Goal: Information Seeking & Learning: Find contact information

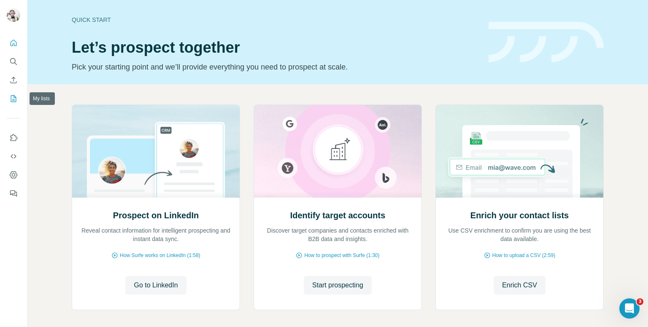
click at [13, 94] on button "My lists" at bounding box center [13, 98] width 13 height 15
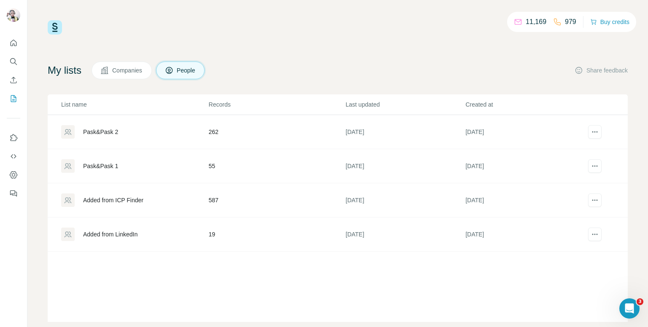
click at [174, 134] on div "Pask&Pask 2" at bounding box center [134, 131] width 147 height 13
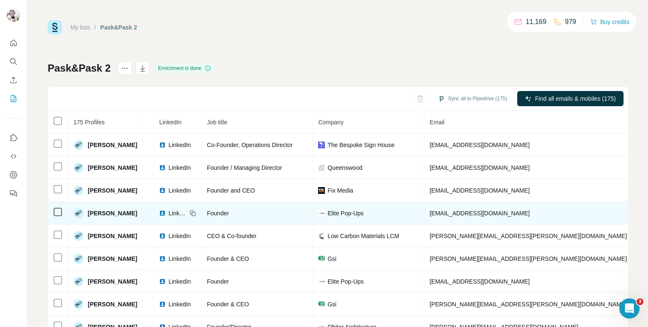
scroll to position [27, 0]
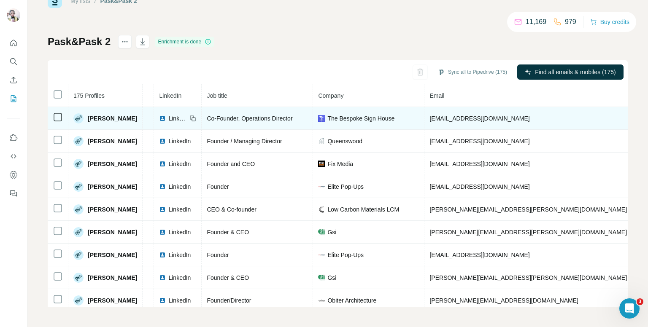
copy span "[PHONE_NUMBER]"
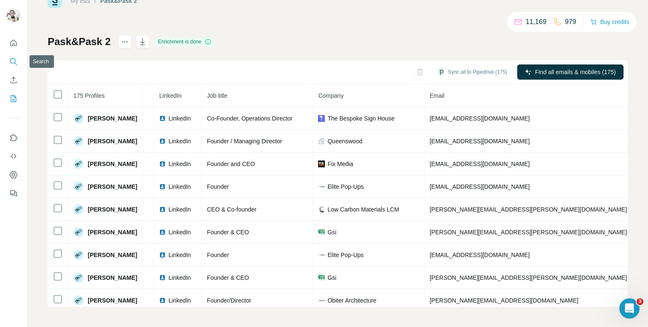
click at [18, 63] on button "Search" at bounding box center [13, 61] width 13 height 15
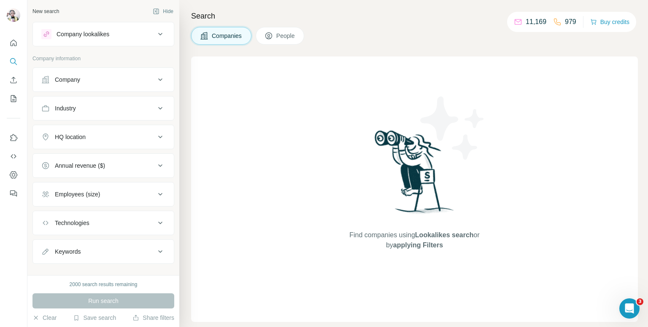
click at [105, 83] on div "Company" at bounding box center [98, 80] width 114 height 8
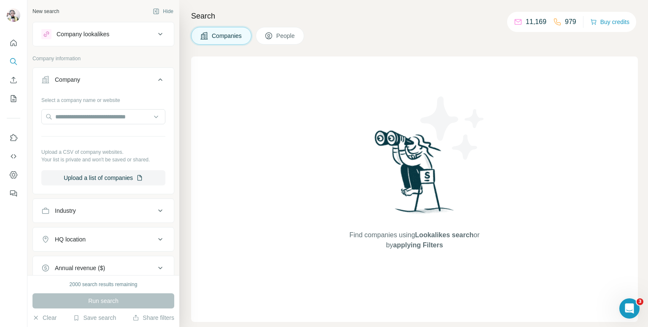
click at [282, 34] on span "People" at bounding box center [285, 36] width 19 height 8
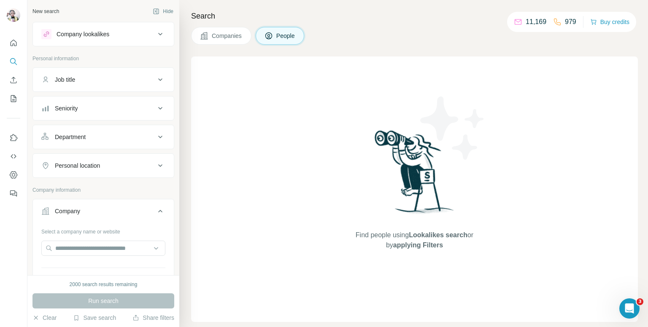
click at [98, 73] on button "Job title" at bounding box center [103, 80] width 141 height 20
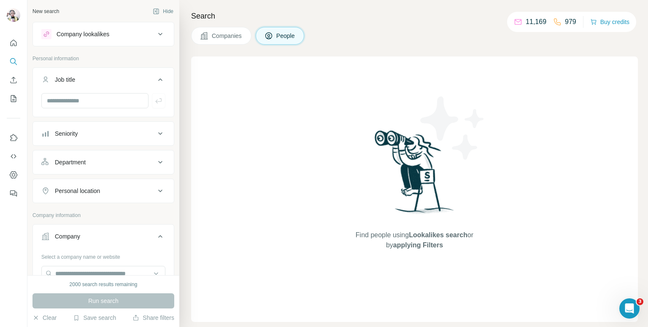
click at [89, 134] on div "Seniority" at bounding box center [98, 134] width 114 height 8
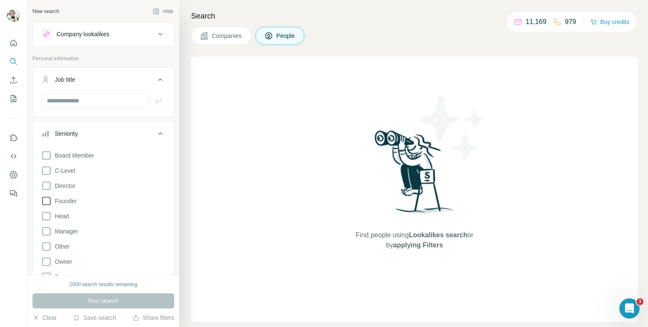
click at [47, 197] on icon at bounding box center [46, 201] width 8 height 8
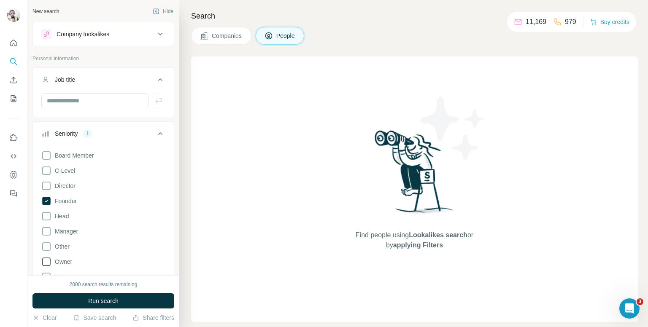
click at [47, 258] on icon at bounding box center [46, 262] width 10 height 10
click at [155, 130] on icon at bounding box center [160, 134] width 10 height 10
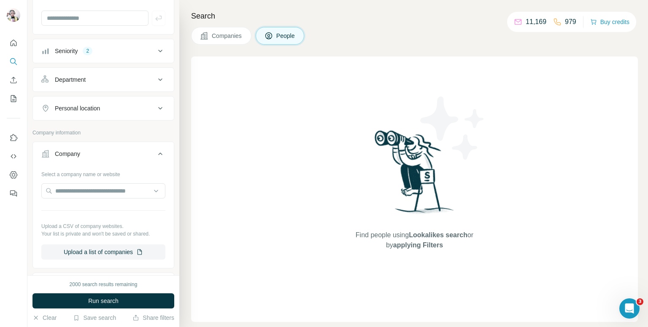
scroll to position [84, 0]
click at [119, 81] on button "Department" at bounding box center [103, 78] width 141 height 20
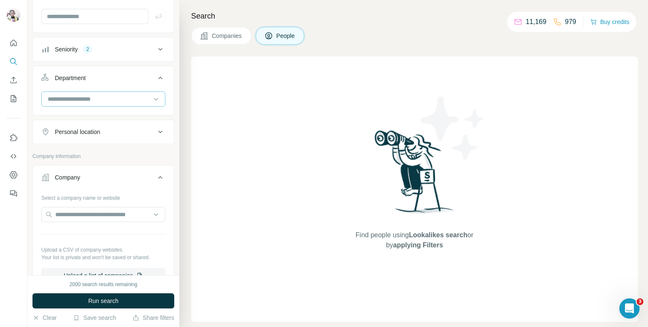
click at [101, 100] on input at bounding box center [99, 98] width 104 height 9
type input "*"
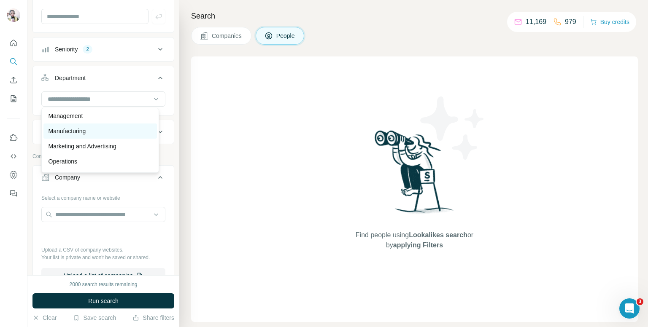
click at [67, 124] on div "Manufacturing" at bounding box center [99, 131] width 113 height 15
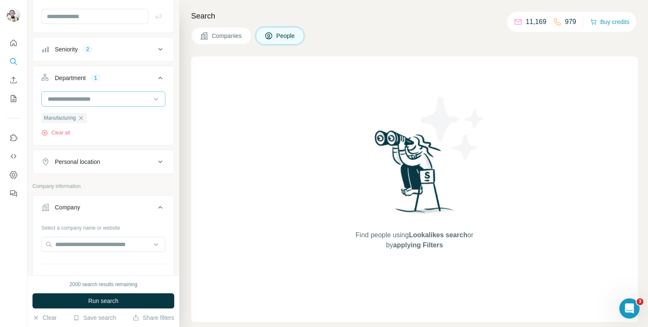
click at [101, 97] on input at bounding box center [99, 98] width 104 height 9
click at [66, 153] on p "Operations" at bounding box center [63, 153] width 29 height 8
click at [94, 159] on div "Personal location" at bounding box center [77, 162] width 45 height 8
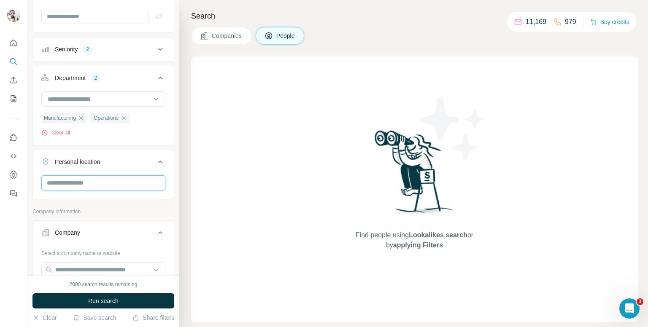
click at [93, 181] on input "text" at bounding box center [103, 182] width 124 height 15
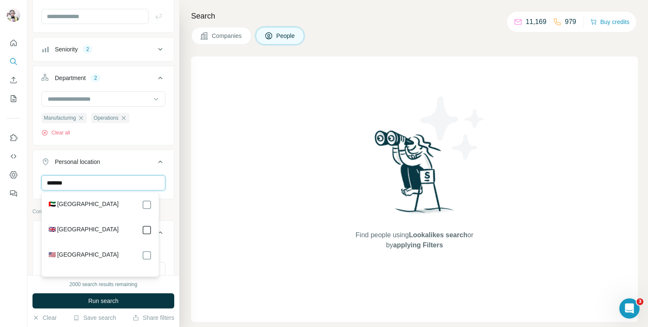
type input "******"
click at [155, 162] on icon at bounding box center [160, 162] width 10 height 10
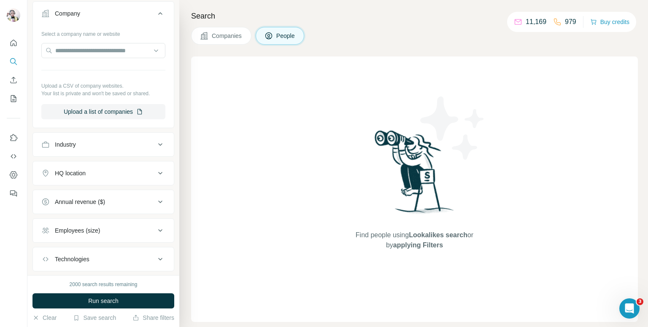
scroll to position [295, 0]
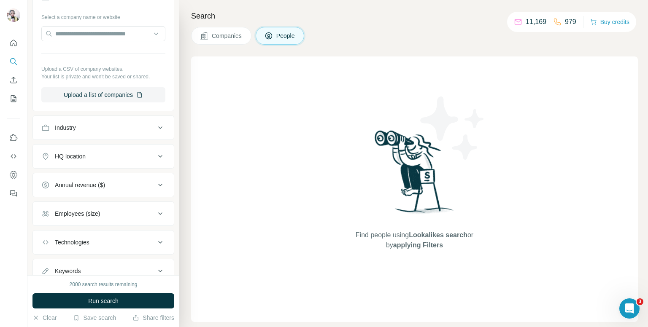
click at [123, 131] on button "Industry" at bounding box center [103, 128] width 141 height 20
click at [76, 144] on input at bounding box center [99, 148] width 104 height 9
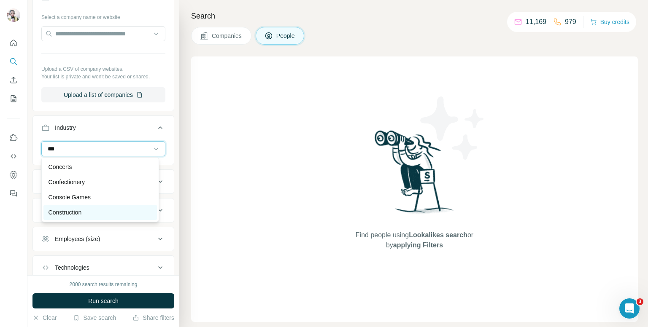
type input "***"
click at [57, 209] on p "Construction" at bounding box center [65, 212] width 33 height 8
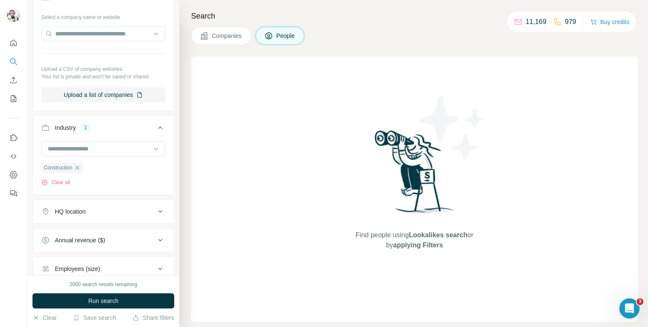
scroll to position [337, 0]
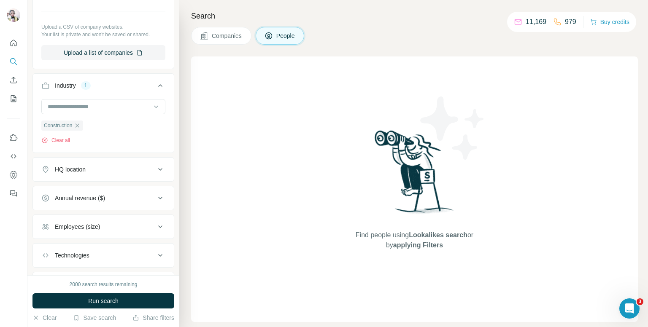
click at [100, 174] on button "HQ location" at bounding box center [103, 169] width 141 height 20
click at [81, 191] on input "text" at bounding box center [103, 190] width 124 height 15
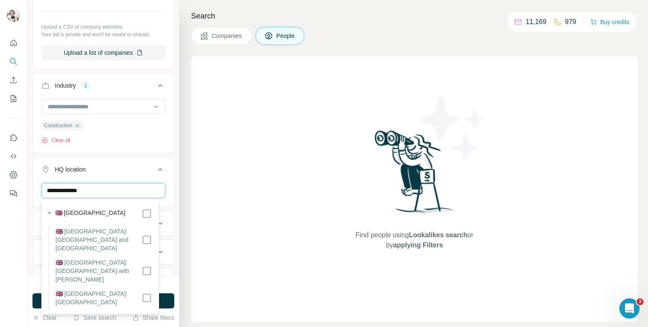
type input "**********"
click at [155, 169] on icon at bounding box center [160, 170] width 10 height 10
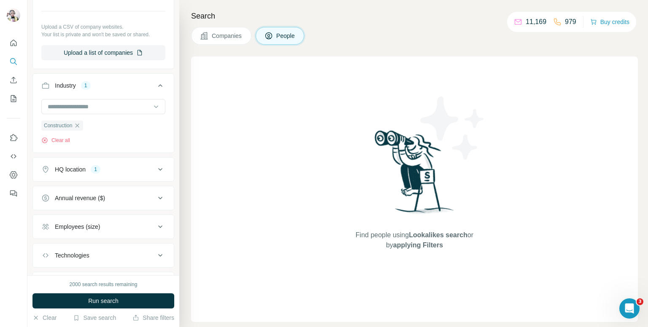
click at [121, 223] on div "Employees (size)" at bounding box center [98, 227] width 114 height 8
click at [47, 259] on icon at bounding box center [46, 261] width 10 height 10
click at [47, 273] on icon at bounding box center [46, 277] width 8 height 8
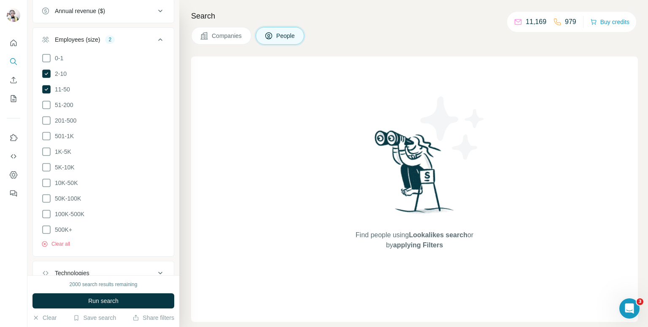
scroll to position [510, 0]
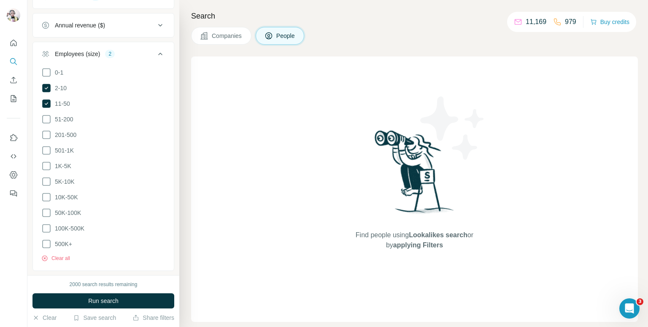
click at [155, 53] on icon at bounding box center [160, 54] width 10 height 10
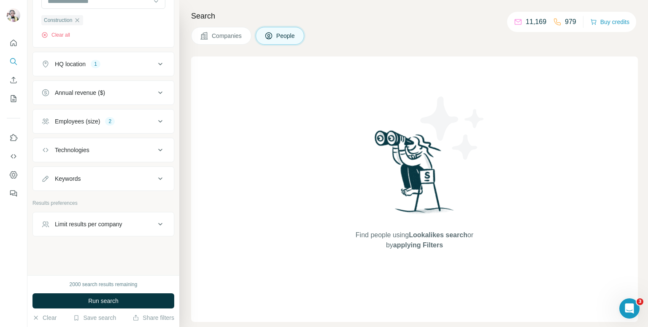
scroll to position [441, 0]
click at [97, 156] on button "Technologies" at bounding box center [103, 152] width 141 height 20
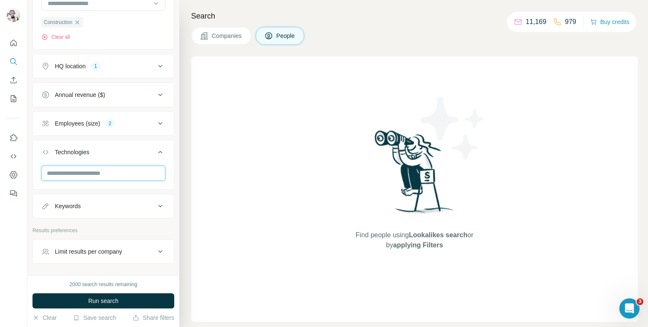
click at [97, 169] on input "text" at bounding box center [103, 173] width 124 height 15
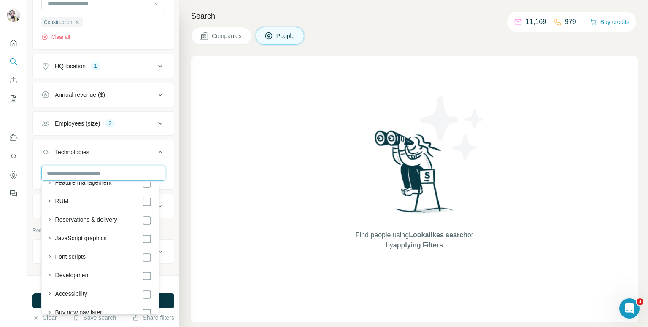
scroll to position [1139, 0]
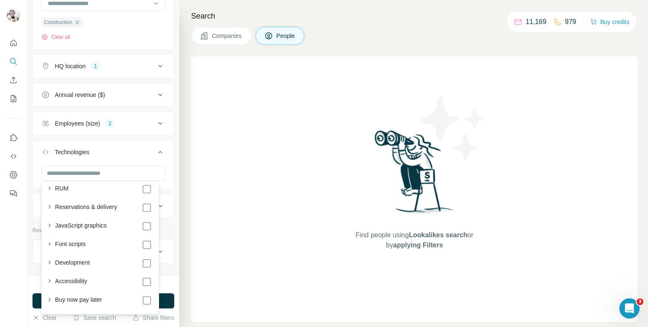
click at [155, 153] on icon at bounding box center [160, 152] width 10 height 10
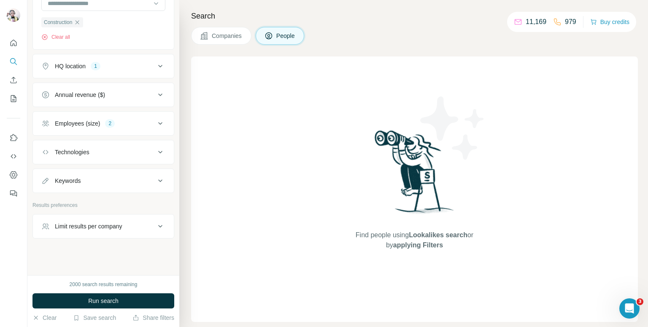
click at [81, 171] on button "Keywords" at bounding box center [103, 181] width 141 height 20
click at [92, 200] on input "text" at bounding box center [94, 201] width 107 height 15
type input "*****"
click at [154, 203] on icon "button" at bounding box center [158, 202] width 8 height 8
click at [110, 201] on input "text" at bounding box center [94, 201] width 107 height 15
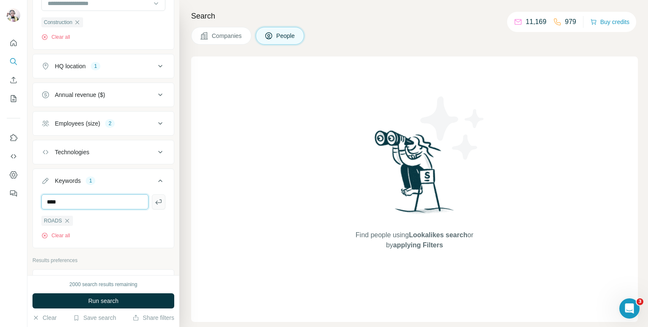
type input "****"
click at [154, 201] on icon "button" at bounding box center [158, 202] width 8 height 8
click at [88, 203] on input "text" at bounding box center [94, 201] width 107 height 15
type input "*"
click at [153, 199] on div at bounding box center [103, 201] width 124 height 15
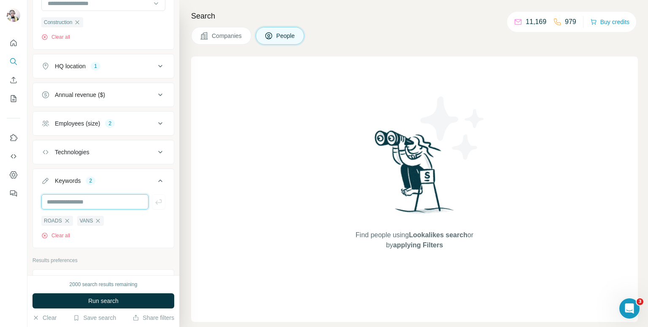
click at [127, 201] on input "text" at bounding box center [94, 201] width 107 height 15
type input "**********"
click at [154, 199] on icon "button" at bounding box center [158, 202] width 8 height 8
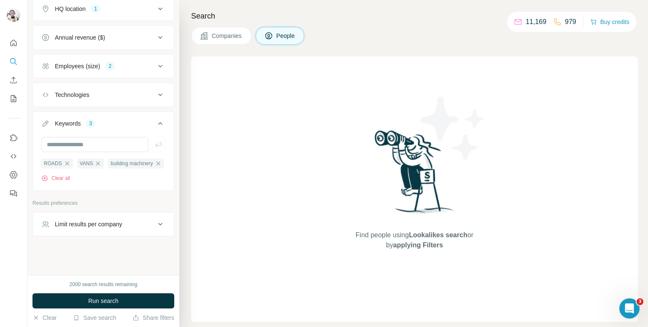
scroll to position [512, 0]
click at [130, 227] on div "Limit results per company" at bounding box center [98, 224] width 114 height 8
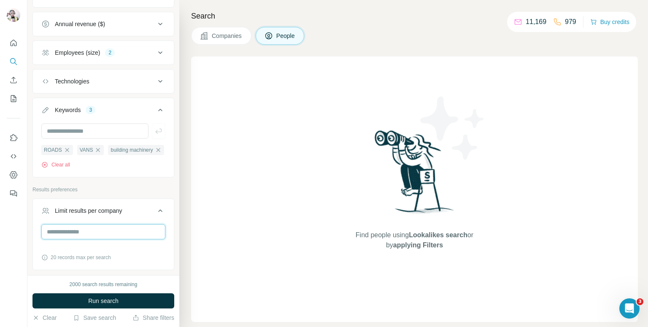
click at [118, 240] on input "number" at bounding box center [103, 231] width 124 height 15
drag, startPoint x: 117, startPoint y: 249, endPoint x: 129, endPoint y: 243, distance: 13.8
click at [127, 240] on input "*" at bounding box center [103, 231] width 124 height 15
type input "*"
click at [155, 216] on icon at bounding box center [160, 211] width 10 height 10
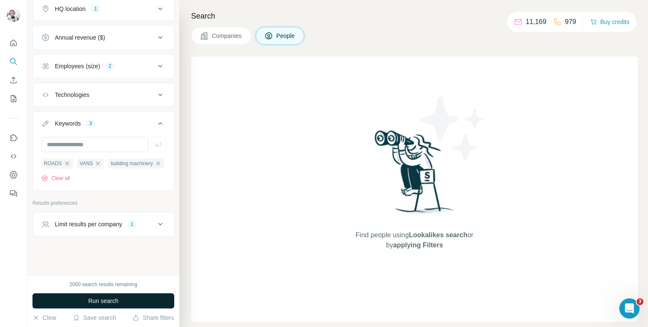
click at [131, 298] on button "Run search" at bounding box center [103, 301] width 142 height 15
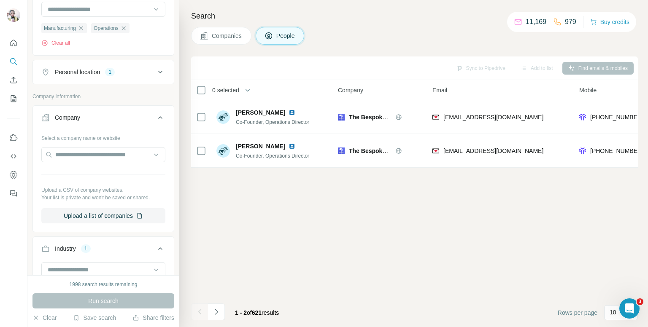
scroll to position [90, 0]
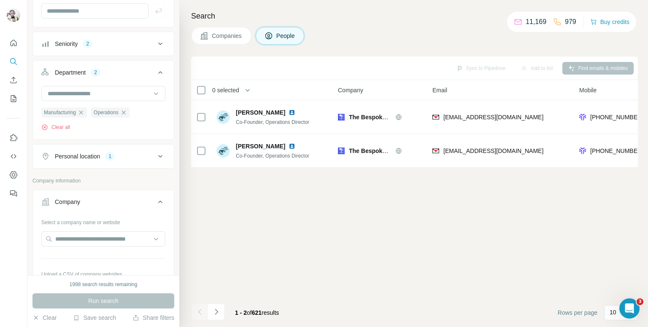
click at [123, 43] on div "Seniority 2" at bounding box center [98, 44] width 114 height 8
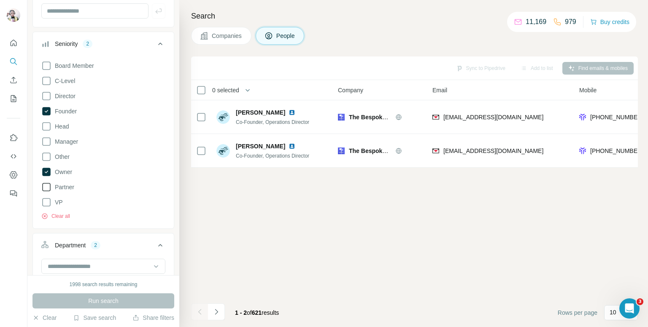
drag, startPoint x: 47, startPoint y: 189, endPoint x: 52, endPoint y: 183, distance: 7.2
click at [47, 188] on icon at bounding box center [46, 187] width 10 height 10
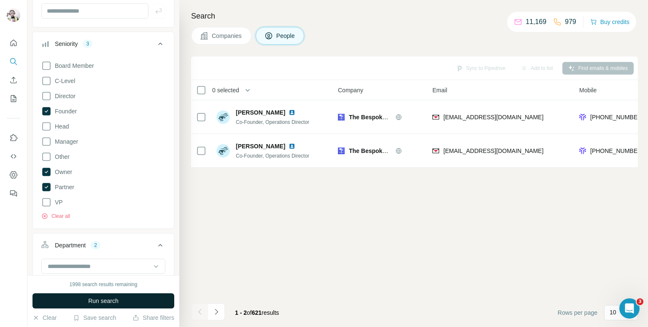
click at [100, 301] on span "Run search" at bounding box center [103, 301] width 30 height 8
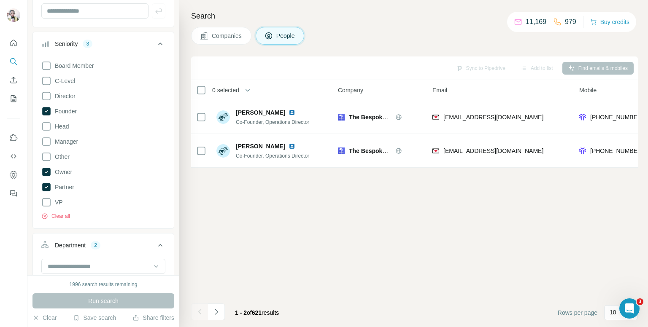
click at [195, 313] on div at bounding box center [199, 312] width 17 height 17
click at [216, 313] on icon "Navigate to next page" at bounding box center [216, 311] width 3 height 5
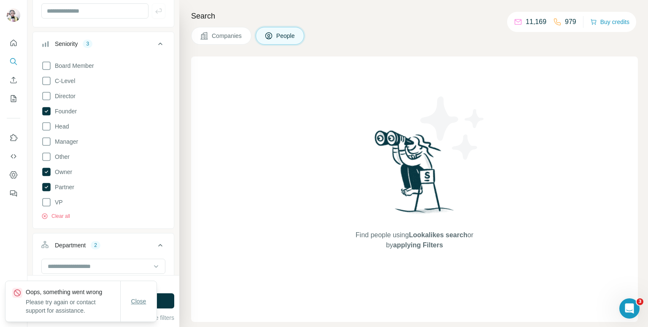
click at [138, 297] on span "Close" at bounding box center [138, 301] width 15 height 8
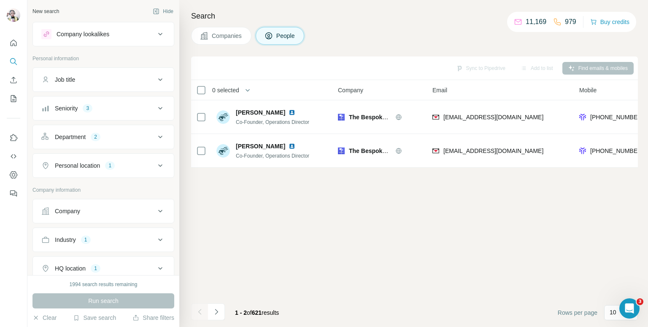
click at [156, 134] on icon at bounding box center [160, 137] width 10 height 10
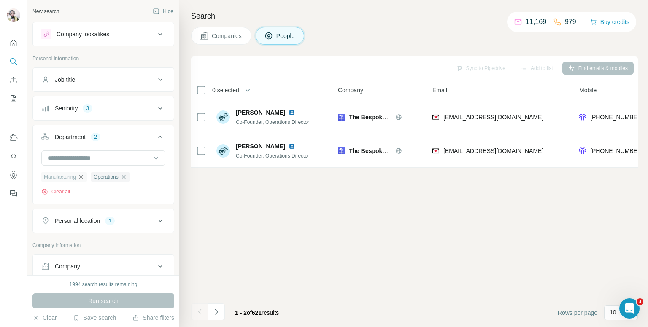
click at [83, 176] on icon "button" at bounding box center [81, 177] width 7 height 7
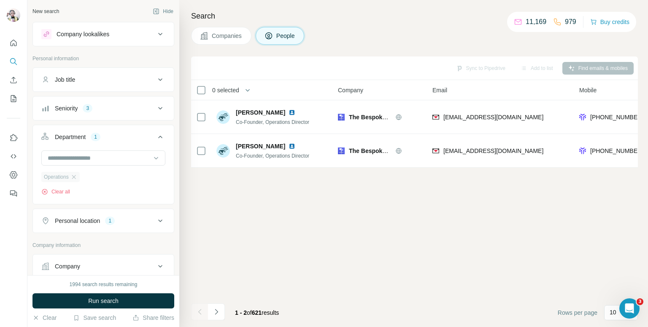
click at [78, 174] on div "Operations" at bounding box center [60, 177] width 38 height 10
click at [74, 176] on icon "button" at bounding box center [74, 177] width 4 height 4
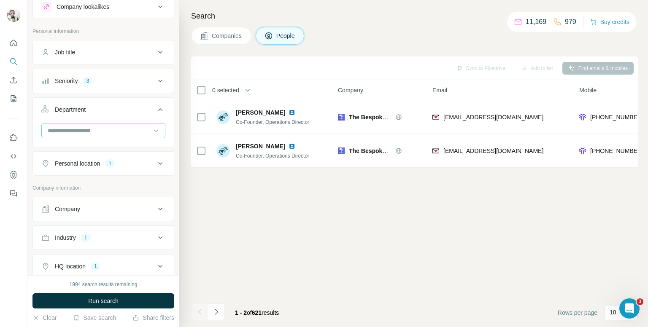
scroll to position [84, 0]
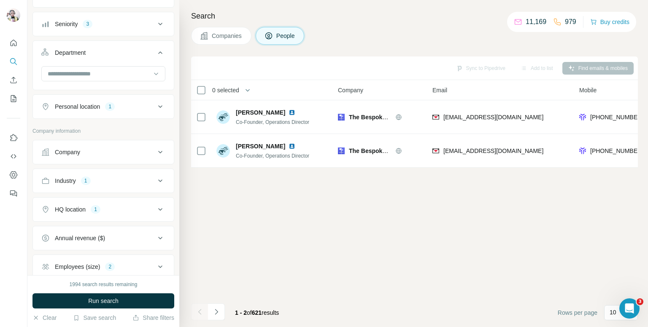
click at [155, 179] on icon at bounding box center [160, 181] width 10 height 10
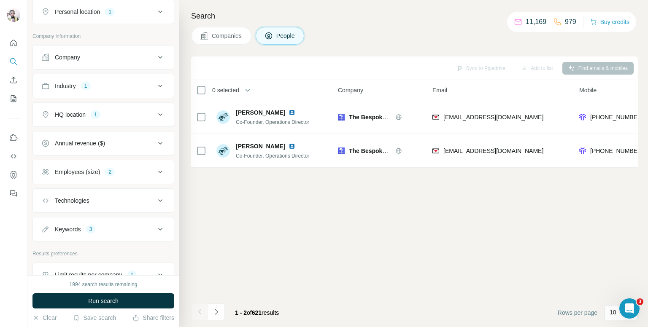
scroll to position [211, 0]
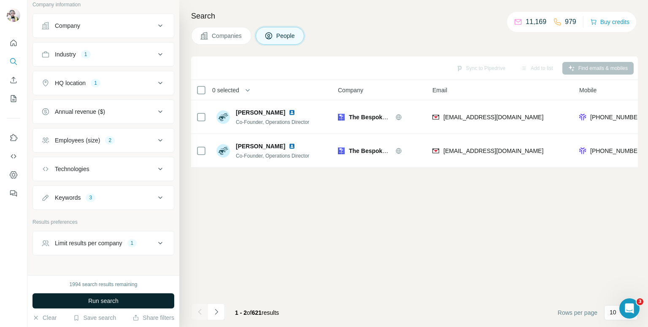
click at [127, 301] on button "Run search" at bounding box center [103, 301] width 142 height 15
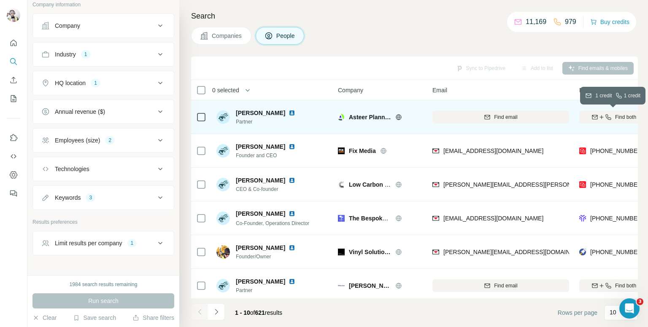
click at [613, 116] on div "Find both" at bounding box center [613, 117] width 69 height 8
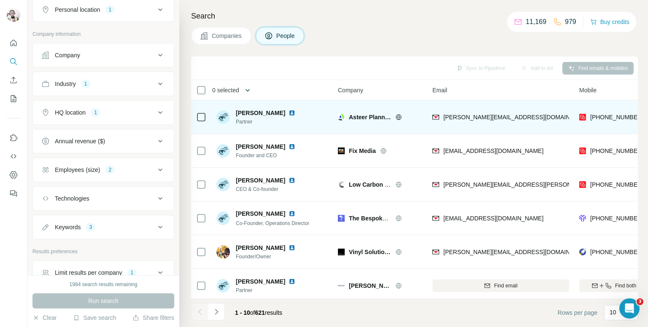
scroll to position [169, 0]
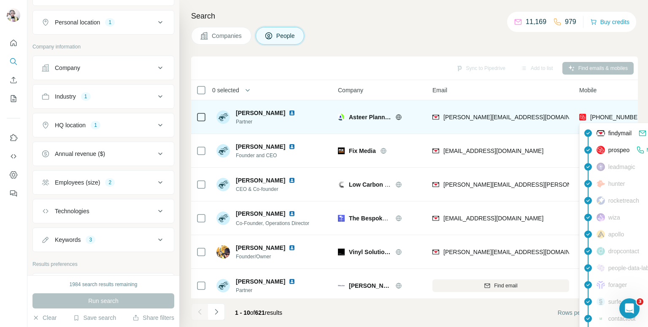
click at [602, 116] on span "[PHONE_NUMBER]" at bounding box center [616, 117] width 53 height 7
copy tr "[PHONE_NUMBER]"
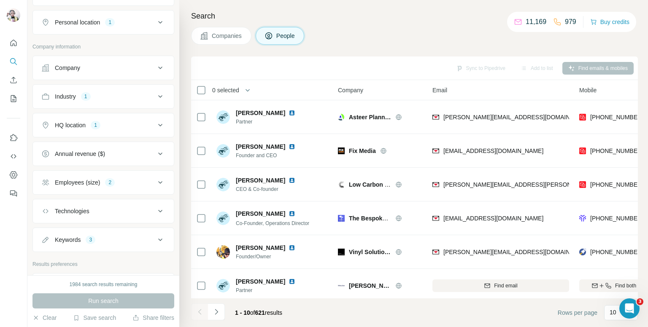
click at [470, 23] on div "Search Companies People Sync to Pipedrive Add to list Find emails & mobiles 0 s…" at bounding box center [413, 163] width 469 height 327
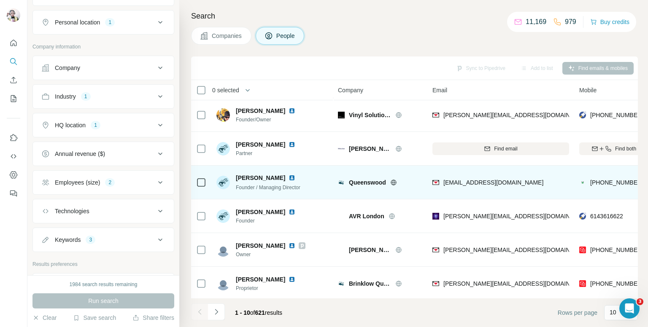
scroll to position [143, 0]
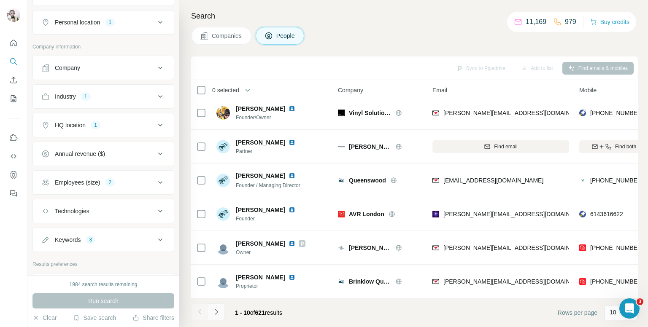
click at [216, 312] on icon "Navigate to next page" at bounding box center [216, 312] width 8 height 8
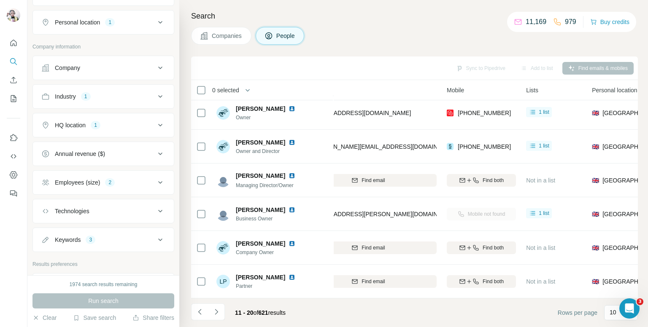
scroll to position [143, 137]
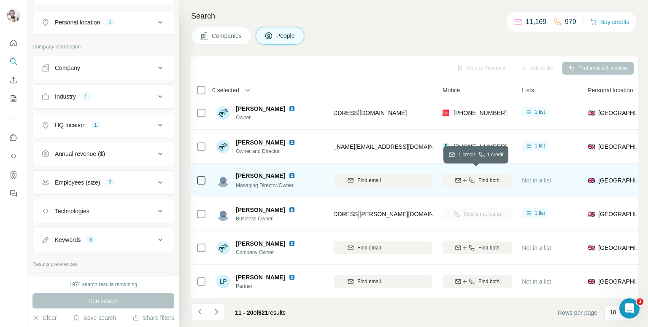
click at [489, 180] on button "Find both" at bounding box center [477, 180] width 69 height 13
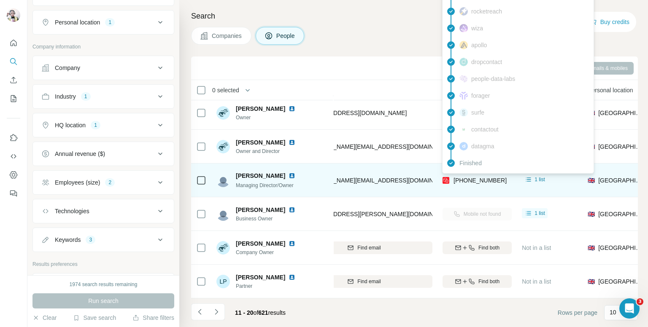
click at [481, 177] on span "[PHONE_NUMBER]" at bounding box center [479, 180] width 53 height 7
copy tr "[PHONE_NUMBER]"
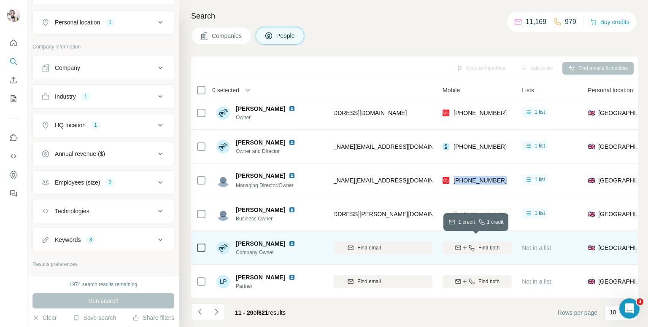
click at [496, 242] on button "Find both" at bounding box center [477, 248] width 69 height 13
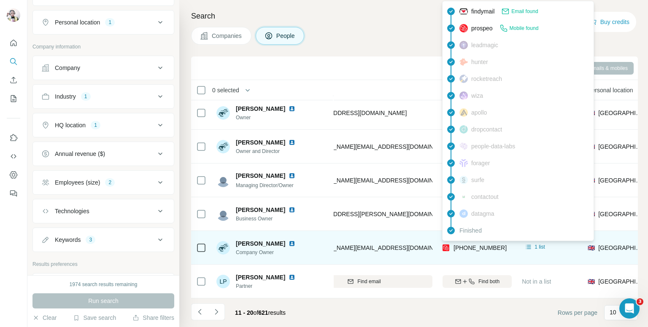
click at [480, 245] on span "[PHONE_NUMBER]" at bounding box center [479, 248] width 53 height 7
copy tr "[PHONE_NUMBER]"
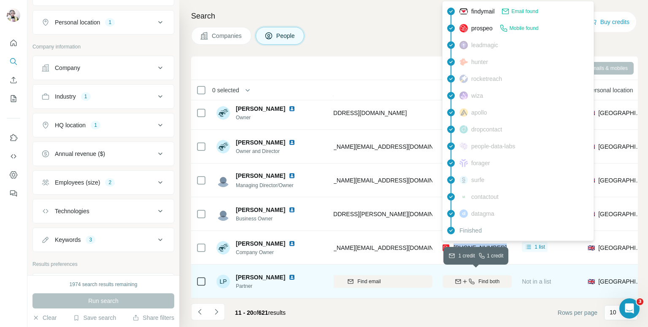
click at [474, 275] on button "Find both" at bounding box center [477, 281] width 69 height 13
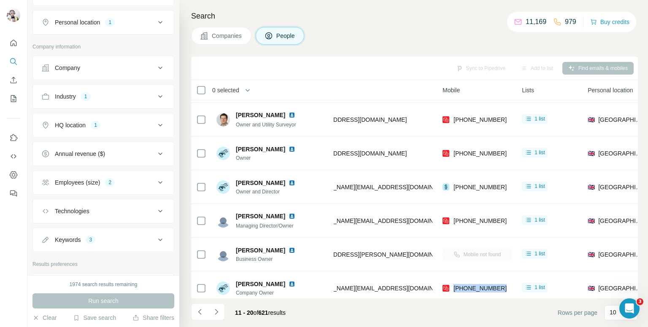
scroll to position [59, 137]
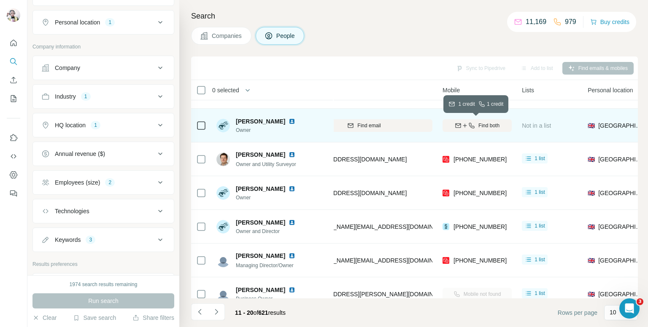
click at [483, 129] on span "Find both" at bounding box center [488, 126] width 21 height 8
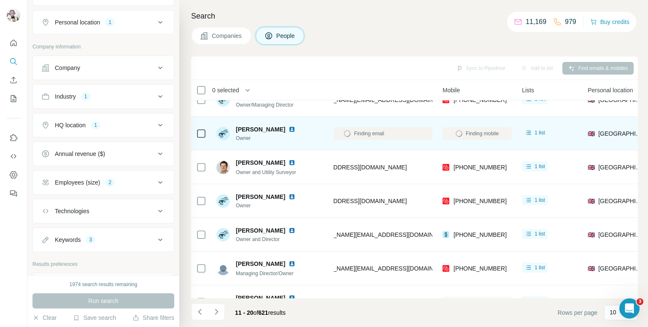
scroll to position [17, 137]
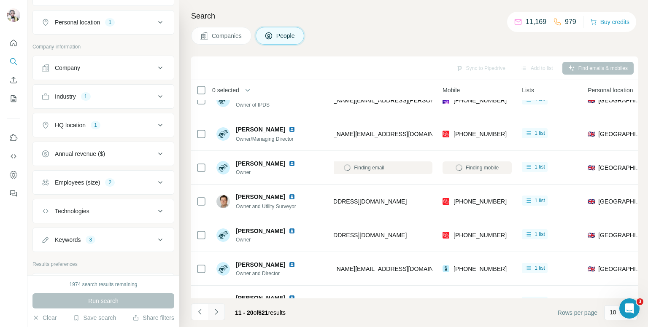
click at [216, 312] on icon "Navigate to next page" at bounding box center [216, 312] width 8 height 8
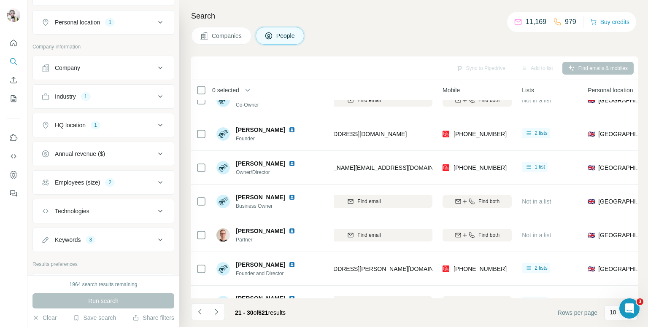
scroll to position [0, 137]
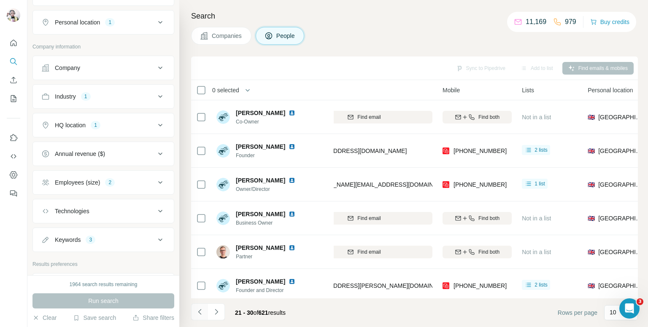
click at [197, 314] on icon "Navigate to previous page" at bounding box center [200, 312] width 8 height 8
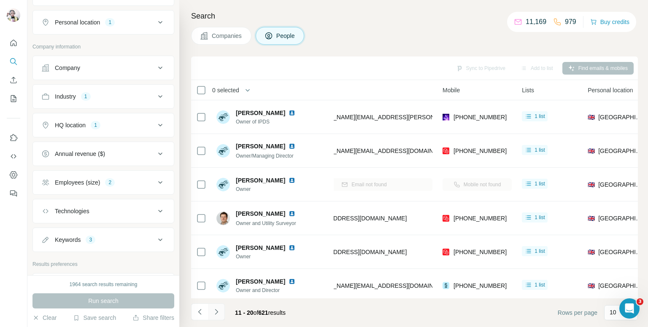
click at [215, 312] on icon "Navigate to next page" at bounding box center [216, 312] width 8 height 8
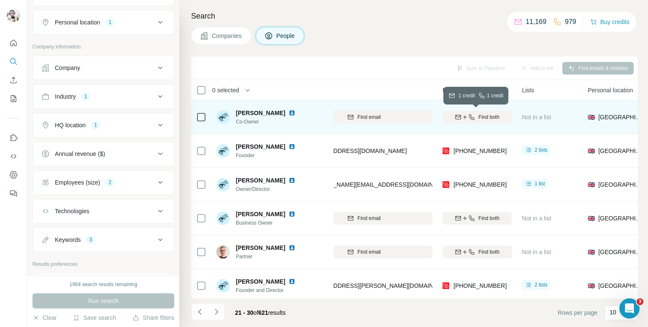
click at [491, 116] on span "Find both" at bounding box center [488, 117] width 21 height 8
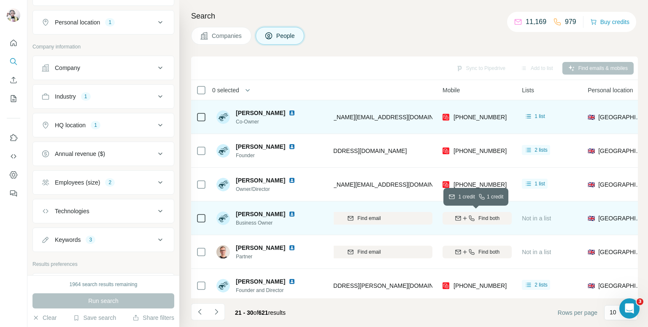
click at [464, 214] on button "Find both" at bounding box center [477, 218] width 69 height 13
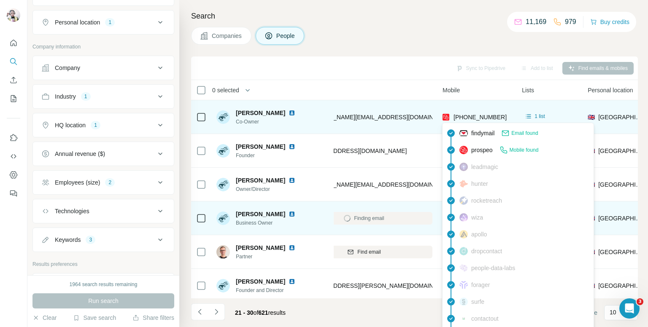
click at [472, 113] on span "[PHONE_NUMBER]" at bounding box center [479, 117] width 53 height 8
copy tr "[PHONE_NUMBER]"
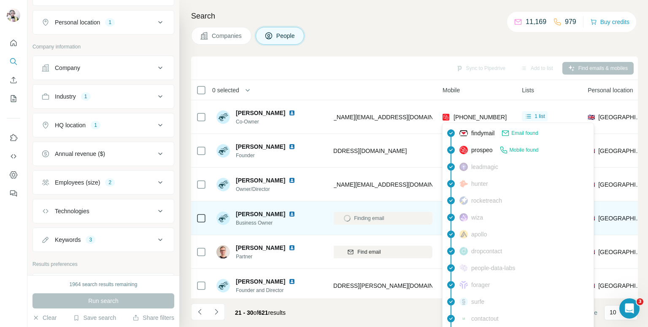
click at [402, 39] on div "Companies People" at bounding box center [414, 36] width 447 height 18
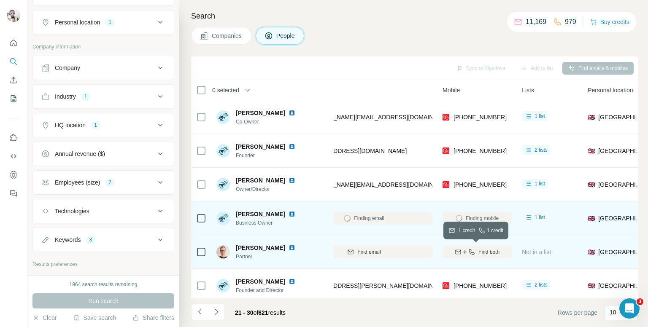
click at [484, 254] on span "Find both" at bounding box center [488, 252] width 21 height 8
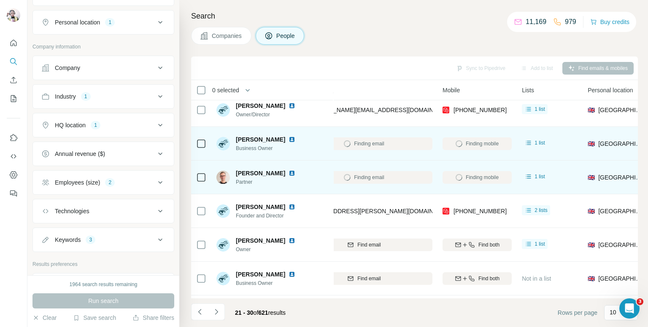
scroll to position [84, 137]
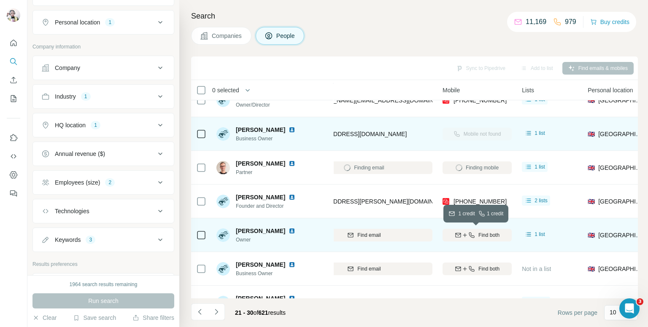
click at [480, 237] on span "Find both" at bounding box center [488, 236] width 21 height 8
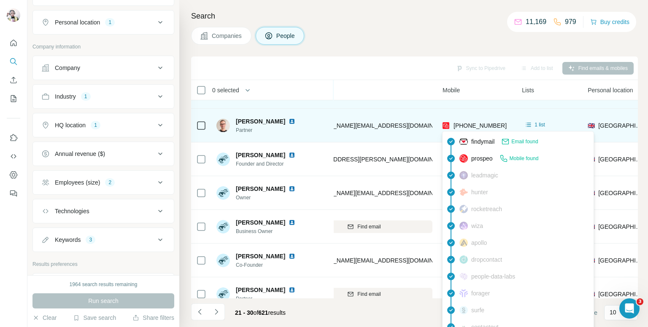
click at [480, 127] on span "[PHONE_NUMBER]" at bounding box center [479, 125] width 53 height 7
click at [480, 126] on span "[PHONE_NUMBER]" at bounding box center [479, 125] width 53 height 7
copy tr "[PHONE_NUMBER]"
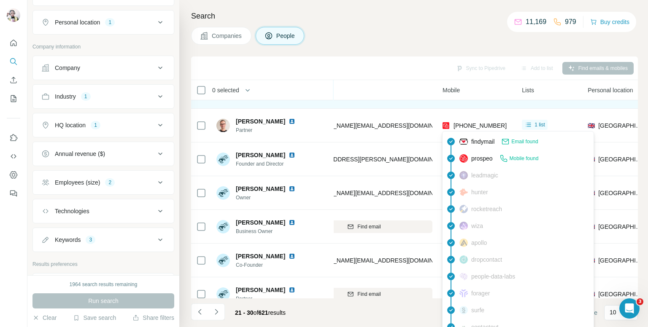
click at [413, 43] on div "Companies People" at bounding box center [414, 36] width 447 height 18
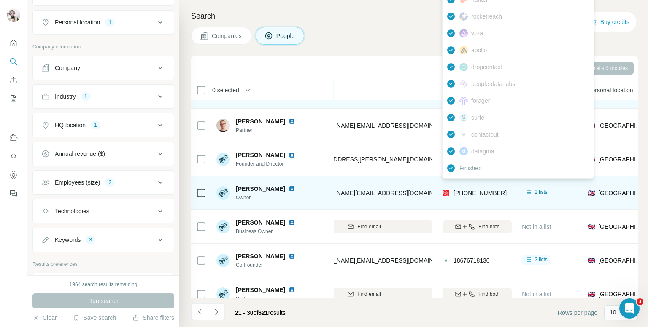
click at [480, 196] on span "[PHONE_NUMBER]" at bounding box center [479, 193] width 53 height 7
copy tr "[PHONE_NUMBER]"
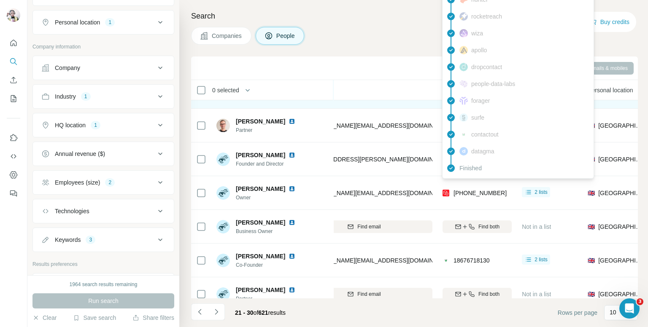
click at [375, 18] on h4 "Search" at bounding box center [414, 16] width 447 height 12
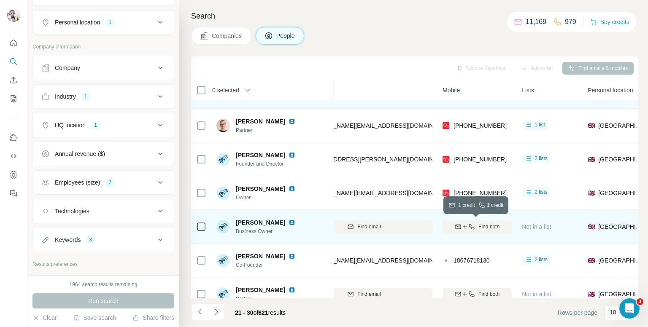
click at [462, 229] on icon "button" at bounding box center [464, 227] width 7 height 7
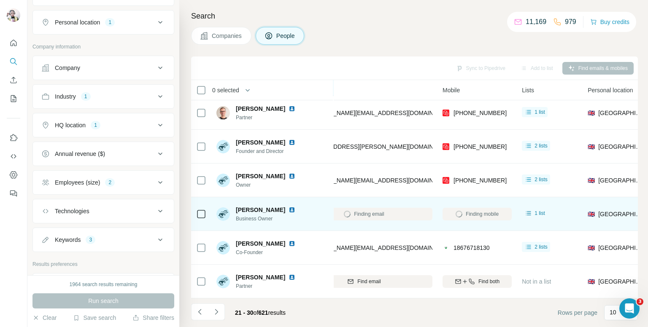
scroll to position [143, 137]
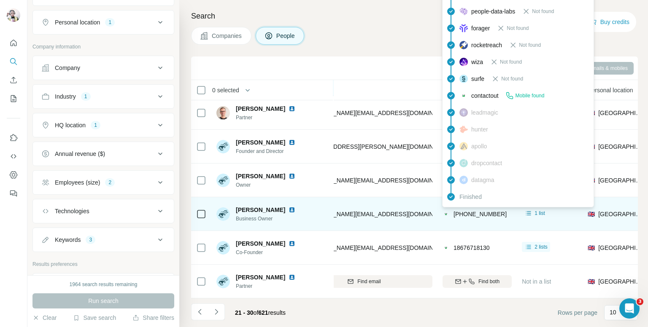
click at [477, 211] on span "[PHONE_NUMBER]" at bounding box center [479, 214] width 53 height 7
copy tr "[PHONE_NUMBER]"
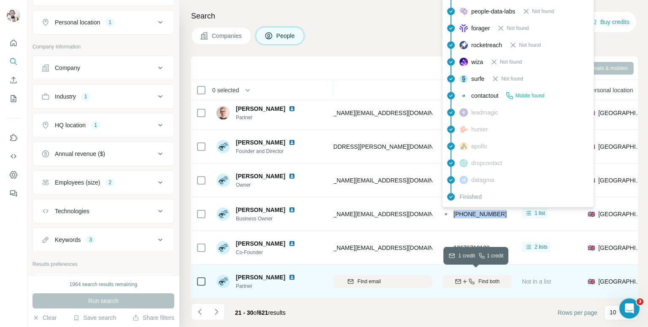
click at [466, 278] on icon "button" at bounding box center [464, 281] width 7 height 7
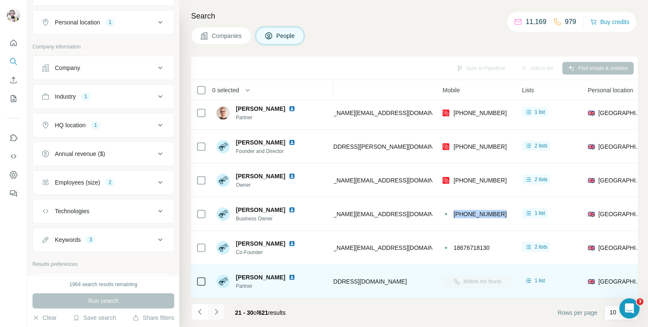
click at [216, 311] on icon "Navigate to next page" at bounding box center [216, 312] width 8 height 8
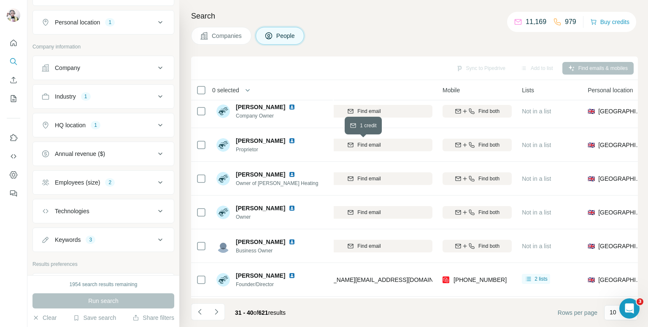
scroll to position [0, 137]
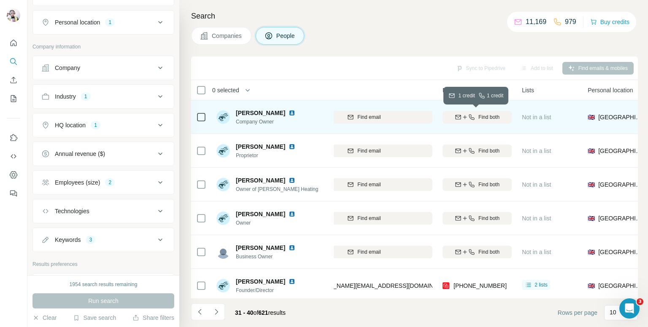
click at [491, 115] on span "Find both" at bounding box center [488, 117] width 21 height 8
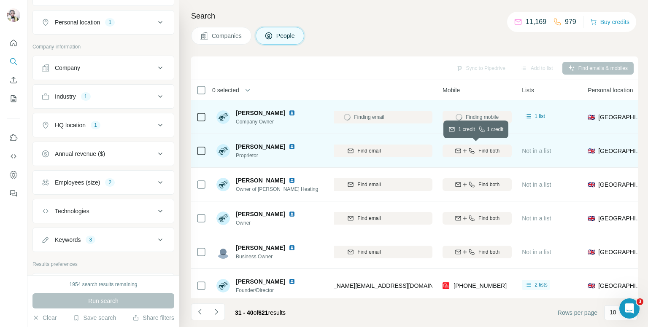
click at [475, 150] on div "Find both" at bounding box center [477, 151] width 69 height 8
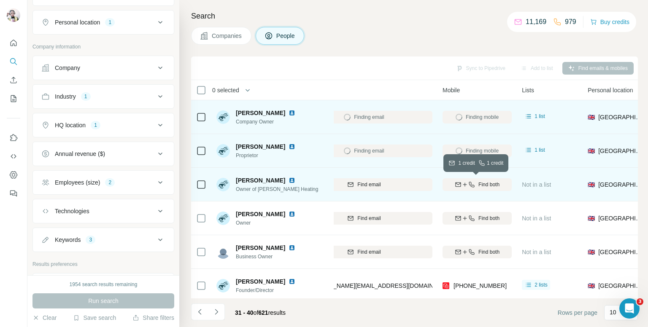
click at [472, 184] on icon "button" at bounding box center [471, 184] width 7 height 7
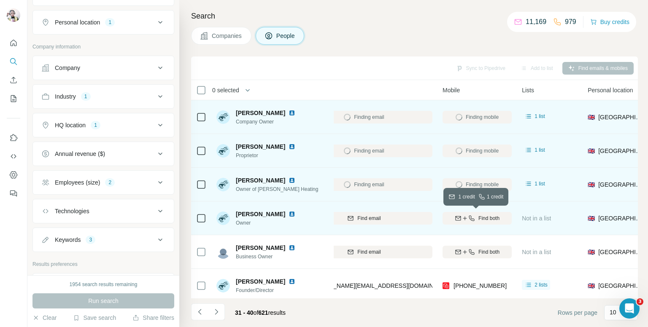
click at [480, 215] on span "Find both" at bounding box center [488, 219] width 21 height 8
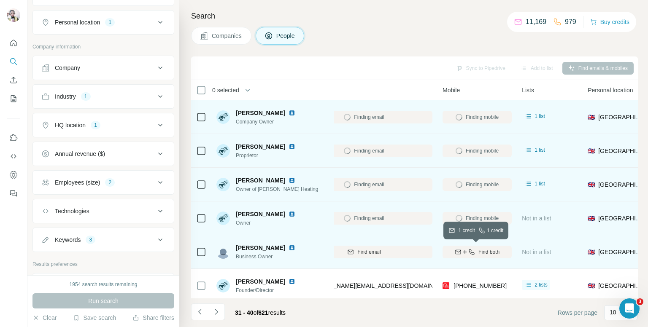
click at [489, 248] on button "Find both" at bounding box center [477, 252] width 69 height 13
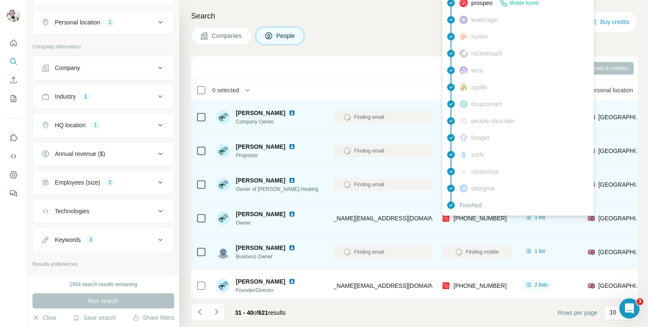
click at [476, 217] on span "[PHONE_NUMBER]" at bounding box center [479, 218] width 53 height 7
copy tr "[PHONE_NUMBER]"
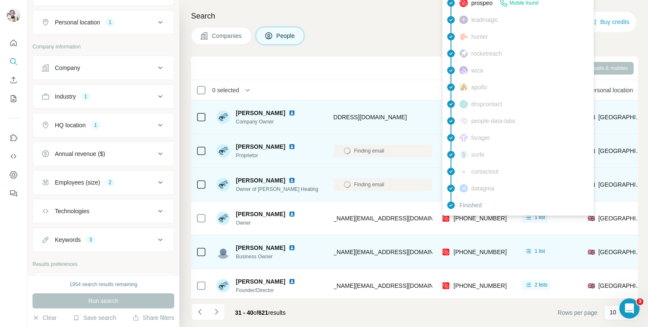
click at [393, 35] on div "Companies People" at bounding box center [414, 36] width 447 height 18
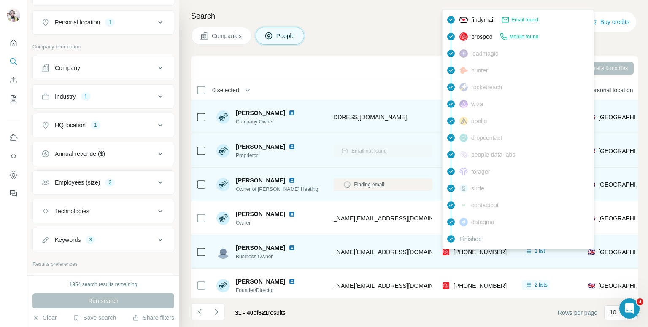
click at [472, 253] on span "[PHONE_NUMBER]" at bounding box center [479, 252] width 53 height 7
copy tr "[PHONE_NUMBER]"
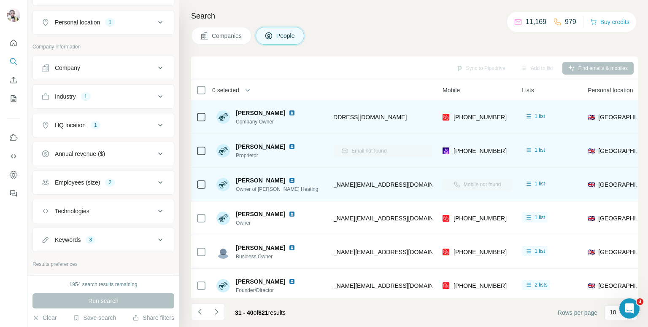
click at [380, 21] on h4 "Search" at bounding box center [414, 16] width 447 height 12
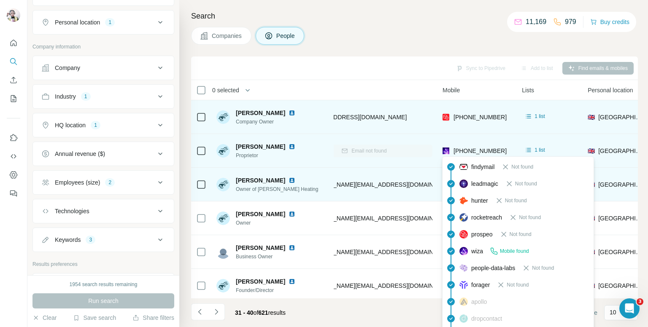
click at [471, 149] on span "[PHONE_NUMBER]" at bounding box center [479, 151] width 53 height 7
copy tr "[PHONE_NUMBER]"
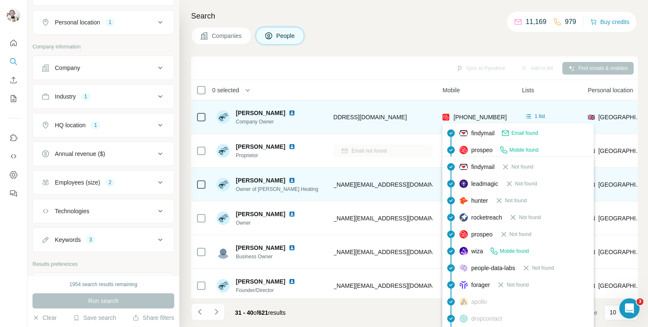
click at [481, 113] on span "[PHONE_NUMBER]" at bounding box center [479, 117] width 53 height 8
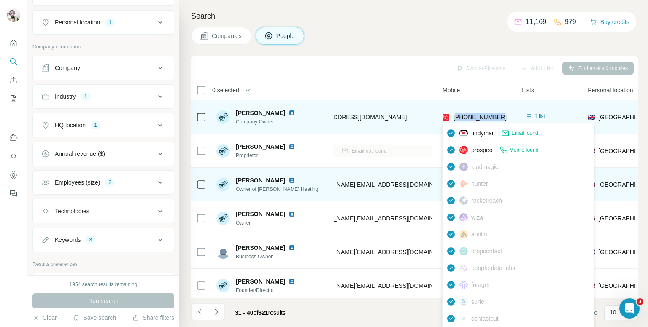
click at [481, 113] on span "[PHONE_NUMBER]" at bounding box center [479, 117] width 53 height 8
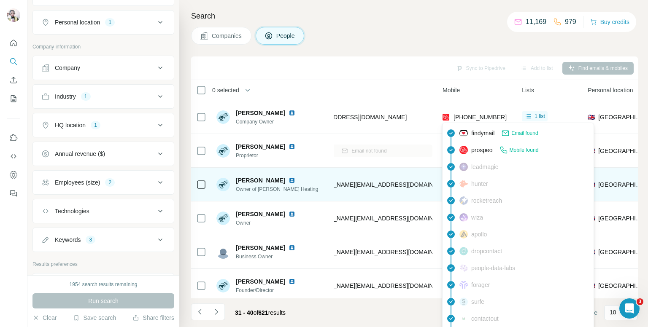
click at [394, 21] on h4 "Search" at bounding box center [414, 16] width 447 height 12
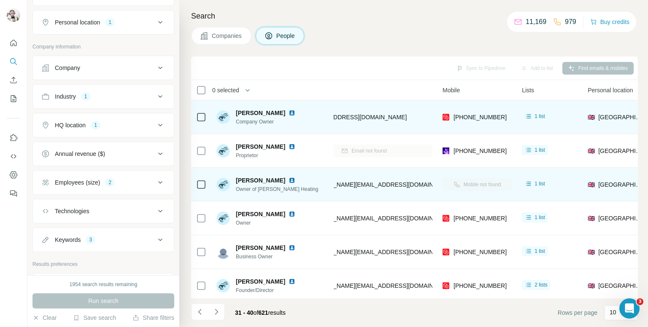
click at [468, 124] on div "[PHONE_NUMBER]" at bounding box center [477, 116] width 69 height 23
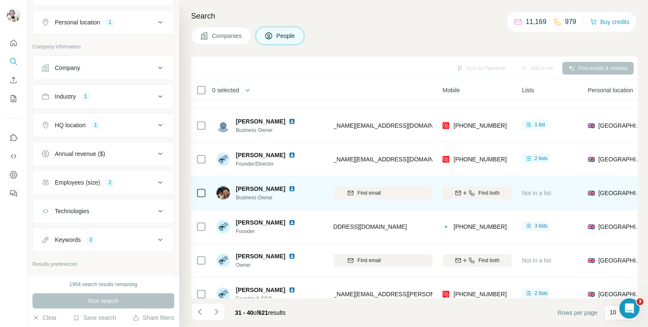
scroll to position [143, 137]
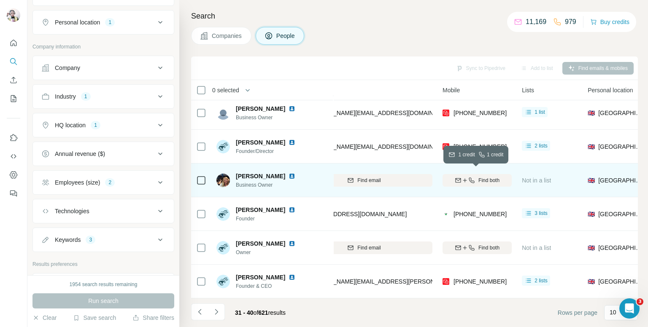
drag, startPoint x: 467, startPoint y: 176, endPoint x: 470, endPoint y: 188, distance: 11.7
click at [468, 177] on icon "button" at bounding box center [471, 180] width 7 height 7
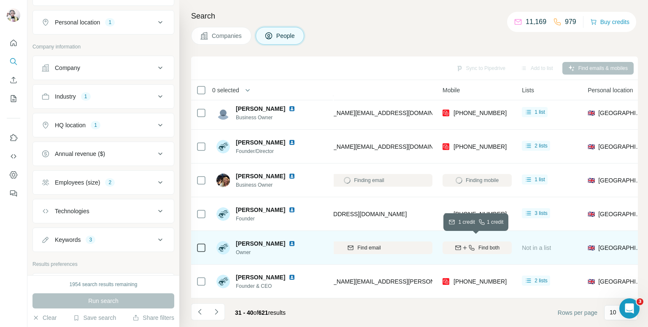
click at [470, 245] on icon "button" at bounding box center [471, 248] width 7 height 7
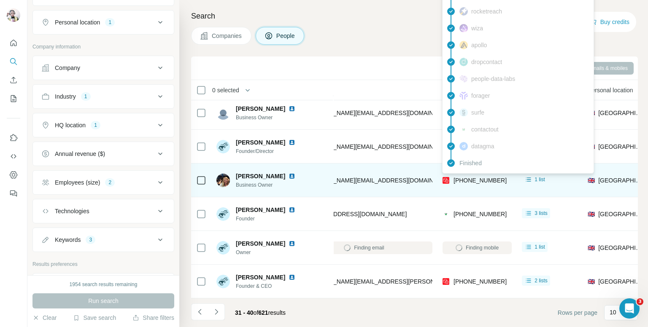
click at [479, 177] on span "[PHONE_NUMBER]" at bounding box center [479, 180] width 53 height 7
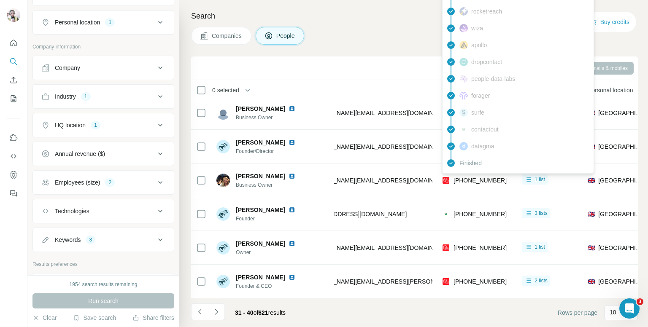
click at [468, 245] on span "[PHONE_NUMBER]" at bounding box center [479, 248] width 53 height 7
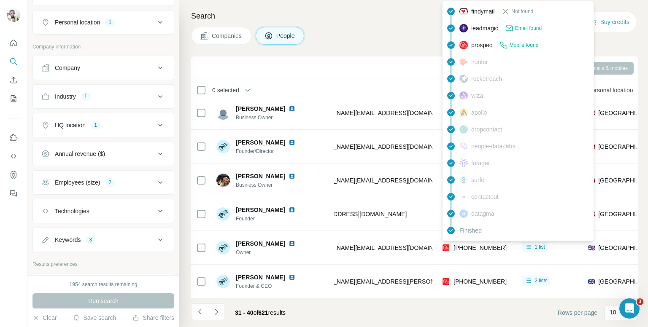
click at [468, 241] on div "findymail Not found leadmagic Email found prospeo Mobile found hunter rocketrea…" at bounding box center [518, 121] width 152 height 240
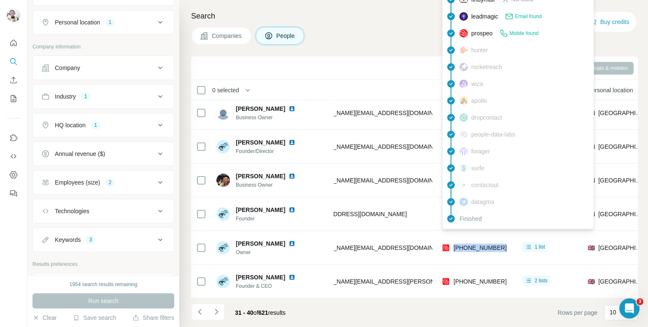
click at [468, 245] on span "[PHONE_NUMBER]" at bounding box center [479, 248] width 53 height 7
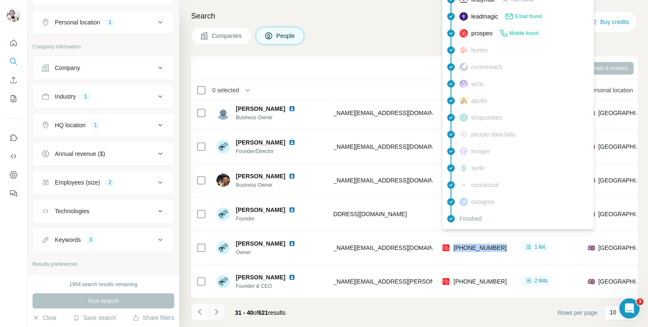
click at [213, 313] on icon "Navigate to next page" at bounding box center [216, 312] width 8 height 8
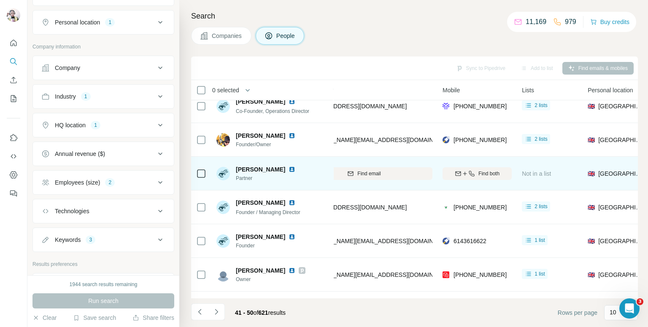
scroll to position [127, 137]
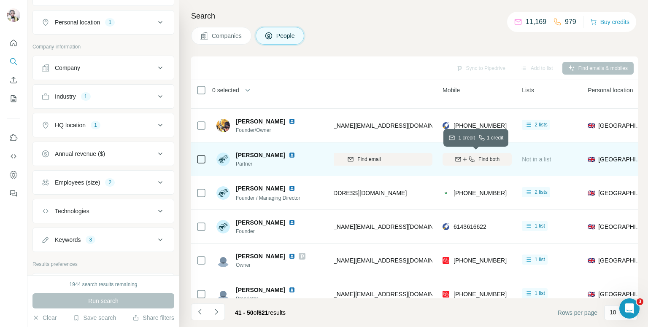
click at [461, 156] on div "Find both" at bounding box center [477, 160] width 69 height 8
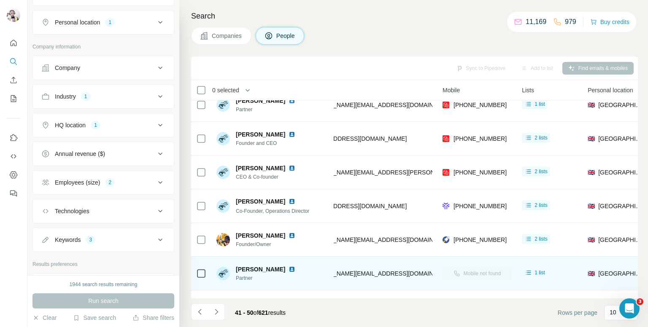
scroll to position [0, 137]
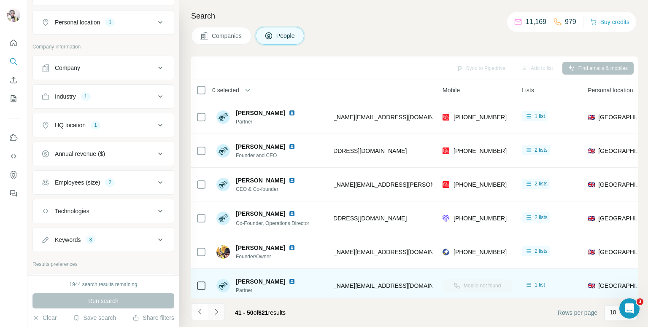
click at [218, 316] on icon "Navigate to next page" at bounding box center [216, 312] width 8 height 8
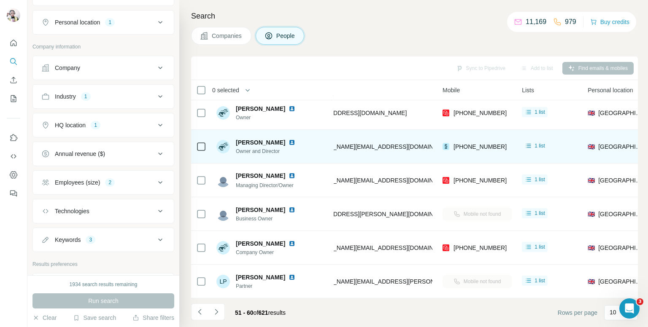
scroll to position [143, 137]
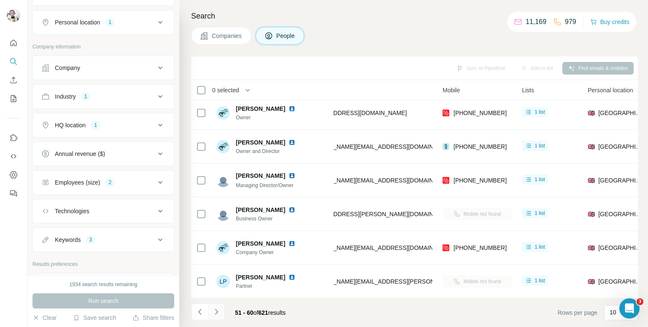
click at [214, 311] on icon "Navigate to next page" at bounding box center [216, 312] width 8 height 8
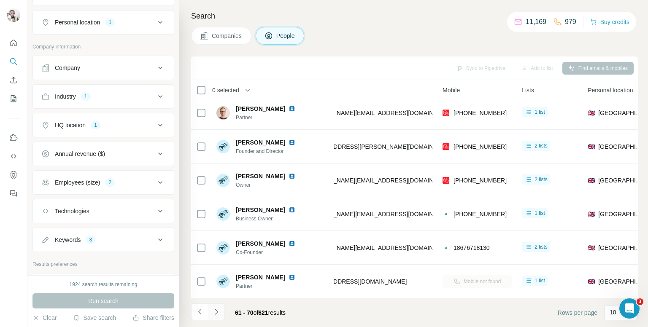
click at [217, 311] on icon "Navigate to next page" at bounding box center [216, 311] width 3 height 5
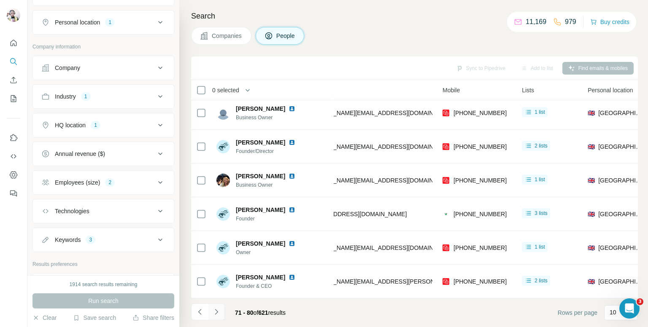
click at [216, 309] on icon "Navigate to next page" at bounding box center [216, 312] width 8 height 8
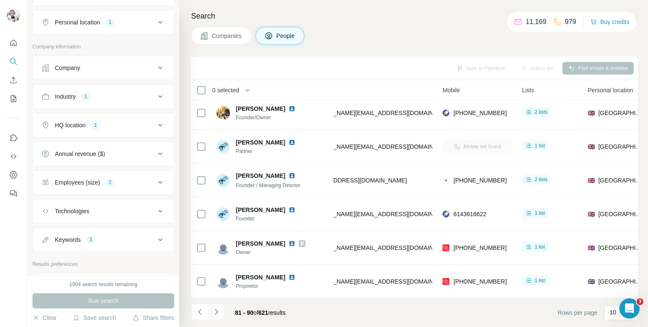
click at [214, 311] on icon "Navigate to next page" at bounding box center [216, 312] width 8 height 8
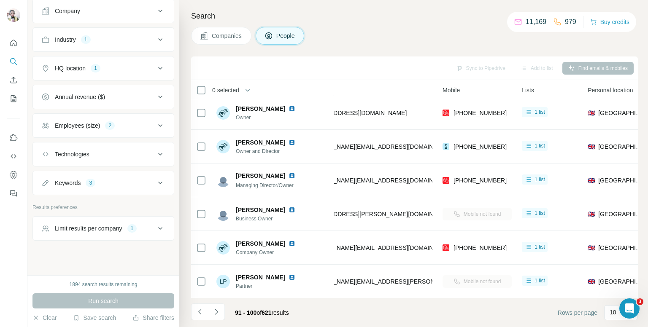
scroll to position [227, 0]
click at [212, 313] on icon "Navigate to next page" at bounding box center [216, 312] width 8 height 8
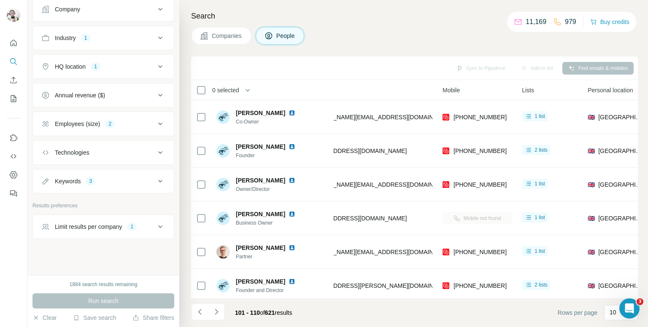
scroll to position [143, 137]
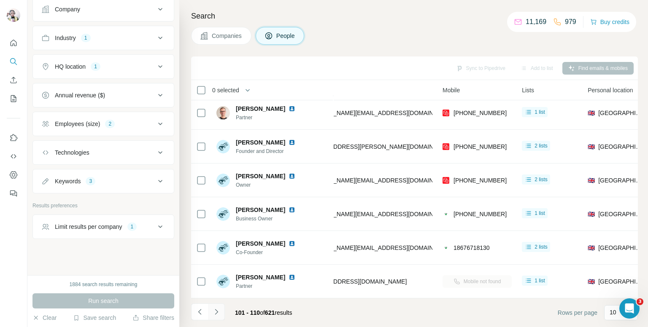
click at [216, 310] on icon "Navigate to next page" at bounding box center [216, 311] width 3 height 5
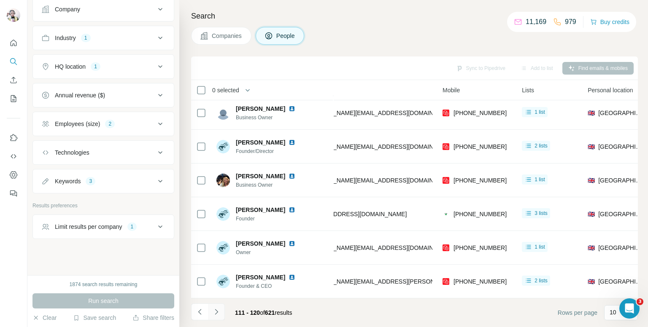
click at [211, 310] on button "Navigate to next page" at bounding box center [216, 312] width 17 height 17
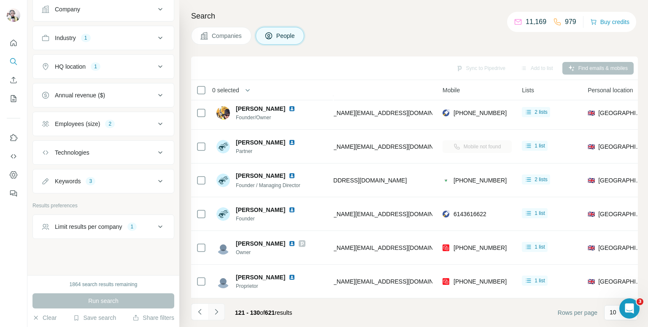
click at [211, 312] on button "Navigate to next page" at bounding box center [216, 312] width 17 height 17
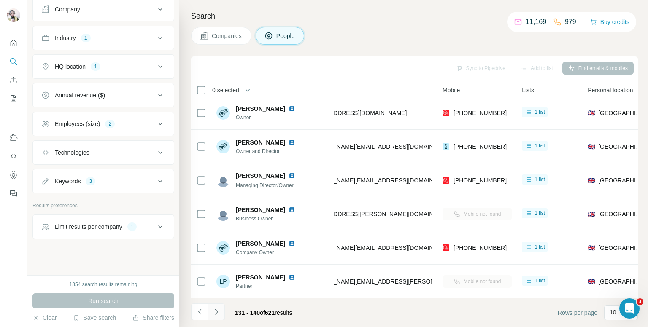
click at [218, 310] on icon "Navigate to next page" at bounding box center [216, 312] width 8 height 8
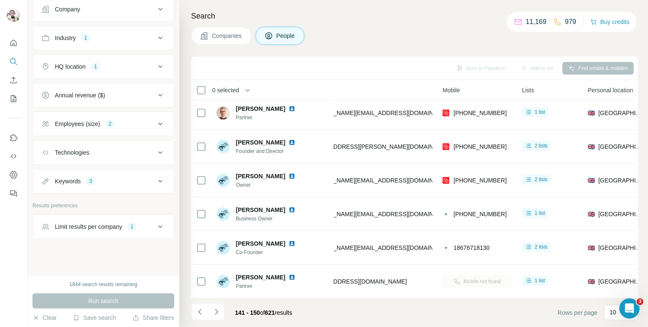
click at [108, 171] on button "Keywords 3" at bounding box center [103, 181] width 141 height 20
click at [95, 219] on icon "button" at bounding box center [97, 221] width 7 height 7
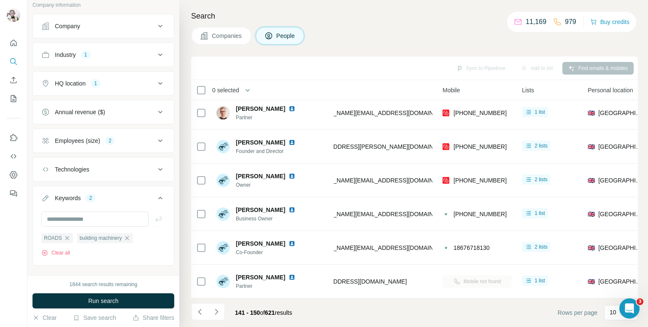
scroll to position [211, 0]
click at [130, 296] on button "Run search" at bounding box center [103, 301] width 142 height 15
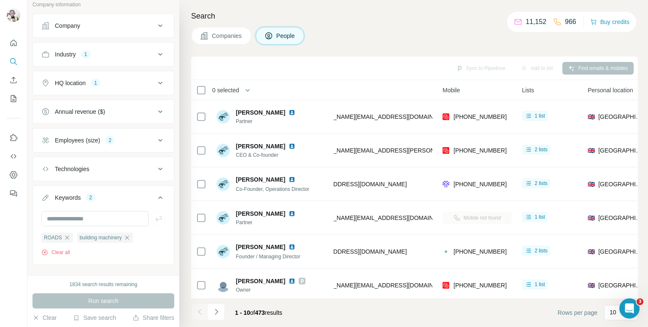
scroll to position [0, 137]
click at [130, 236] on icon "button" at bounding box center [127, 238] width 7 height 7
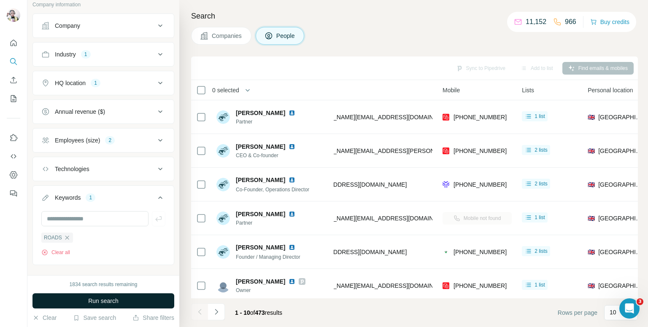
click at [125, 296] on button "Run search" at bounding box center [103, 301] width 142 height 15
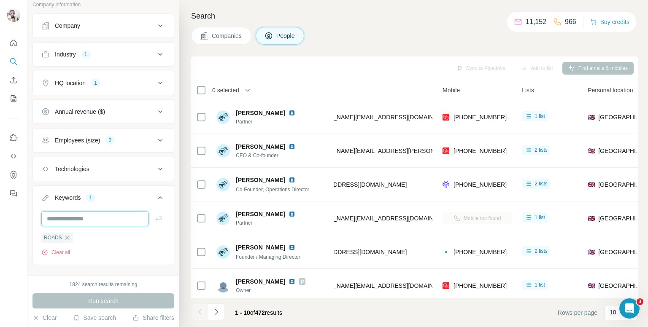
click at [77, 219] on input "text" at bounding box center [94, 218] width 107 height 15
type input "********"
drag, startPoint x: 152, startPoint y: 219, endPoint x: 150, endPoint y: 216, distance: 4.3
click at [154, 219] on icon "button" at bounding box center [158, 219] width 8 height 8
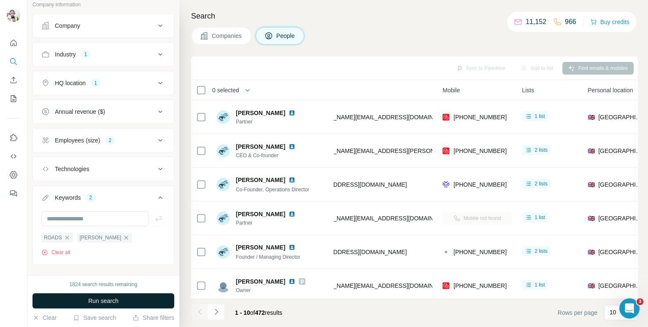
click at [155, 302] on button "Run search" at bounding box center [103, 301] width 142 height 15
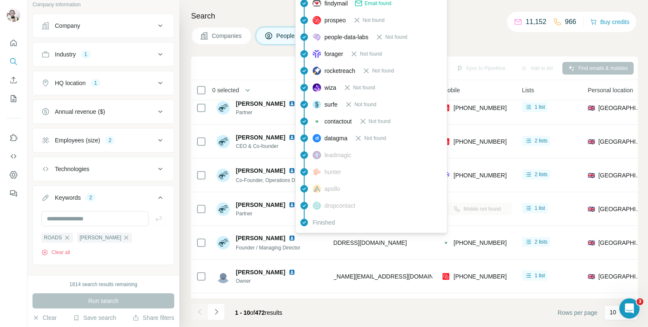
scroll to position [0, 137]
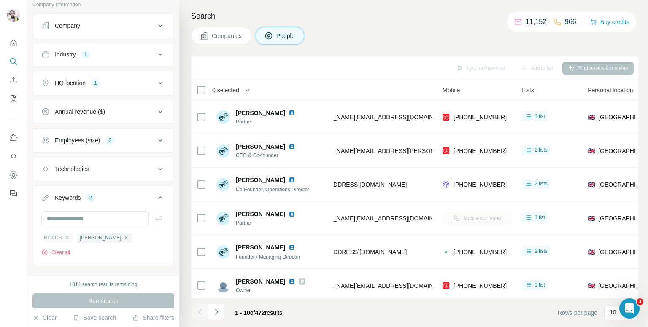
click at [69, 237] on div "ROADS" at bounding box center [57, 238] width 32 height 10
click at [66, 236] on icon "button" at bounding box center [67, 238] width 4 height 4
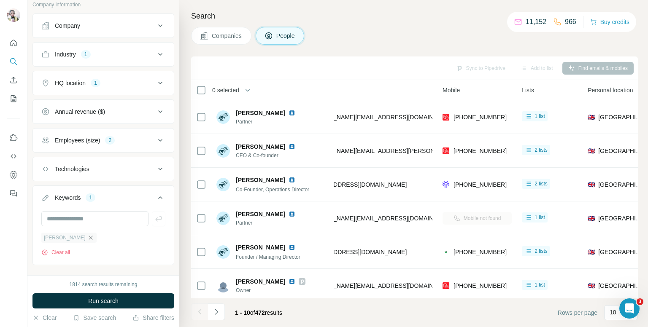
click at [87, 236] on icon "button" at bounding box center [90, 238] width 7 height 7
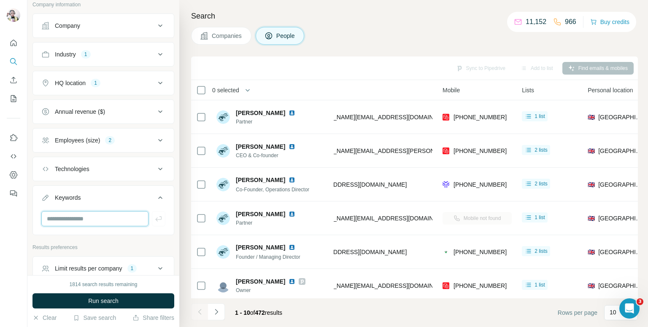
click at [72, 221] on input "text" at bounding box center [94, 218] width 107 height 15
type input "*"
type input "**********"
click at [154, 216] on icon "button" at bounding box center [158, 219] width 8 height 8
click at [116, 215] on input "text" at bounding box center [94, 218] width 107 height 15
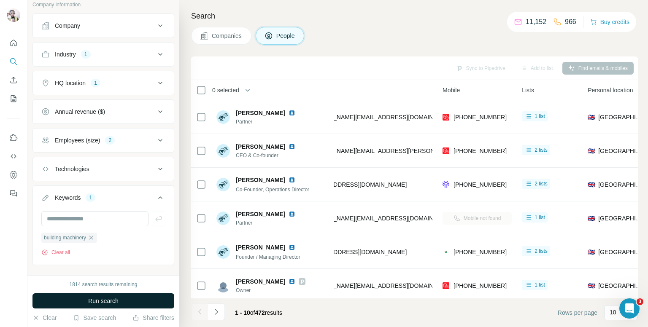
click at [121, 294] on button "Run search" at bounding box center [103, 301] width 142 height 15
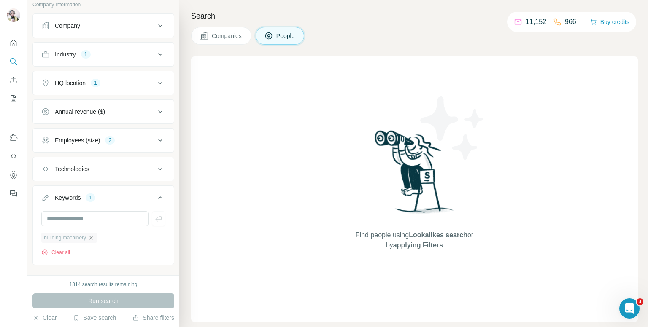
click at [93, 238] on icon "button" at bounding box center [91, 238] width 7 height 7
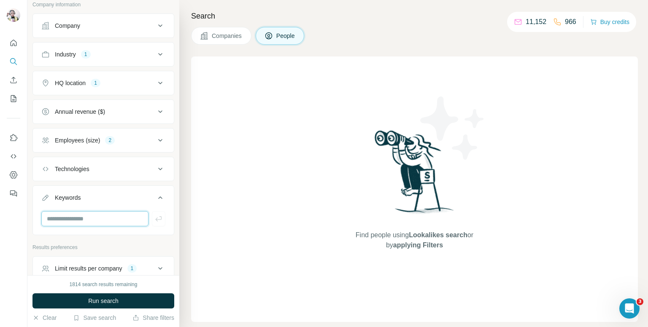
click at [86, 219] on input "text" at bounding box center [94, 218] width 107 height 15
type input "*****"
type input "*********"
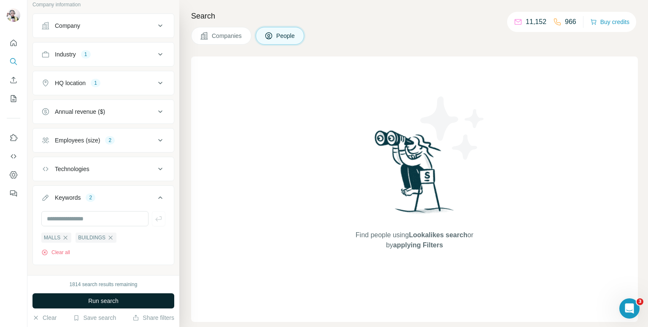
click at [123, 298] on button "Run search" at bounding box center [103, 301] width 142 height 15
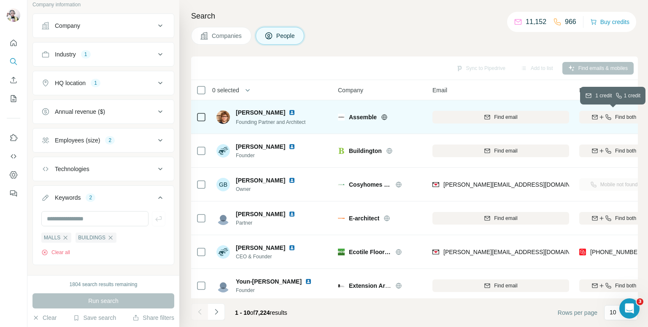
click at [615, 117] on span "Find both" at bounding box center [625, 117] width 21 height 8
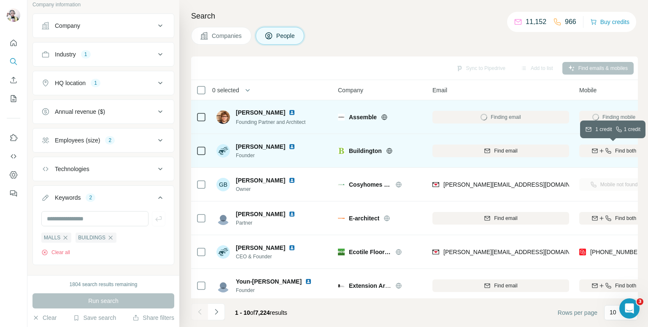
click at [615, 147] on span "Find both" at bounding box center [625, 151] width 21 height 8
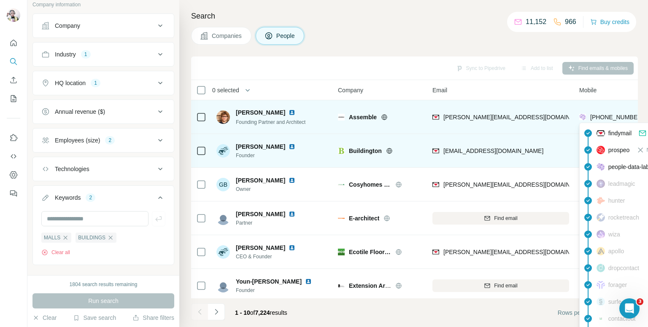
click at [606, 119] on span "[PHONE_NUMBER]" at bounding box center [616, 117] width 53 height 7
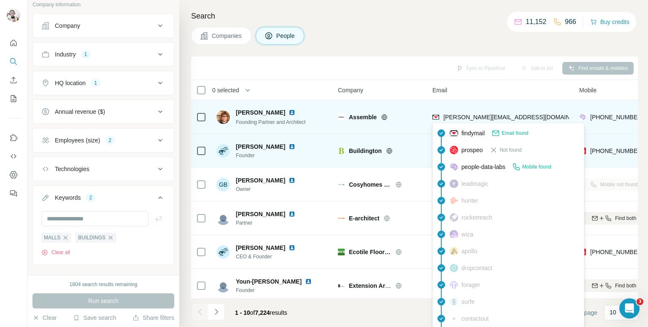
click at [464, 115] on span "[PERSON_NAME][EMAIL_ADDRESS][DOMAIN_NAME]" at bounding box center [517, 117] width 148 height 7
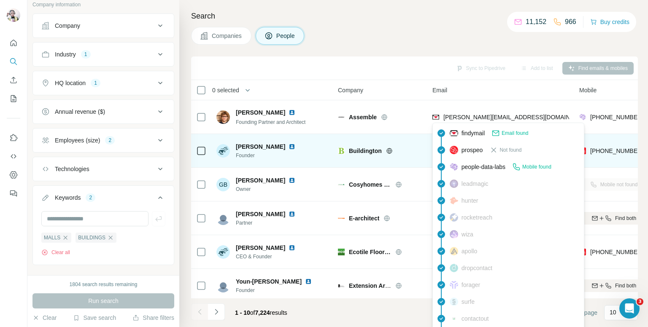
click at [422, 24] on div "Search Companies People Sync to Pipedrive Add to list Find emails & mobiles 0 s…" at bounding box center [413, 163] width 469 height 327
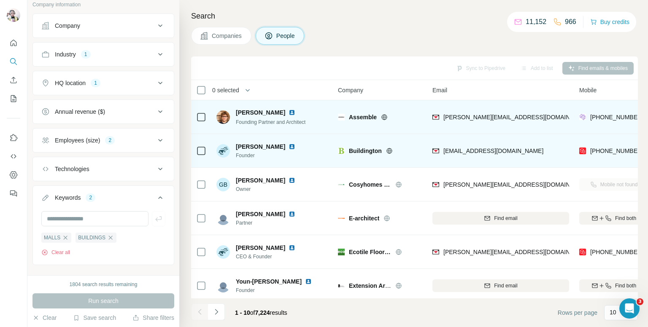
click at [222, 122] on img at bounding box center [222, 117] width 13 height 13
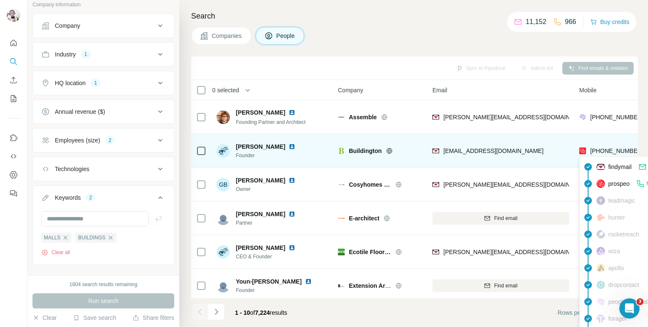
click at [611, 149] on span "[PHONE_NUMBER]" at bounding box center [616, 151] width 53 height 7
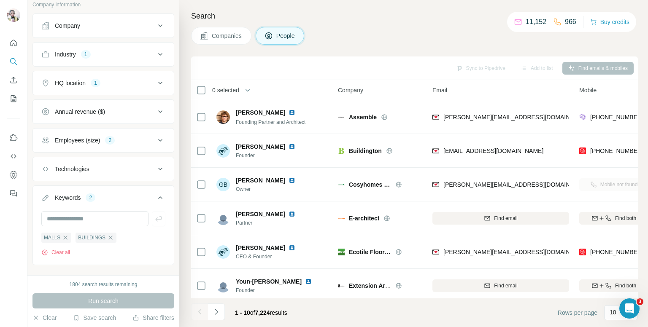
click at [420, 32] on div "Companies People" at bounding box center [414, 36] width 447 height 18
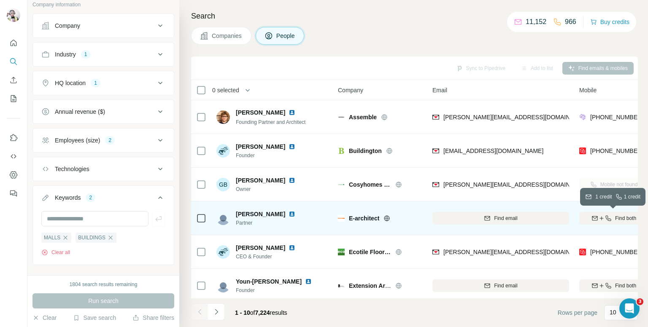
click at [610, 218] on icon "button" at bounding box center [608, 218] width 7 height 7
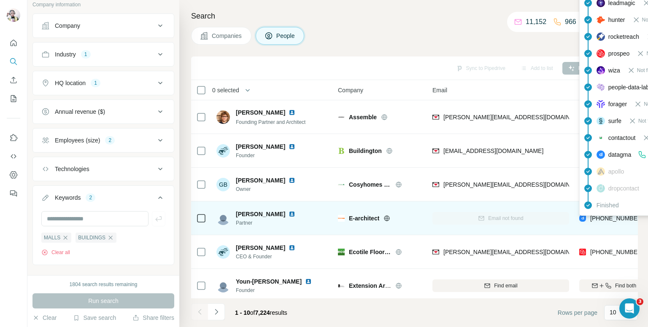
click at [610, 218] on span "[PHONE_NUMBER]" at bounding box center [616, 218] width 53 height 7
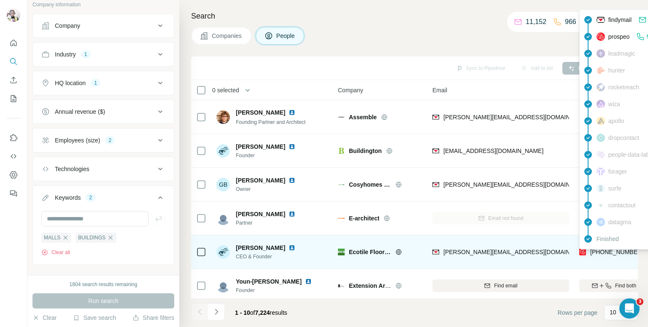
click at [611, 252] on span "[PHONE_NUMBER]" at bounding box center [616, 252] width 53 height 7
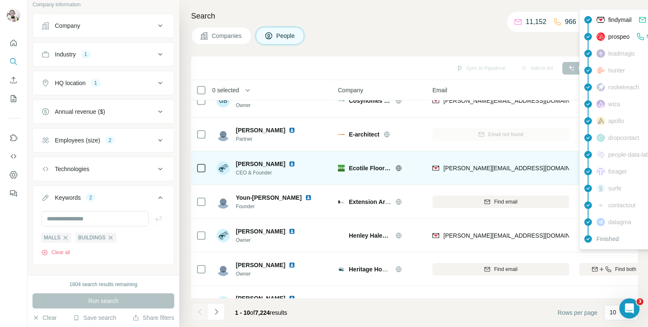
scroll to position [84, 0]
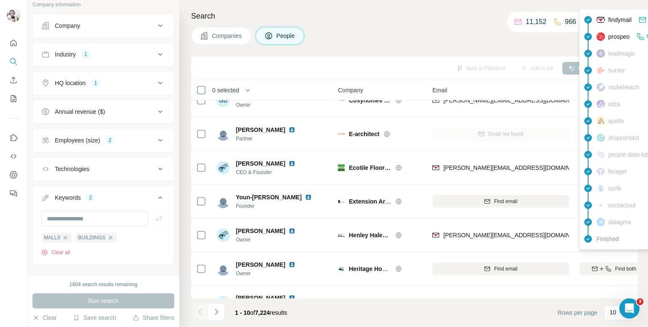
click at [488, 30] on div "Companies People" at bounding box center [414, 36] width 447 height 18
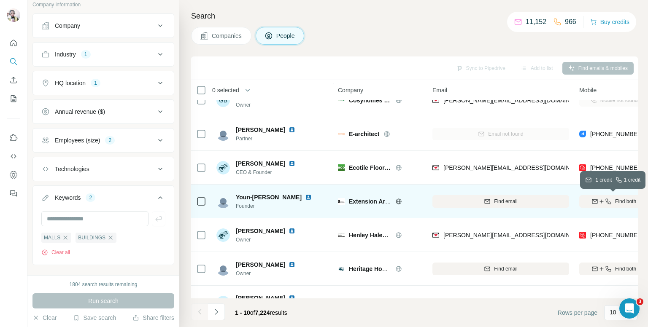
click at [598, 199] on icon "button" at bounding box center [601, 201] width 7 height 7
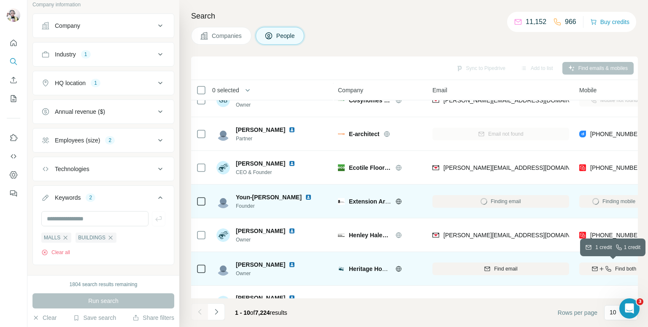
click at [601, 267] on icon "button" at bounding box center [601, 269] width 7 height 7
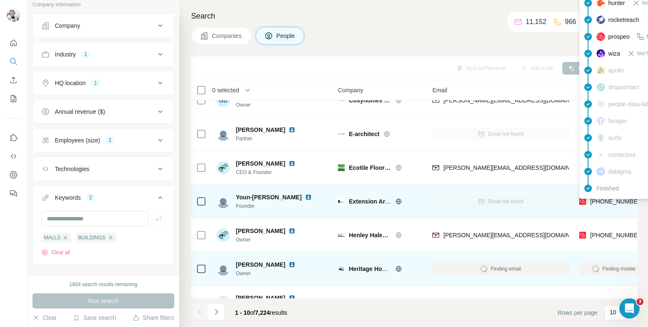
click at [610, 201] on span "[PHONE_NUMBER]" at bounding box center [616, 201] width 53 height 7
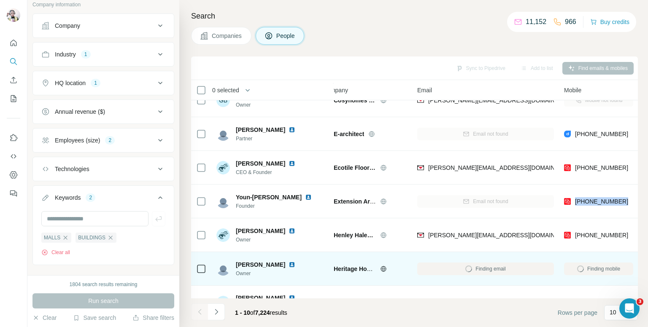
scroll to position [84, 17]
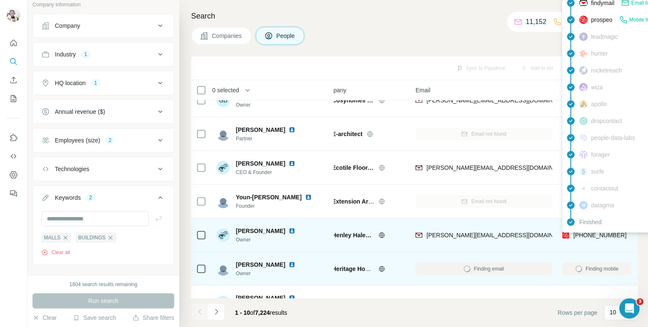
click at [590, 234] on span "[PHONE_NUMBER]" at bounding box center [599, 235] width 53 height 7
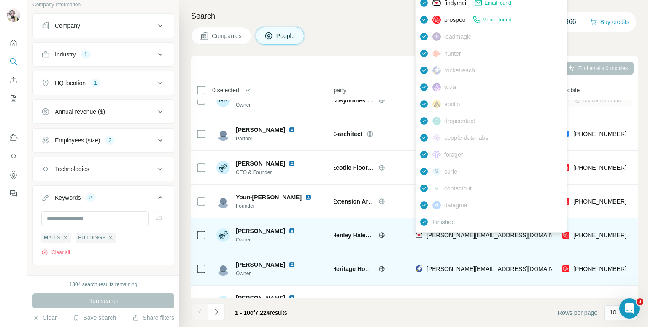
click at [442, 234] on span "[PERSON_NAME][EMAIL_ADDRESS][DOMAIN_NAME]" at bounding box center [500, 235] width 148 height 7
click at [378, 237] on icon at bounding box center [381, 235] width 7 height 7
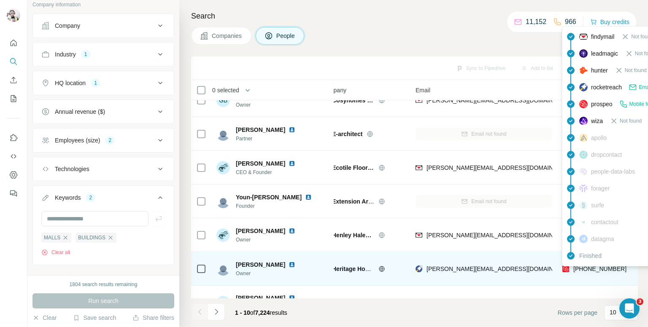
click at [597, 266] on div "findymail Not found leadmagic Not found hunter Not found rocketreach Email foun…" at bounding box center [638, 146] width 152 height 240
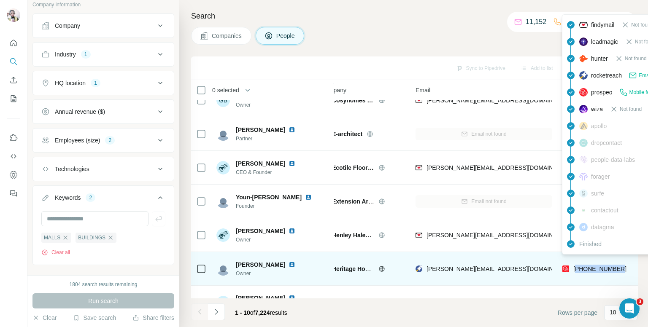
click at [597, 266] on span "[PHONE_NUMBER]" at bounding box center [599, 269] width 53 height 7
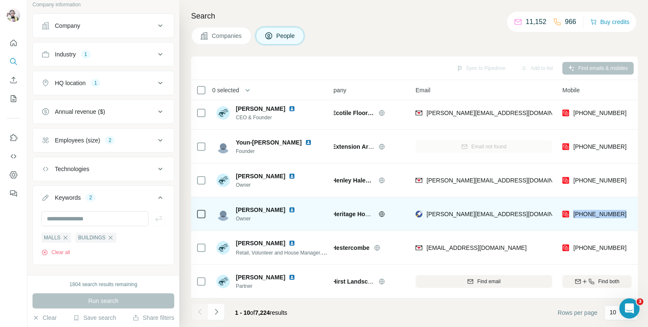
scroll to position [143, 17]
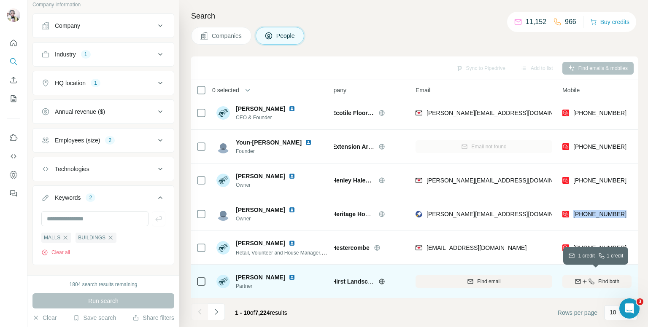
click at [594, 278] on div "Find both" at bounding box center [596, 282] width 69 height 8
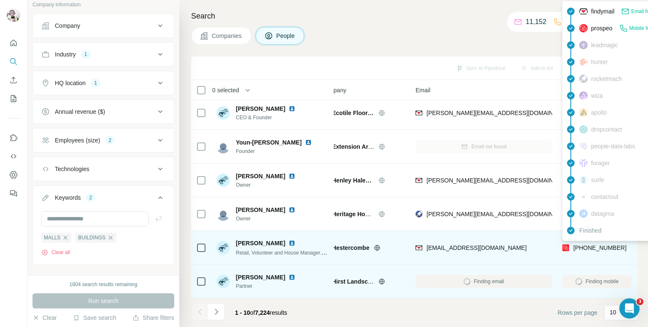
click at [596, 245] on span "[PHONE_NUMBER]" at bounding box center [599, 248] width 53 height 7
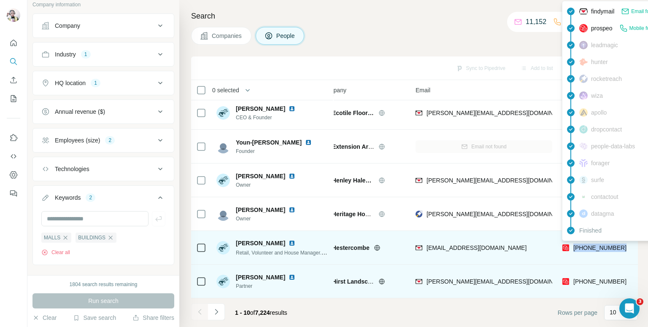
click at [587, 245] on span "[PHONE_NUMBER]" at bounding box center [599, 248] width 53 height 7
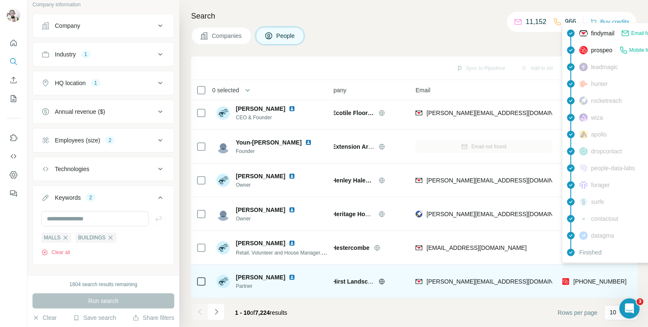
click at [597, 278] on span "[PHONE_NUMBER]" at bounding box center [599, 282] width 53 height 8
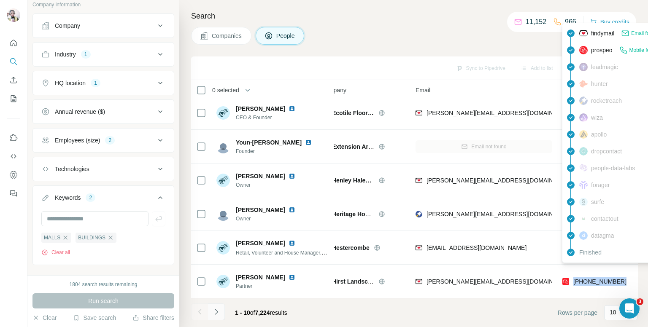
click at [216, 311] on icon "Navigate to next page" at bounding box center [216, 311] width 3 height 5
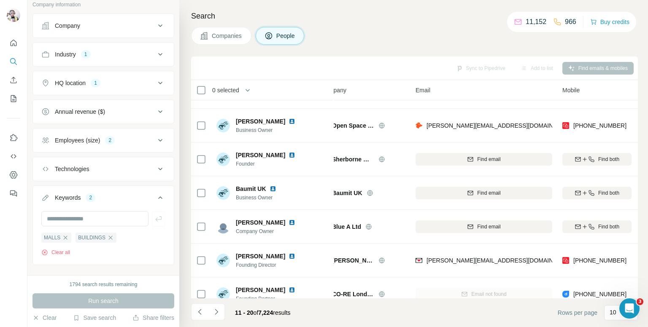
scroll to position [0, 17]
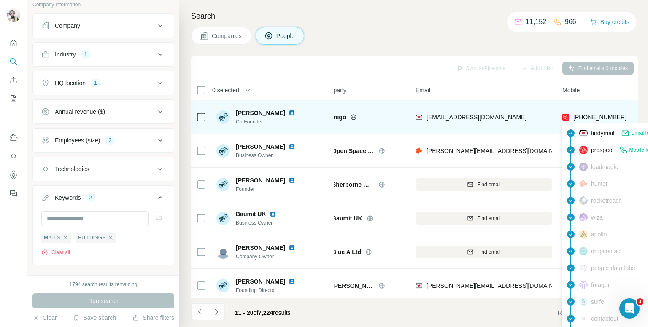
click at [601, 118] on span "[PHONE_NUMBER]" at bounding box center [599, 117] width 53 height 7
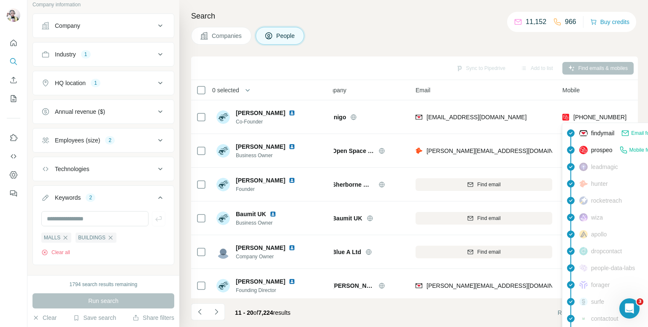
click at [496, 37] on div "Companies People" at bounding box center [414, 36] width 447 height 18
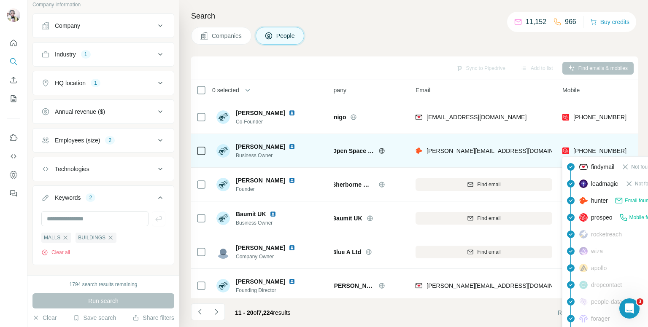
click at [585, 149] on span "[PHONE_NUMBER]" at bounding box center [599, 151] width 53 height 7
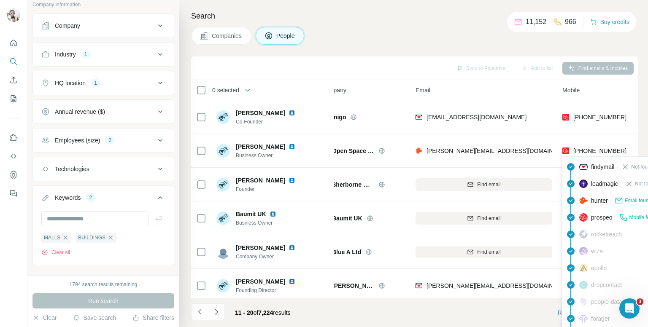
click at [452, 26] on div "Search Companies People Sync to Pipedrive Add to list Find emails & mobiles 0 s…" at bounding box center [413, 163] width 469 height 327
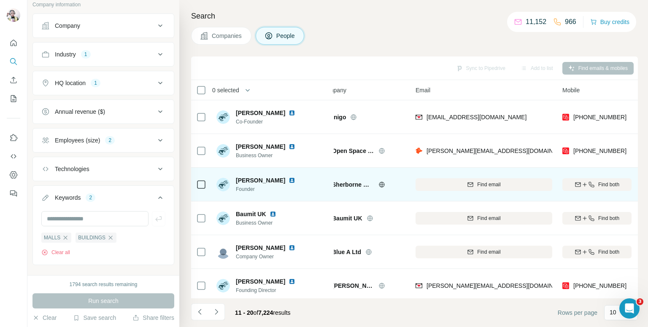
click at [586, 191] on div "Find both" at bounding box center [596, 184] width 69 height 23
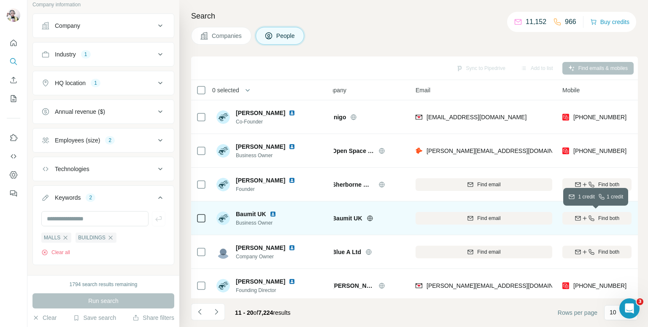
click at [594, 217] on div "Find both" at bounding box center [596, 219] width 69 height 8
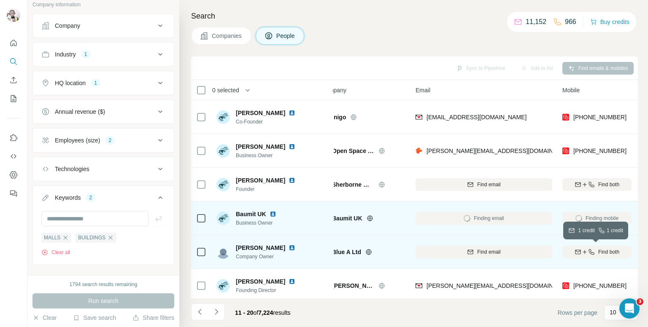
click at [588, 249] on icon "button" at bounding box center [591, 252] width 7 height 7
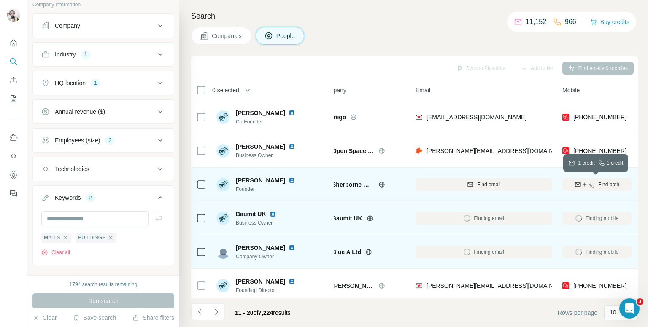
drag, startPoint x: 584, startPoint y: 184, endPoint x: 588, endPoint y: 182, distance: 4.3
click at [585, 184] on icon "button" at bounding box center [585, 184] width 4 height 0
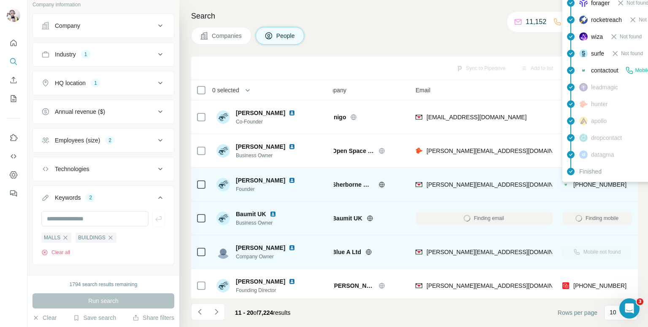
click at [588, 183] on span "[PHONE_NUMBER]" at bounding box center [599, 184] width 53 height 7
click at [380, 182] on icon at bounding box center [381, 184] width 5 height 5
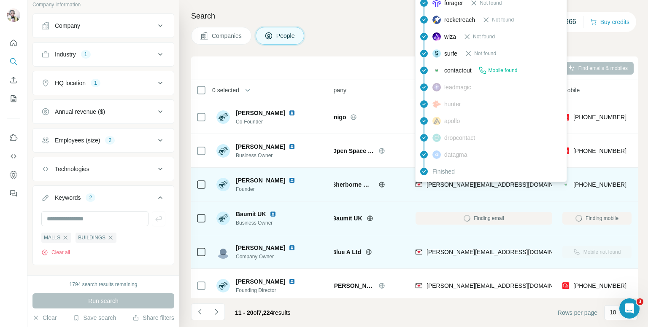
click at [469, 184] on span "[PERSON_NAME][EMAIL_ADDRESS][DOMAIN_NAME]" at bounding box center [500, 184] width 148 height 7
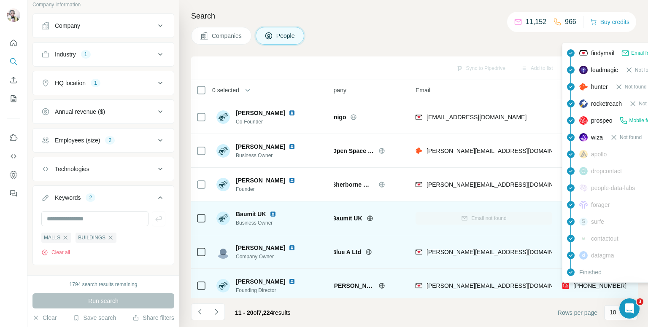
click at [589, 286] on span "[PHONE_NUMBER]" at bounding box center [599, 286] width 53 height 7
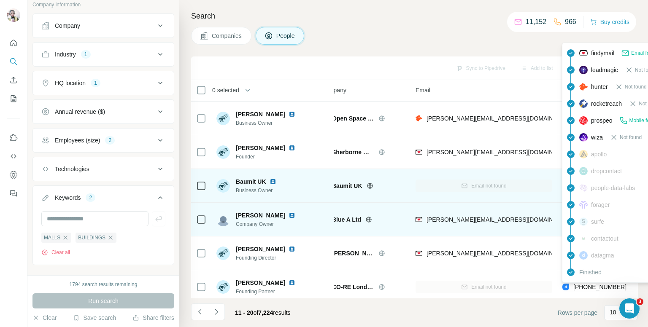
scroll to position [42, 17]
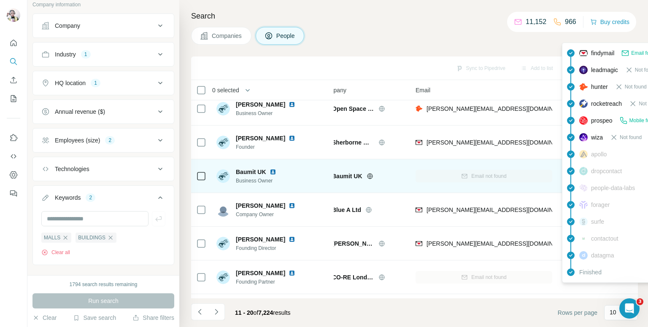
click at [387, 34] on div "Companies People" at bounding box center [414, 36] width 447 height 18
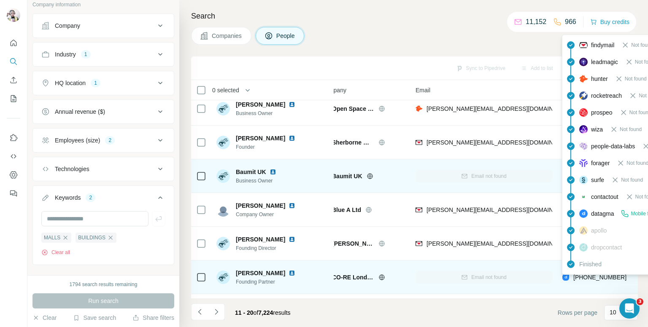
click at [586, 279] on span "[PHONE_NUMBER]" at bounding box center [599, 277] width 53 height 7
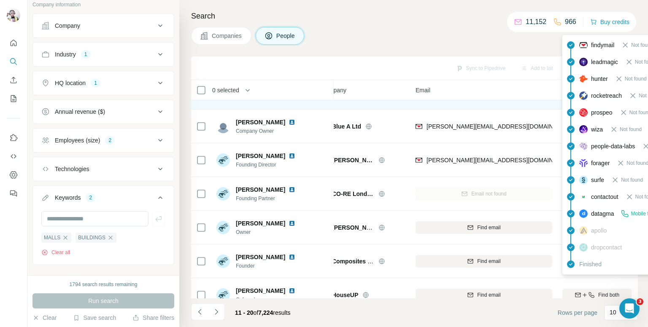
scroll to position [143, 17]
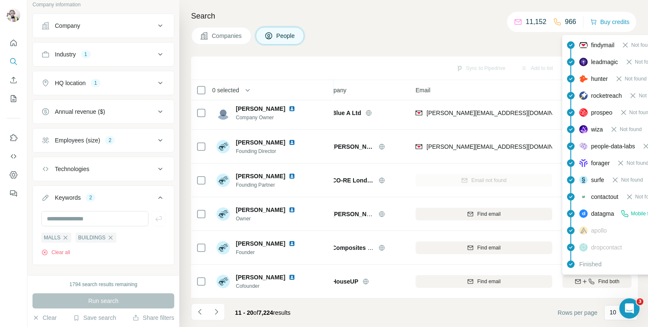
click at [424, 36] on div "Companies People" at bounding box center [414, 36] width 447 height 18
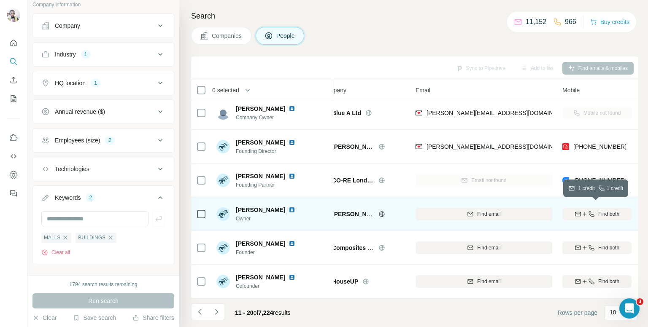
click at [579, 211] on icon "button" at bounding box center [578, 214] width 7 height 7
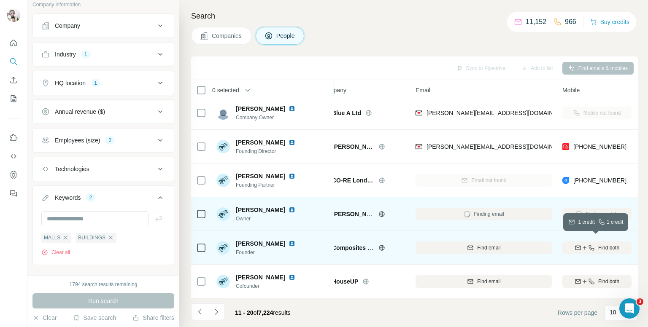
click at [588, 245] on icon "button" at bounding box center [591, 248] width 7 height 7
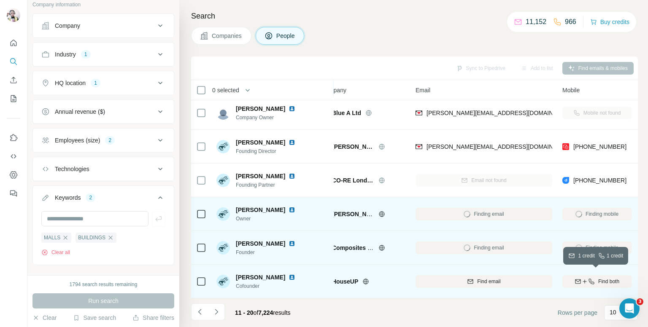
click at [596, 279] on div "Find both" at bounding box center [596, 282] width 69 height 8
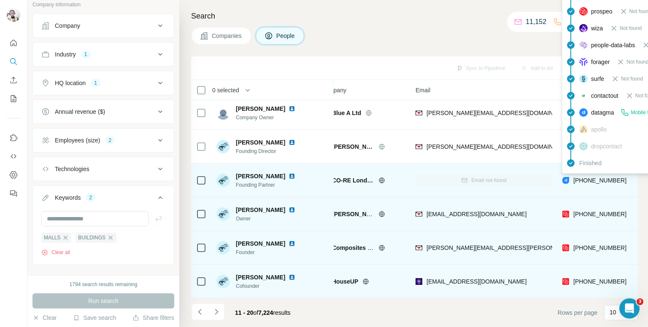
click at [594, 177] on span "[PHONE_NUMBER]" at bounding box center [599, 180] width 53 height 7
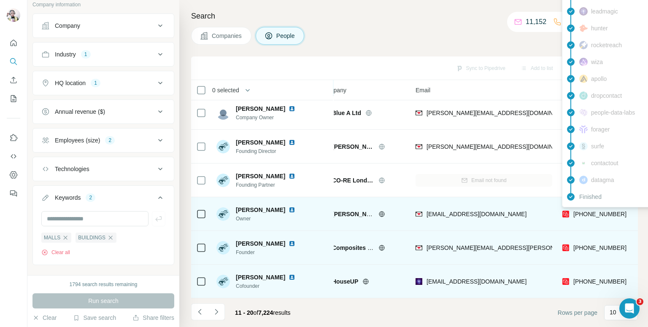
click at [580, 211] on span "[PHONE_NUMBER]" at bounding box center [599, 214] width 53 height 7
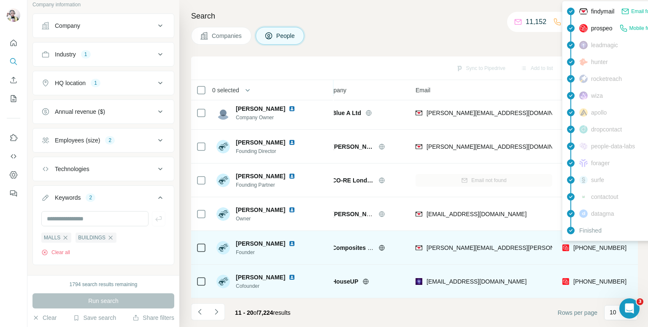
click at [575, 245] on span "[PHONE_NUMBER]" at bounding box center [599, 248] width 53 height 7
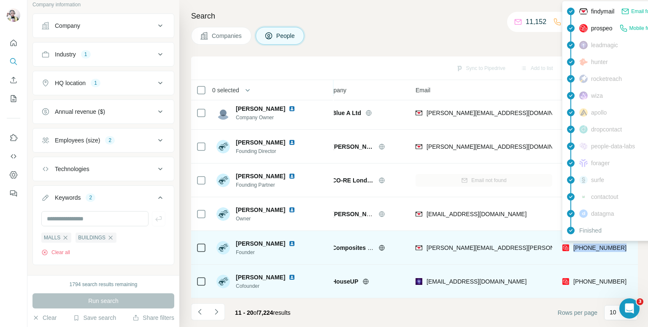
click at [596, 245] on span "[PHONE_NUMBER]" at bounding box center [599, 248] width 53 height 7
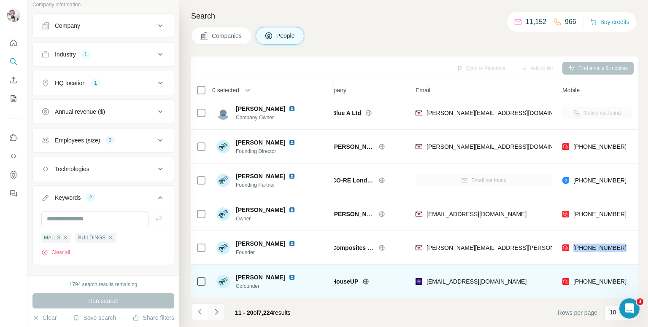
click at [217, 314] on icon "Navigate to next page" at bounding box center [216, 312] width 8 height 8
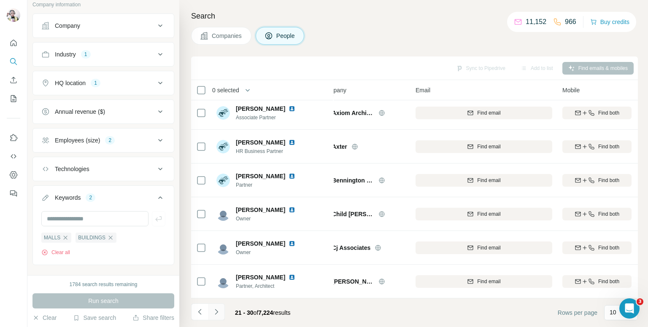
click at [217, 314] on icon "Navigate to next page" at bounding box center [216, 312] width 8 height 8
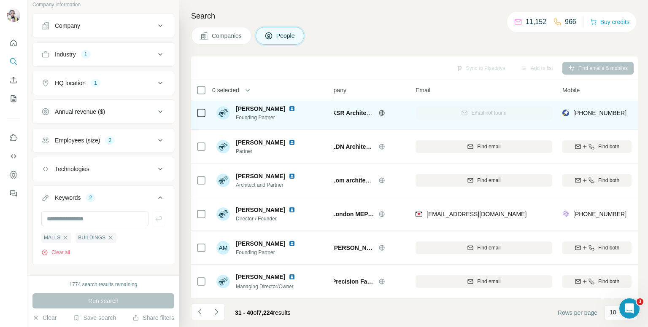
scroll to position [0, 17]
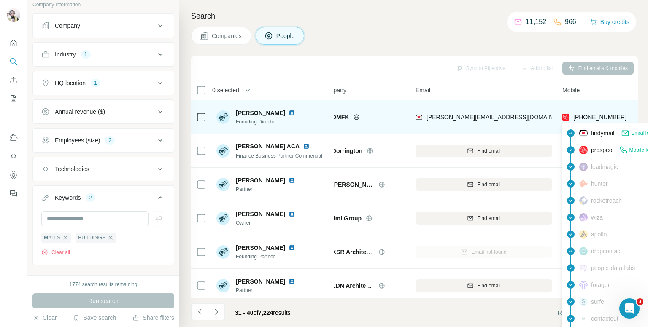
click at [584, 114] on span "[PHONE_NUMBER]" at bounding box center [599, 117] width 53 height 7
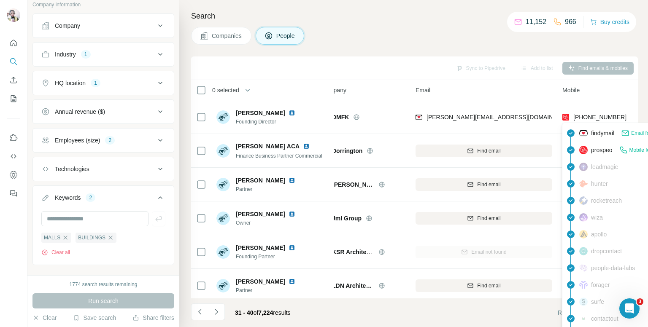
click at [475, 31] on div "Companies People" at bounding box center [414, 36] width 447 height 18
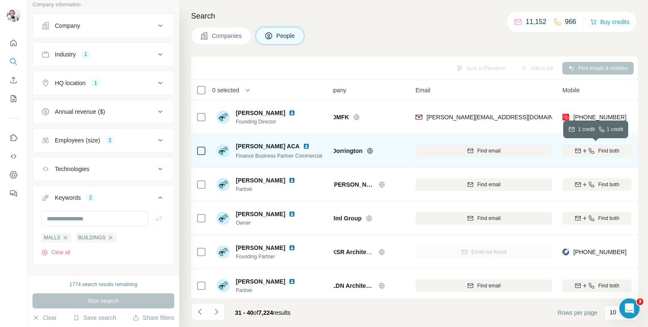
click at [570, 147] on div "Find both" at bounding box center [596, 151] width 69 height 8
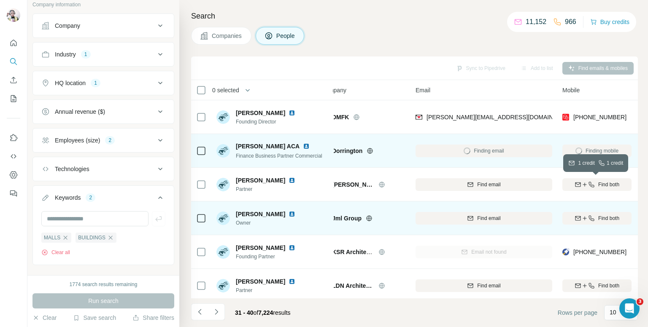
drag, startPoint x: 576, startPoint y: 181, endPoint x: 579, endPoint y: 203, distance: 22.6
click at [577, 181] on div "Find both" at bounding box center [596, 185] width 69 height 8
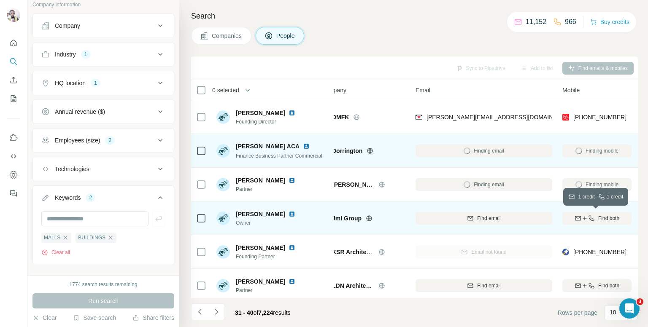
click at [581, 219] on icon "button" at bounding box center [584, 218] width 7 height 7
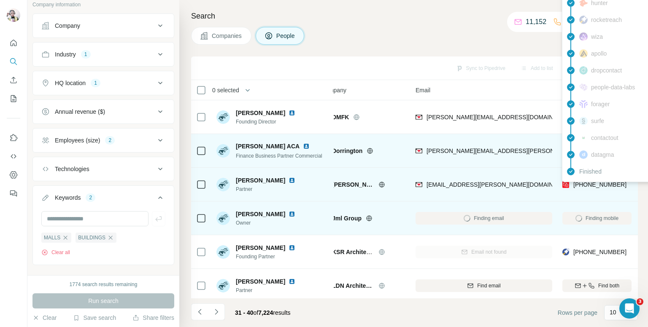
click at [582, 186] on span "[PHONE_NUMBER]" at bounding box center [599, 184] width 53 height 7
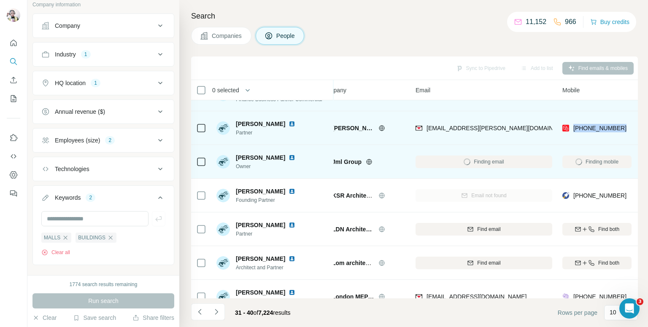
scroll to position [42, 17]
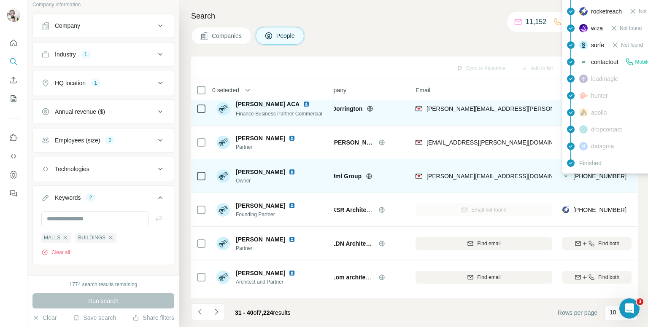
click at [592, 173] on div "findymail Email found prospeo Not found people-data-labs Not found forager Not …" at bounding box center [638, 53] width 152 height 240
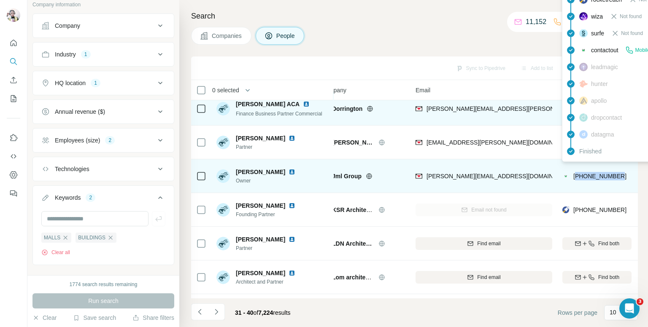
click at [592, 173] on span "[PHONE_NUMBER]" at bounding box center [599, 176] width 53 height 7
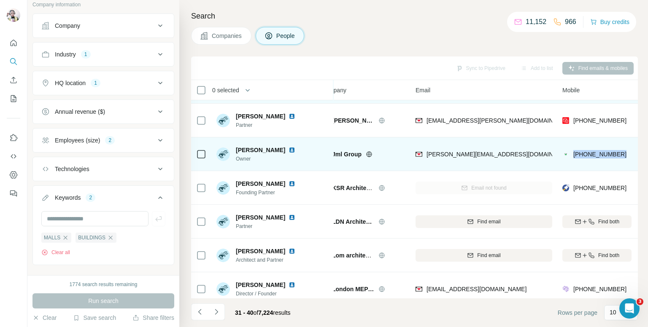
scroll to position [84, 17]
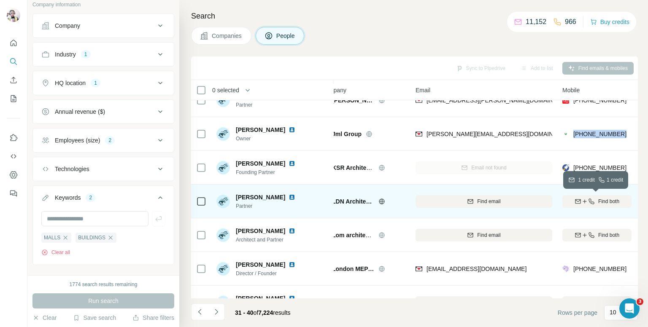
click at [590, 203] on icon "button" at bounding box center [591, 201] width 7 height 7
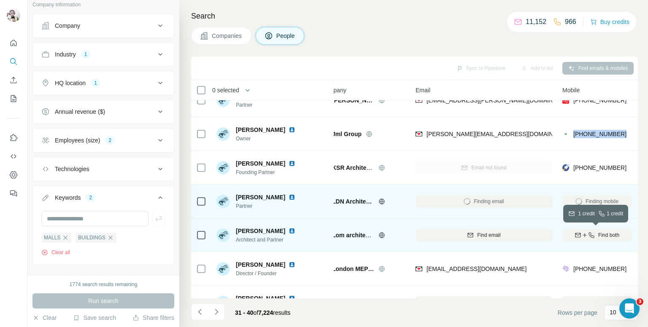
click at [596, 240] on button "Find both" at bounding box center [596, 235] width 69 height 13
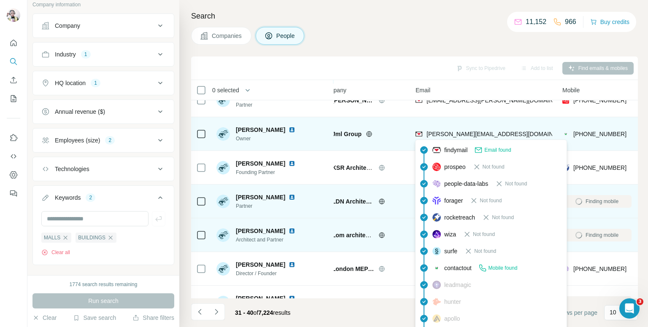
click at [451, 134] on span "[PERSON_NAME][EMAIL_ADDRESS][DOMAIN_NAME]" at bounding box center [500, 134] width 148 height 7
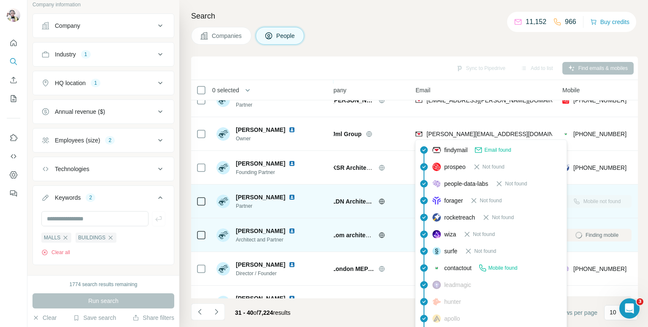
click at [370, 18] on h4 "Search" at bounding box center [414, 16] width 447 height 12
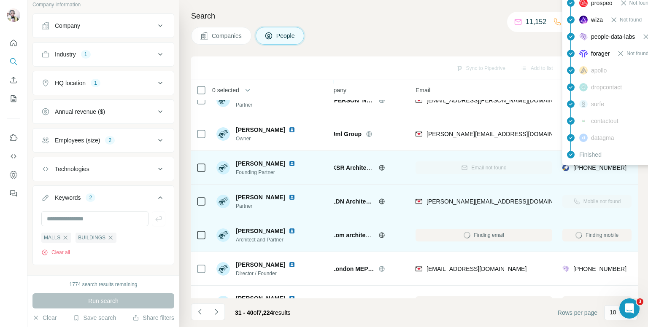
click at [585, 169] on span "[PHONE_NUMBER]" at bounding box center [599, 168] width 53 height 7
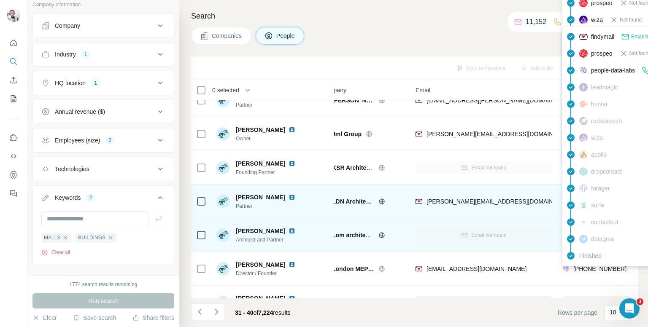
click at [597, 266] on div "findymail Email found prospeo Not found people-data-labs Mobile found leadmagic…" at bounding box center [638, 146] width 152 height 240
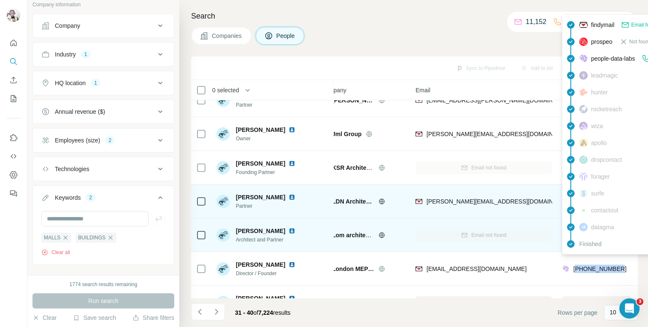
click at [597, 266] on span "[PHONE_NUMBER]" at bounding box center [599, 269] width 53 height 7
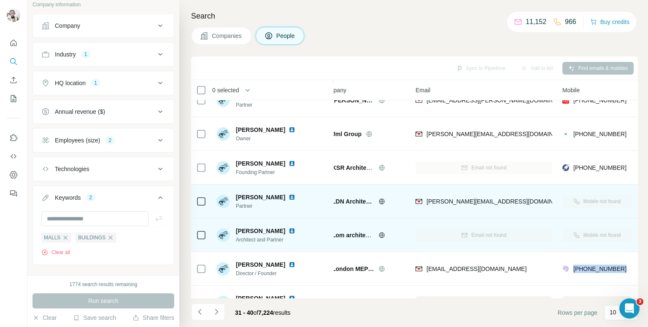
scroll to position [143, 17]
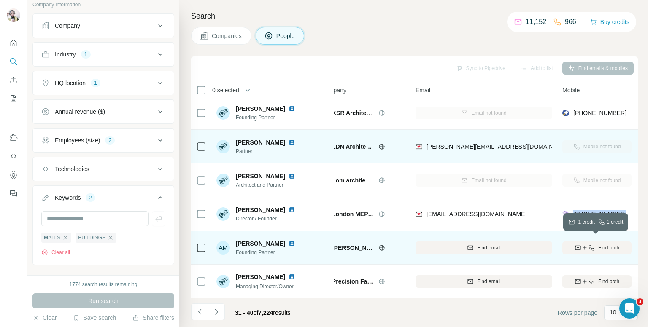
click at [584, 245] on icon "button" at bounding box center [584, 248] width 7 height 7
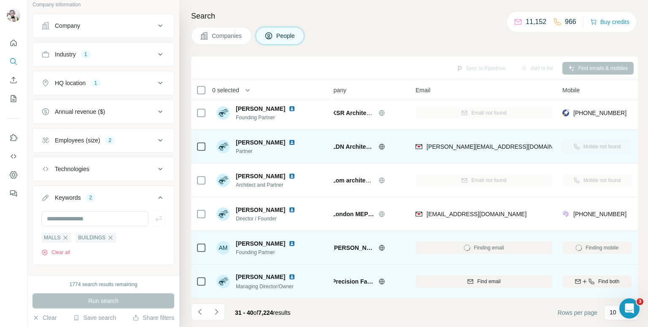
click at [594, 270] on div "Find both" at bounding box center [596, 281] width 69 height 23
click at [591, 279] on icon "button" at bounding box center [591, 281] width 5 height 5
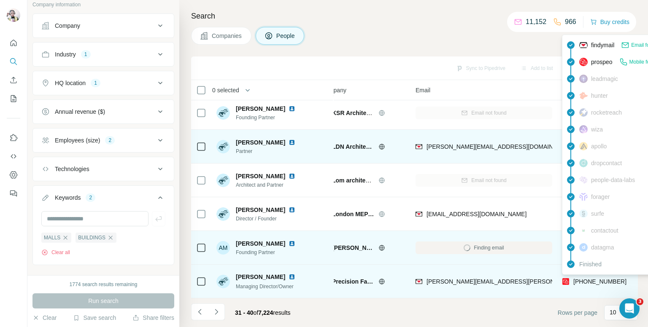
click at [589, 273] on div "findymail Email found prospeo Mobile found leadmagic hunter rocketreach wiza ap…" at bounding box center [638, 155] width 152 height 240
click at [589, 278] on span "[PHONE_NUMBER]" at bounding box center [599, 282] width 53 height 8
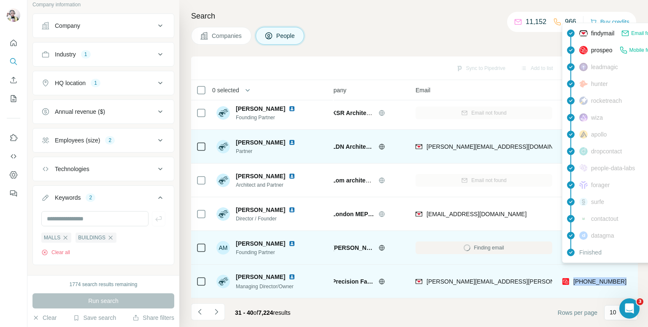
click at [589, 278] on span "[PHONE_NUMBER]" at bounding box center [599, 282] width 53 height 8
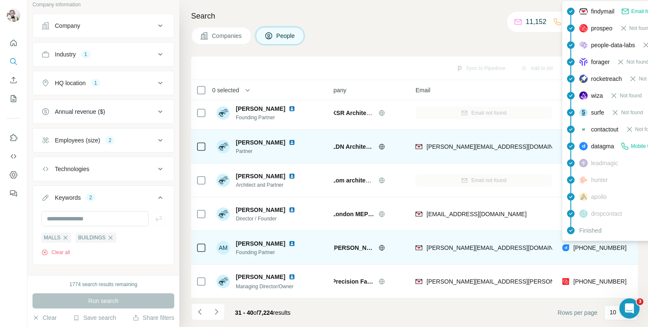
click at [597, 245] on span "[PHONE_NUMBER]" at bounding box center [599, 248] width 53 height 7
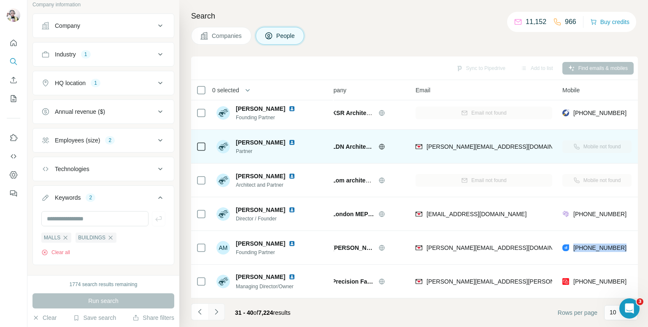
click at [216, 313] on icon "Navigate to next page" at bounding box center [216, 312] width 8 height 8
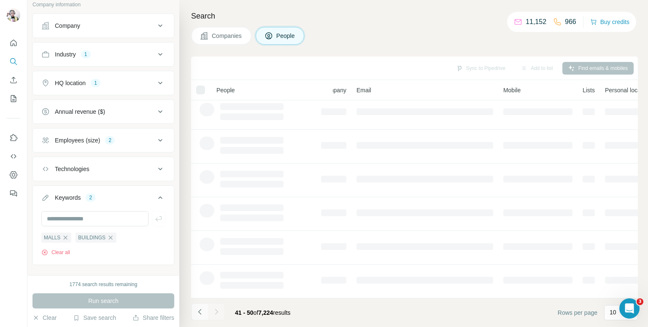
click at [197, 311] on icon "Navigate to previous page" at bounding box center [200, 312] width 8 height 8
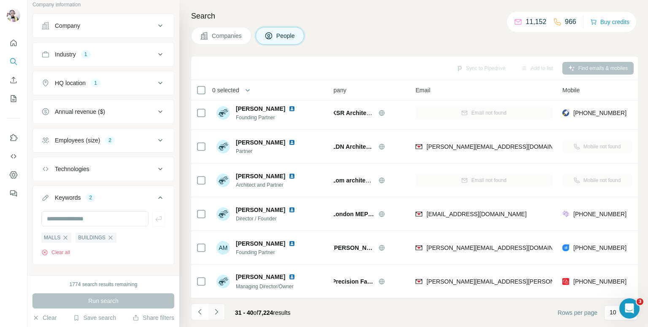
click at [217, 311] on icon "Navigate to next page" at bounding box center [216, 311] width 3 height 5
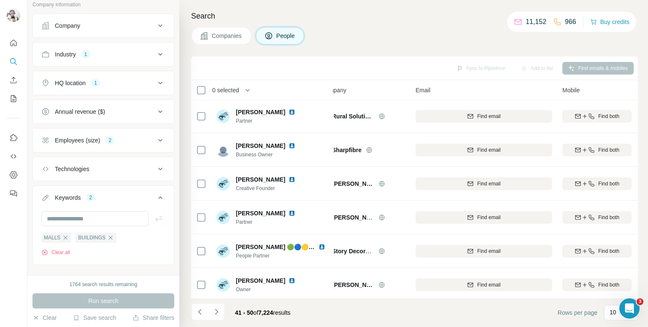
scroll to position [0, 17]
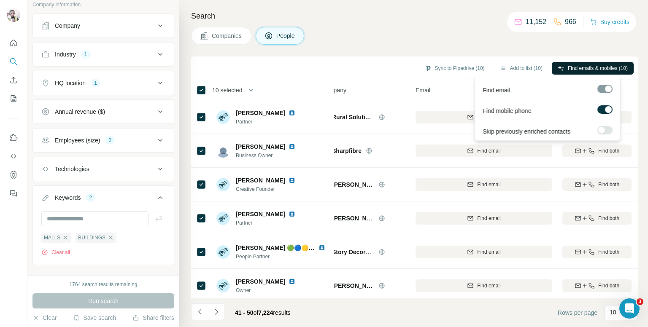
click at [569, 65] on span "Find emails & mobiles (10)" at bounding box center [598, 69] width 60 height 8
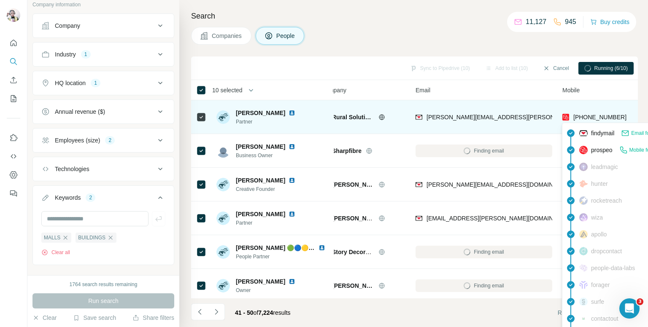
click at [594, 116] on span "[PHONE_NUMBER]" at bounding box center [599, 117] width 53 height 7
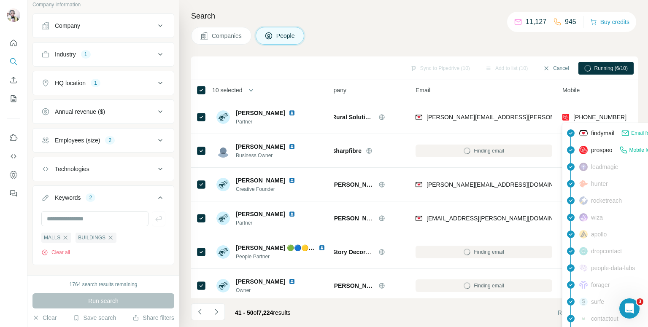
click at [410, 25] on div "Search Companies People Sync to Pipedrive (10) Add to list (10) Cancel Running …" at bounding box center [413, 163] width 469 height 327
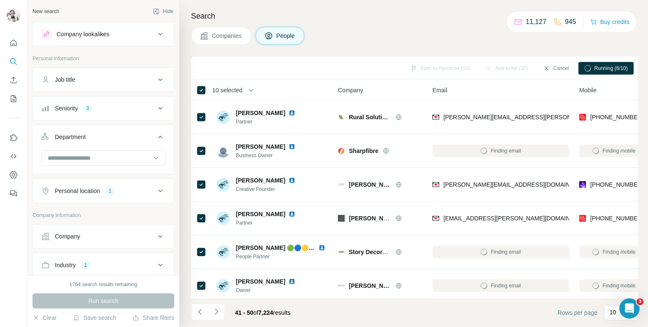
scroll to position [0, 17]
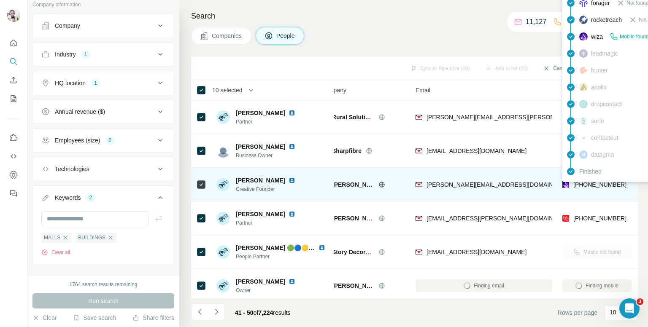
click at [591, 183] on span "[PHONE_NUMBER]" at bounding box center [599, 184] width 53 height 7
copy tr "[PHONE_NUMBER]"
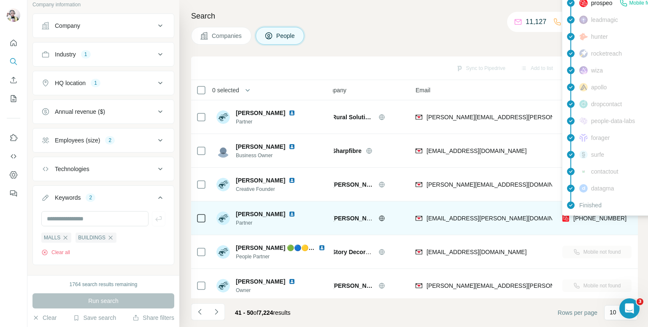
click at [587, 220] on span "[PHONE_NUMBER]" at bounding box center [599, 218] width 53 height 7
copy tr "[PHONE_NUMBER]"
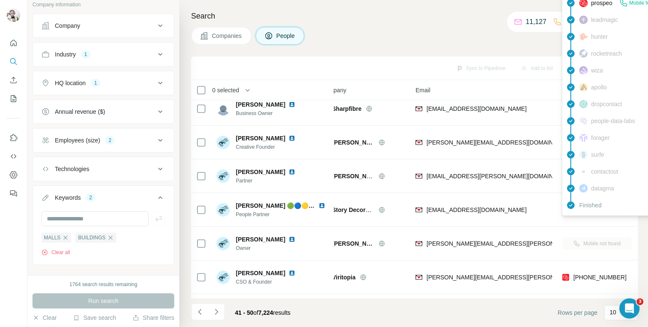
click at [370, 33] on div "Companies People" at bounding box center [414, 36] width 447 height 18
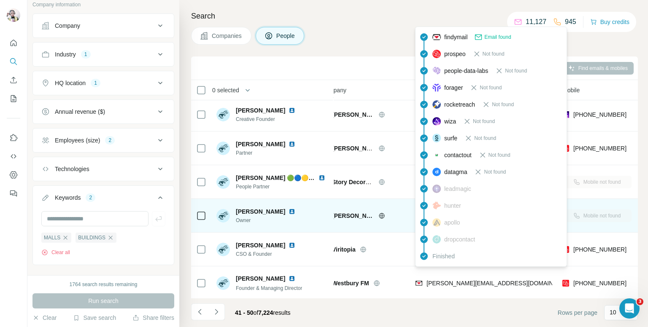
scroll to position [84, 17]
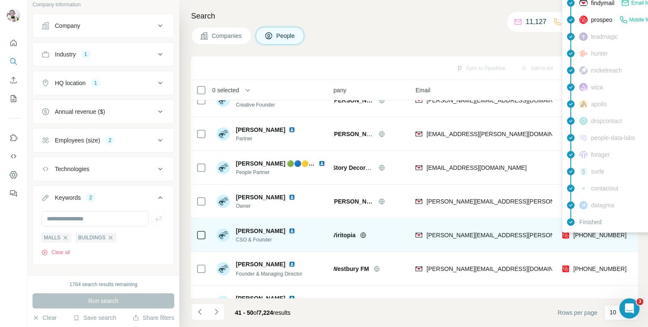
click at [597, 234] on span "[PHONE_NUMBER]" at bounding box center [599, 235] width 53 height 7
copy tr "[PHONE_NUMBER]"
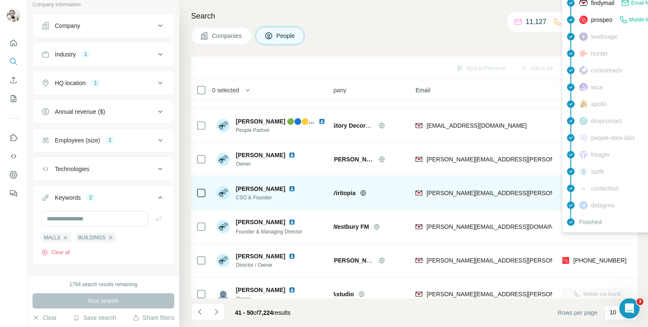
scroll to position [143, 17]
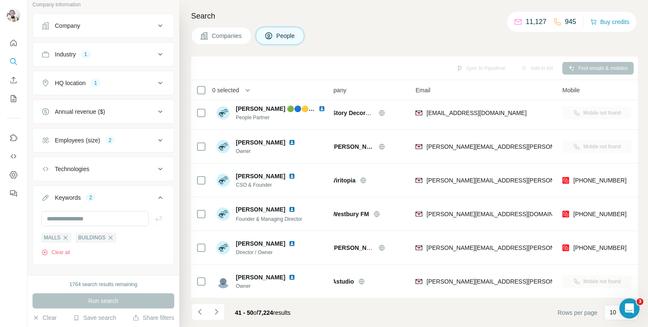
click at [368, 41] on div "Companies People" at bounding box center [414, 36] width 447 height 18
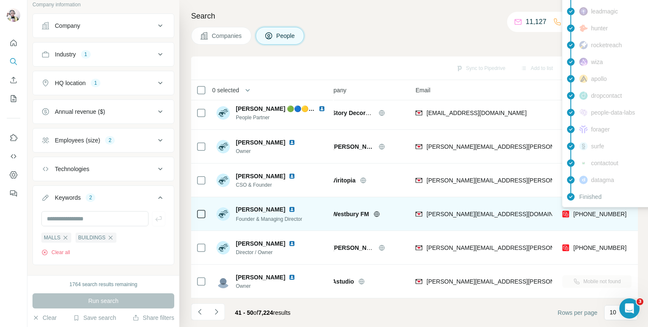
click at [601, 211] on span "[PHONE_NUMBER]" at bounding box center [599, 214] width 53 height 7
copy tr "[PHONE_NUMBER]"
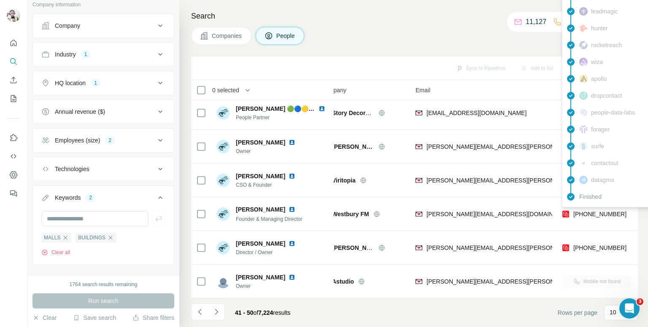
click at [385, 43] on div "Companies People" at bounding box center [414, 36] width 447 height 18
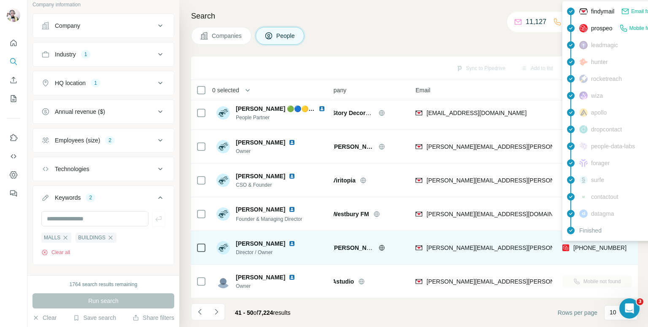
click at [596, 245] on span "[PHONE_NUMBER]" at bounding box center [599, 248] width 53 height 7
copy tr "[PHONE_NUMBER]"
click at [584, 245] on span "[PHONE_NUMBER]" at bounding box center [599, 248] width 53 height 7
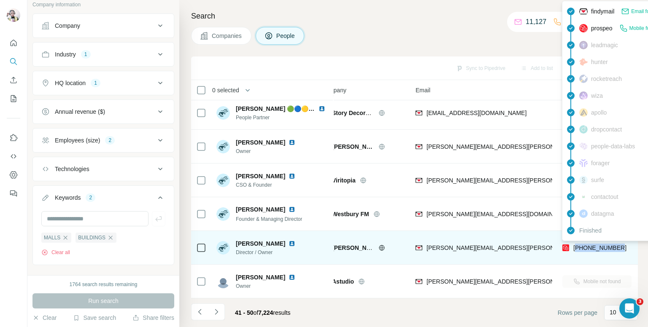
click at [584, 245] on span "[PHONE_NUMBER]" at bounding box center [599, 248] width 53 height 7
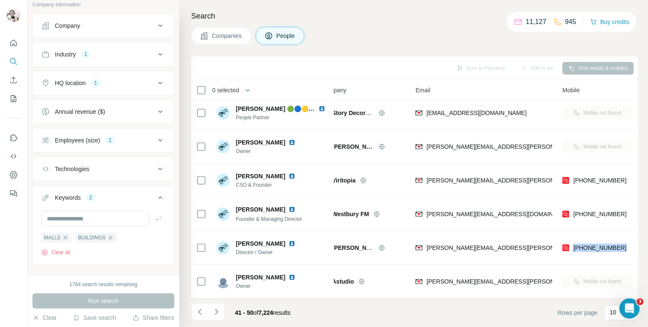
drag, startPoint x: 217, startPoint y: 311, endPoint x: 219, endPoint y: 296, distance: 15.3
click at [217, 310] on icon "Navigate to next page" at bounding box center [216, 312] width 8 height 8
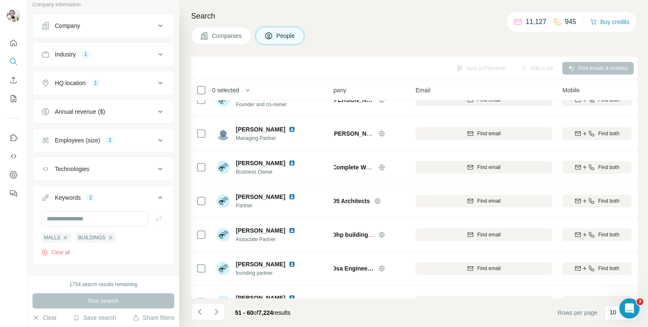
scroll to position [0, 17]
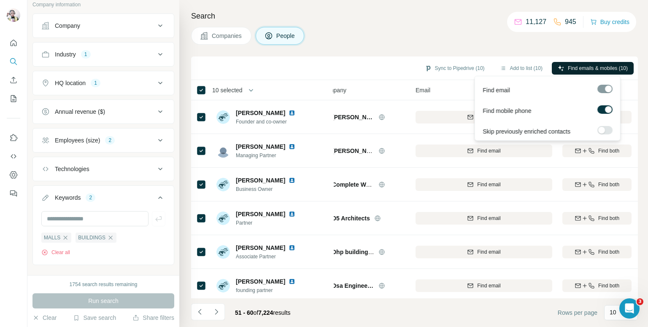
click at [568, 65] on span "Find emails & mobiles (10)" at bounding box center [598, 69] width 60 height 8
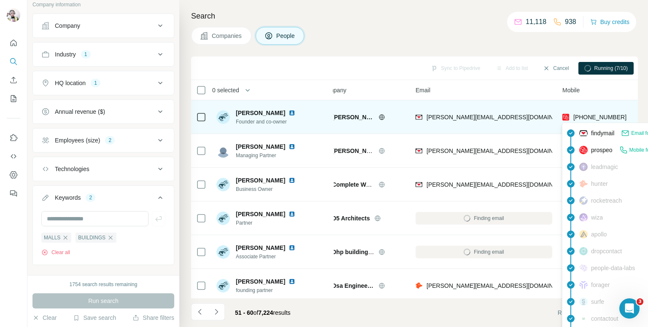
click at [593, 114] on span "+447703464385" at bounding box center [599, 117] width 53 height 7
copy tr "+447703464385"
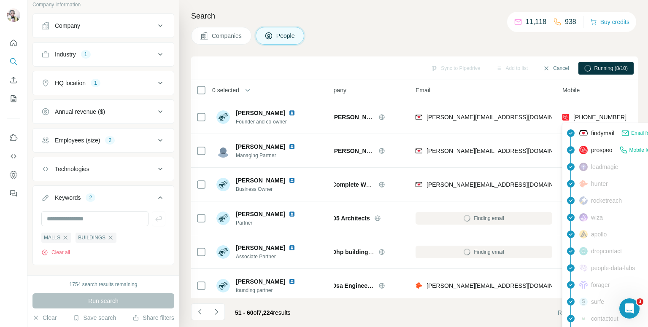
click at [491, 43] on div "Companies People" at bounding box center [414, 36] width 447 height 18
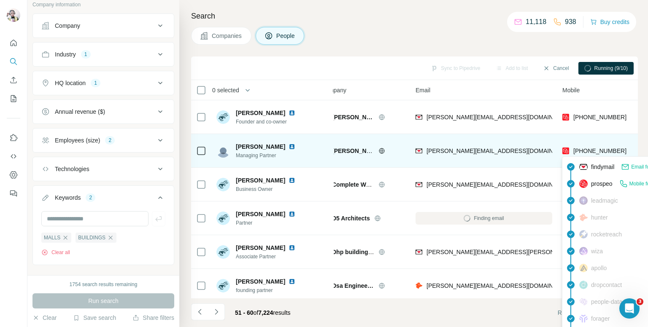
click at [586, 151] on span "+447971164653" at bounding box center [599, 151] width 53 height 7
copy tr "+447971164653"
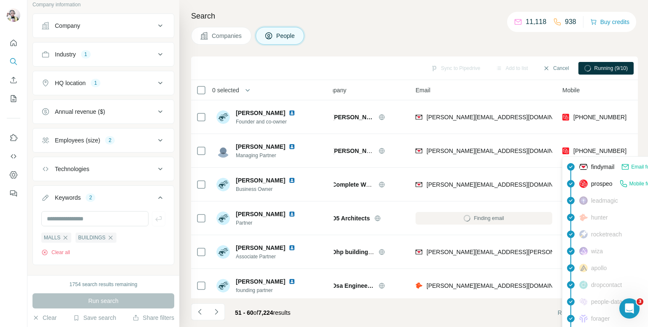
click at [495, 38] on div "Companies People" at bounding box center [414, 36] width 447 height 18
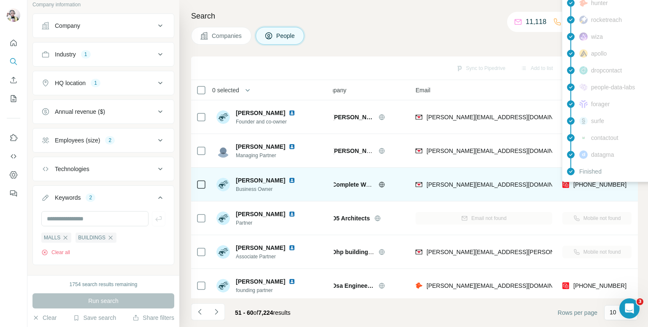
click at [599, 185] on span "+447540091529" at bounding box center [599, 184] width 53 height 7
copy tr "+447540091529"
click at [583, 183] on span "+447540091529" at bounding box center [599, 184] width 53 height 7
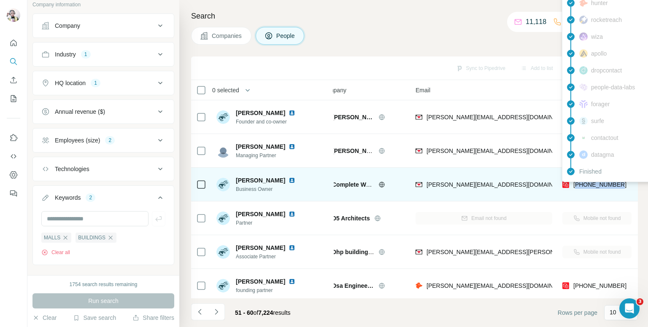
click at [583, 183] on span "+447540091529" at bounding box center [599, 184] width 53 height 7
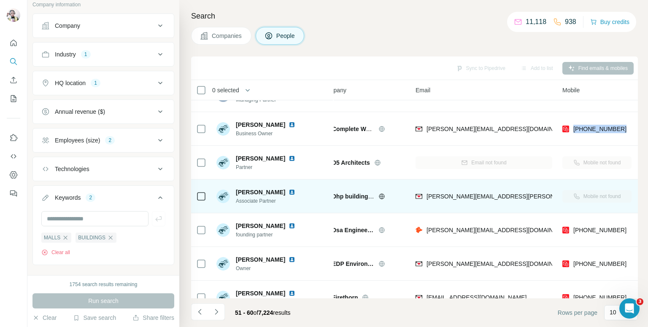
scroll to position [42, 17]
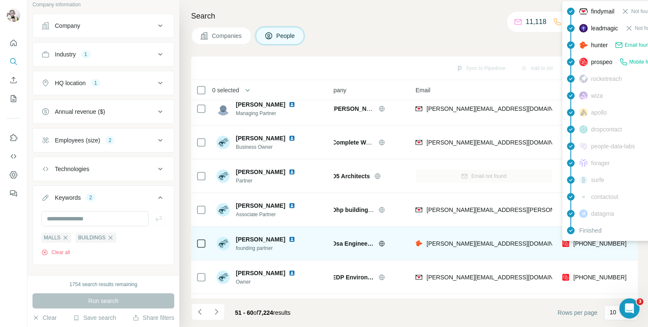
click at [596, 247] on span "+447979595815" at bounding box center [599, 243] width 53 height 7
copy tr "+447979595815"
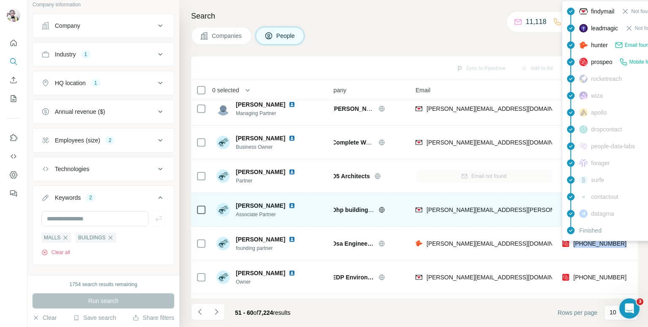
scroll to position [84, 17]
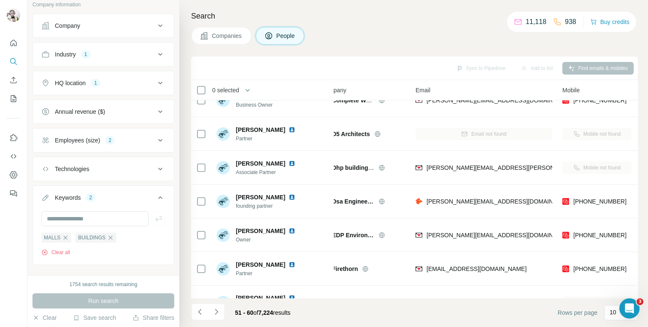
click at [395, 16] on h4 "Search" at bounding box center [414, 16] width 447 height 12
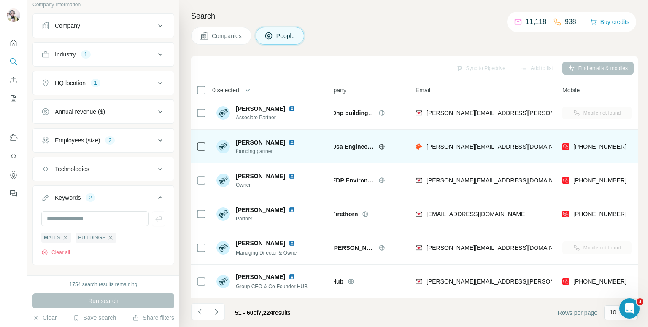
scroll to position [0, 17]
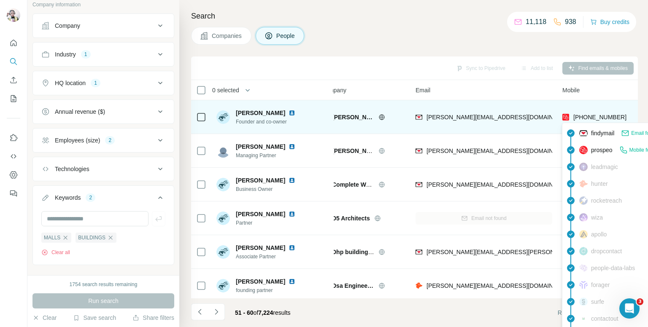
click at [581, 115] on span "+447703464385" at bounding box center [599, 117] width 53 height 7
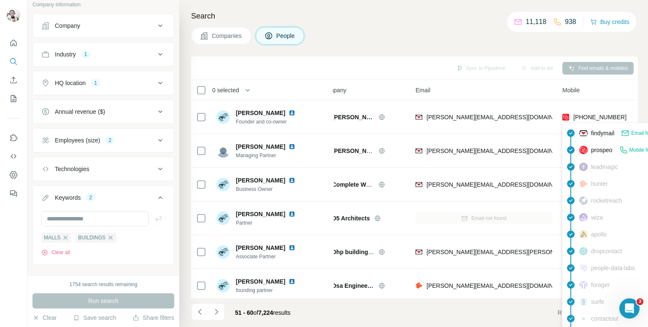
drag, startPoint x: 581, startPoint y: 115, endPoint x: 402, endPoint y: 35, distance: 195.8
click at [399, 34] on div "Companies People" at bounding box center [414, 36] width 447 height 18
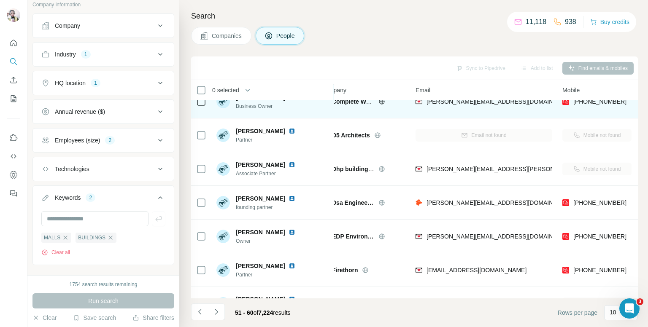
scroll to position [143, 17]
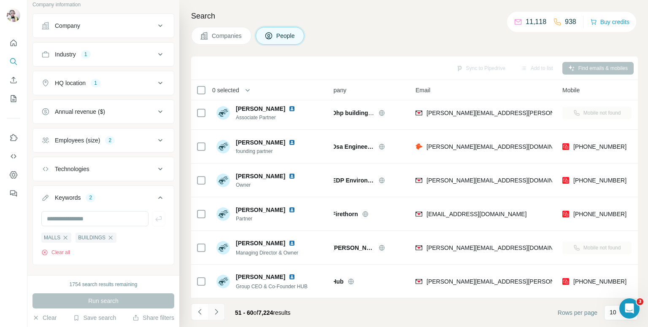
click at [216, 310] on icon "Navigate to next page" at bounding box center [216, 311] width 3 height 5
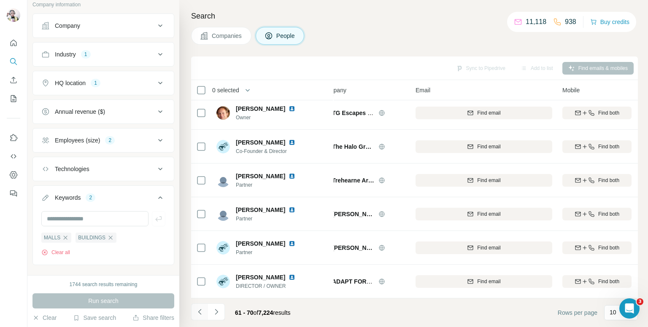
click at [201, 315] on icon "Navigate to previous page" at bounding box center [200, 312] width 8 height 8
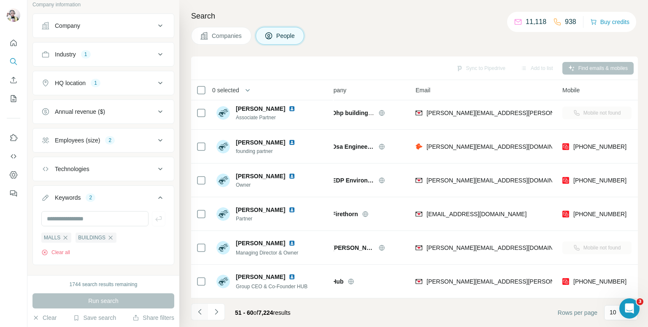
click at [199, 311] on icon "Navigate to previous page" at bounding box center [199, 311] width 3 height 5
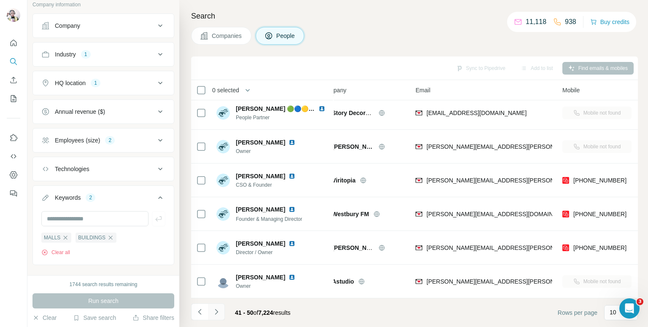
click at [211, 315] on button "Navigate to next page" at bounding box center [216, 312] width 17 height 17
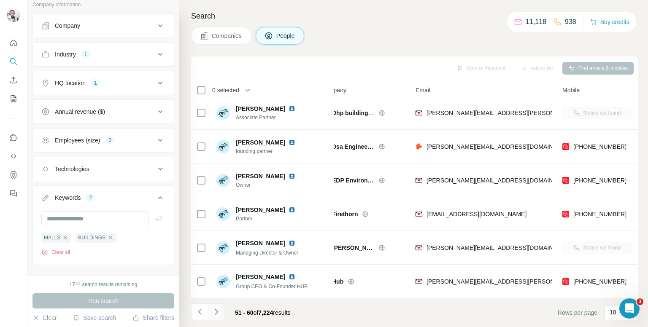
click at [214, 311] on icon "Navigate to next page" at bounding box center [216, 312] width 8 height 8
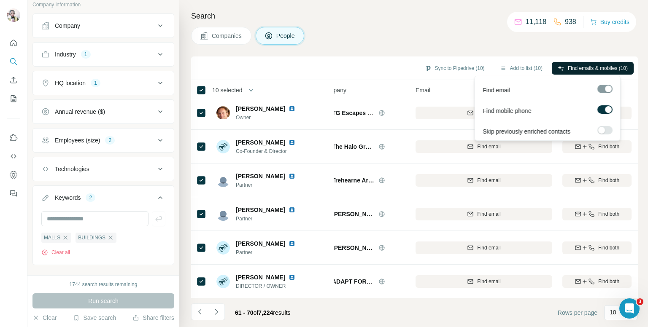
click at [580, 65] on span "Find emails & mobiles (10)" at bounding box center [598, 69] width 60 height 8
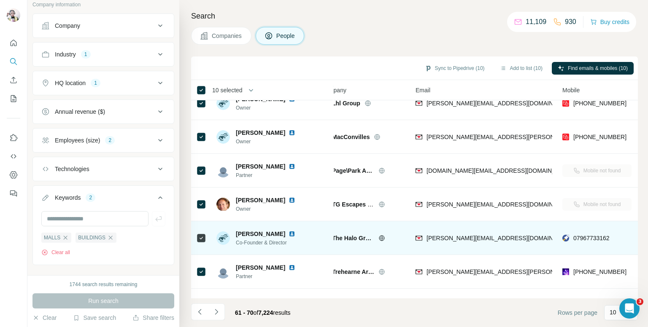
scroll to position [0, 17]
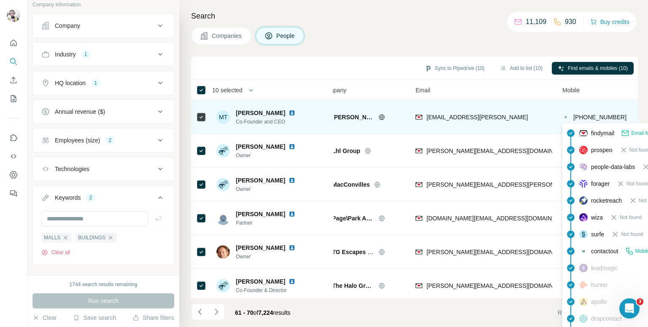
click at [596, 117] on span "+447826553801" at bounding box center [599, 117] width 53 height 7
copy tr "+447826553801"
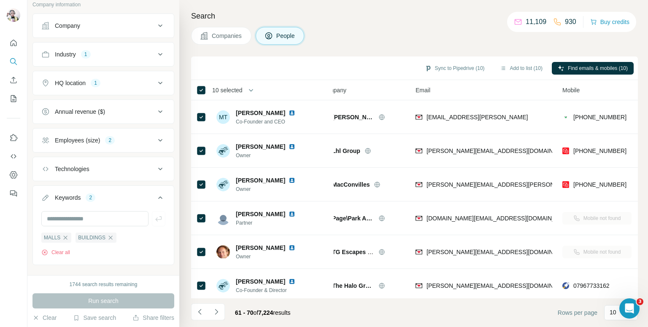
click at [467, 33] on div "Companies People" at bounding box center [414, 36] width 447 height 18
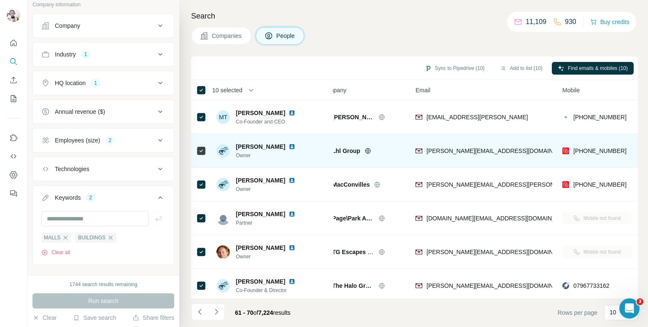
click at [607, 146] on div "+447803182256" at bounding box center [596, 150] width 69 height 23
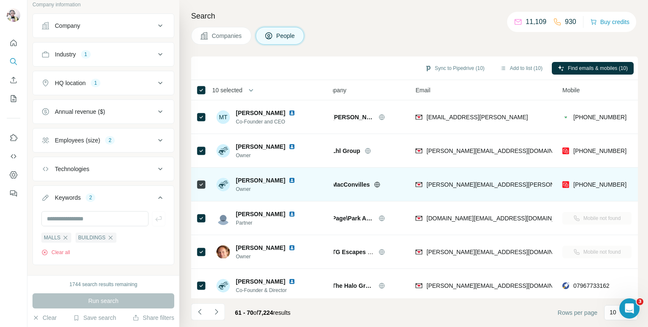
click at [591, 179] on div "+447973629283" at bounding box center [596, 184] width 69 height 23
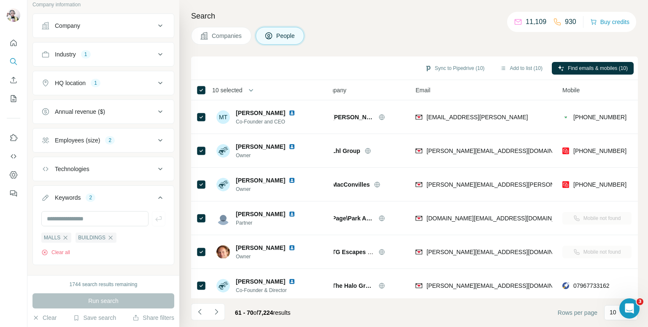
click at [206, 89] on div "10 selected" at bounding box center [224, 90] width 36 height 8
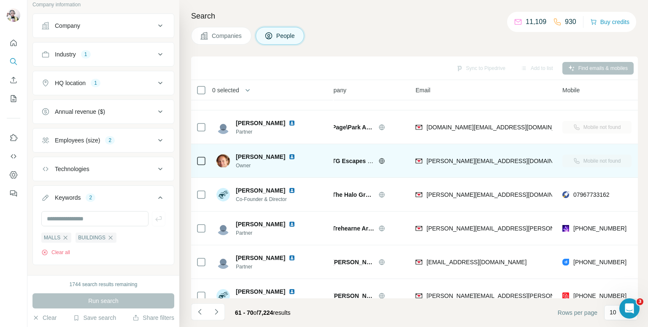
scroll to position [127, 17]
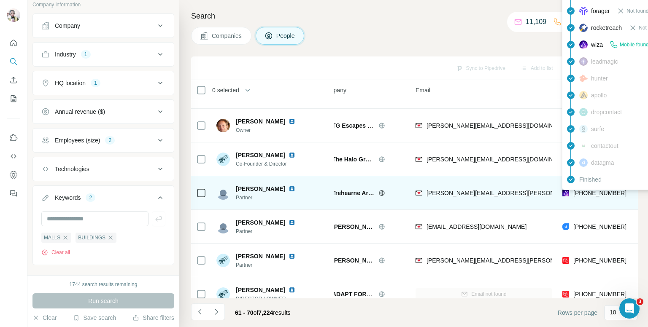
click at [596, 192] on span "+447986006182" at bounding box center [599, 193] width 53 height 7
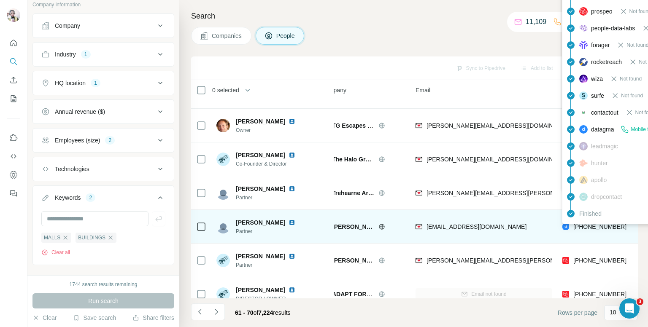
click at [591, 227] on span "+447872500740" at bounding box center [599, 227] width 53 height 7
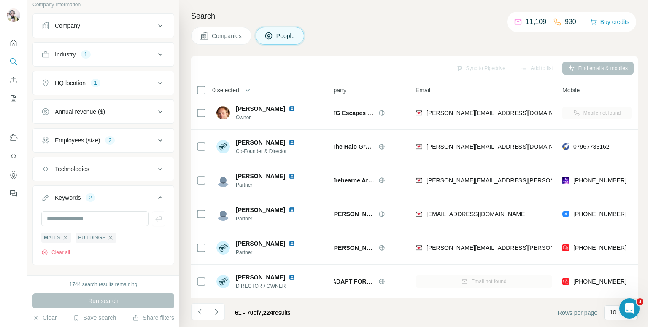
click at [369, 38] on div "Companies People" at bounding box center [414, 36] width 447 height 18
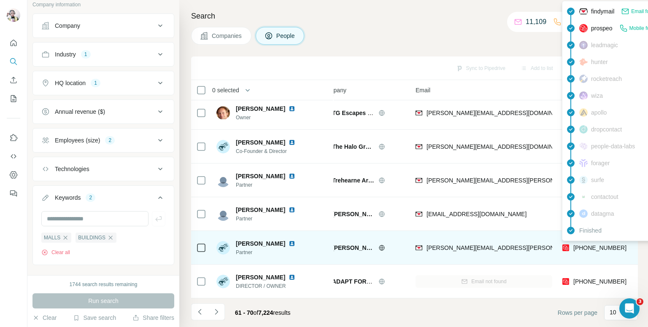
click at [594, 245] on span "+447921924144" at bounding box center [599, 248] width 53 height 7
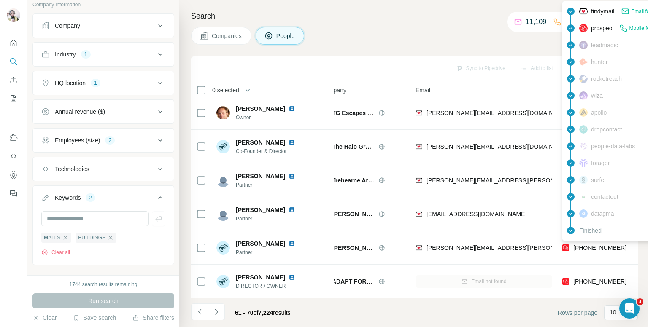
click at [368, 26] on div "Search Companies People Sync to Pipedrive Add to list Find emails & mobiles 0 s…" at bounding box center [413, 163] width 469 height 327
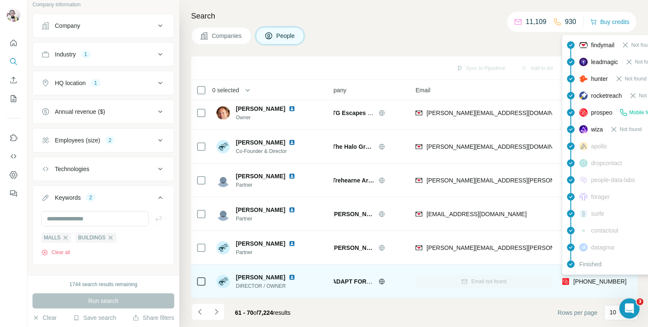
click at [593, 279] on span "+447818022053" at bounding box center [599, 281] width 53 height 7
click at [591, 278] on span "+447818022053" at bounding box center [599, 281] width 53 height 7
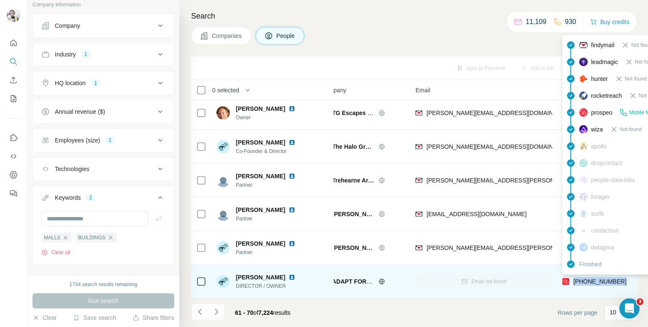
click at [591, 278] on span "+447818022053" at bounding box center [599, 281] width 53 height 7
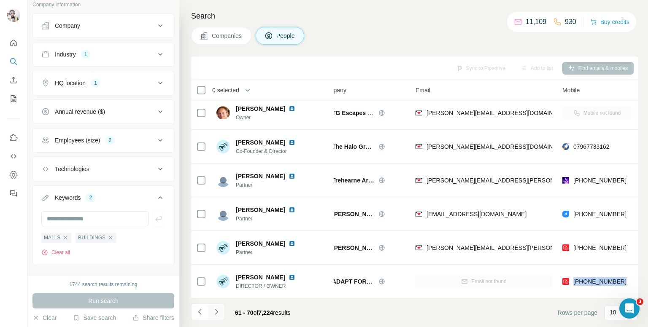
click at [216, 310] on icon "Navigate to next page" at bounding box center [216, 311] width 3 height 5
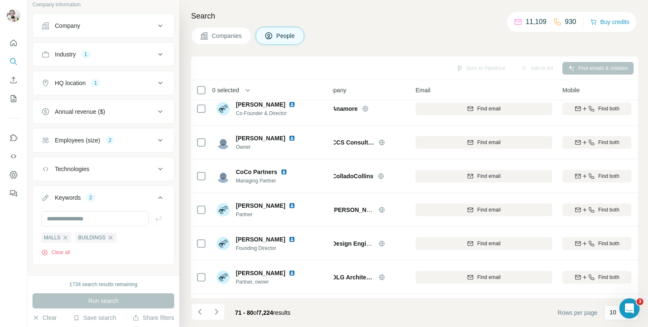
scroll to position [0, 17]
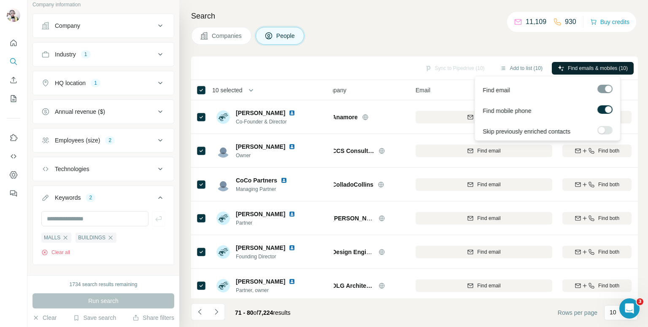
click at [568, 66] on span "Find emails & mobiles (10)" at bounding box center [598, 69] width 60 height 8
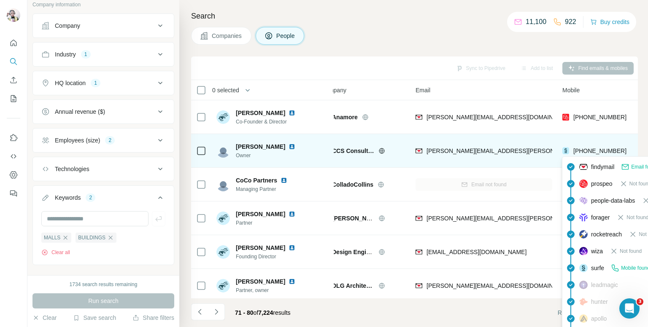
click at [595, 148] on span "+447967746640" at bounding box center [599, 151] width 53 height 7
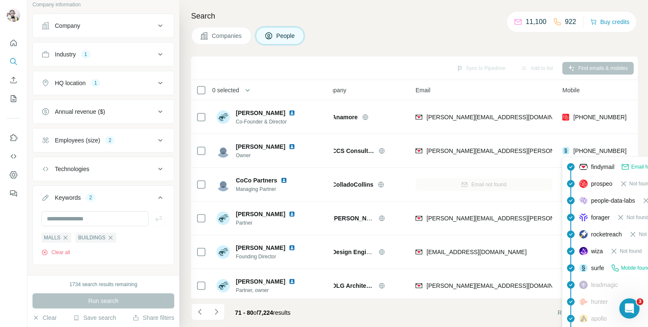
click at [495, 39] on div "Companies People" at bounding box center [414, 36] width 447 height 18
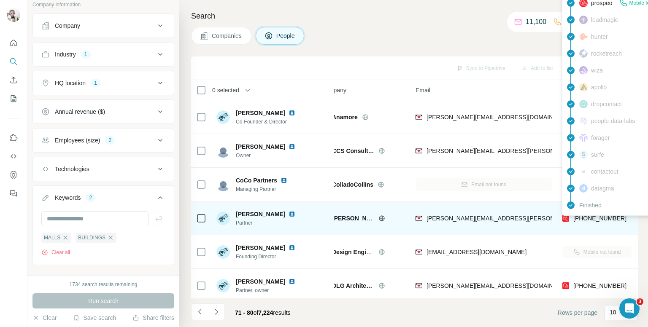
click at [595, 218] on span "+447775429017" at bounding box center [599, 218] width 53 height 7
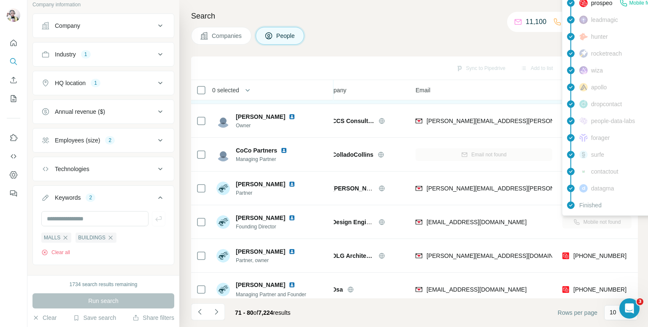
scroll to position [84, 17]
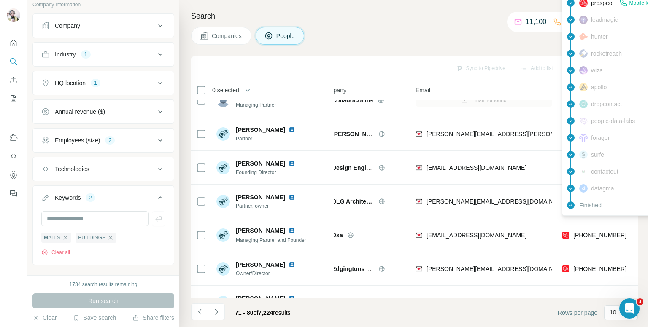
drag, startPoint x: 447, startPoint y: 16, endPoint x: 449, endPoint y: 55, distance: 39.3
click at [447, 14] on h4 "Search" at bounding box center [414, 16] width 447 height 12
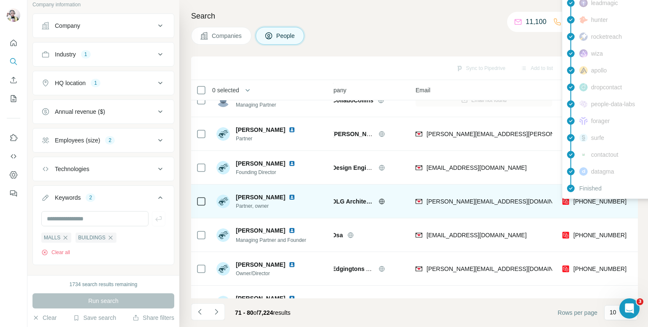
click at [589, 201] on span "+447891989441" at bounding box center [599, 201] width 53 height 7
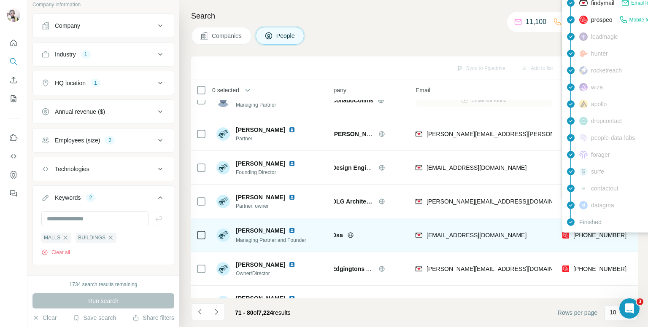
click at [588, 235] on span "+447976422615" at bounding box center [599, 235] width 53 height 7
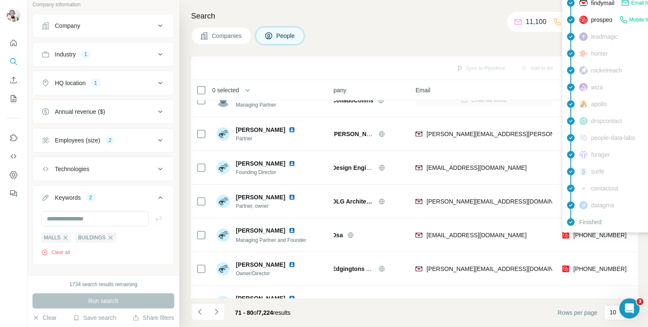
click at [418, 25] on div "Search Companies People Sync to Pipedrive Add to list Find emails & mobiles 0 s…" at bounding box center [413, 163] width 469 height 327
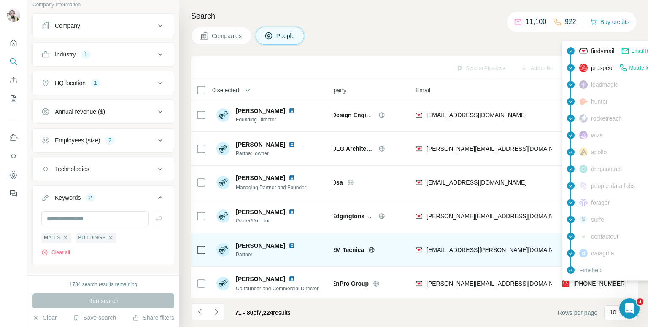
scroll to position [143, 17]
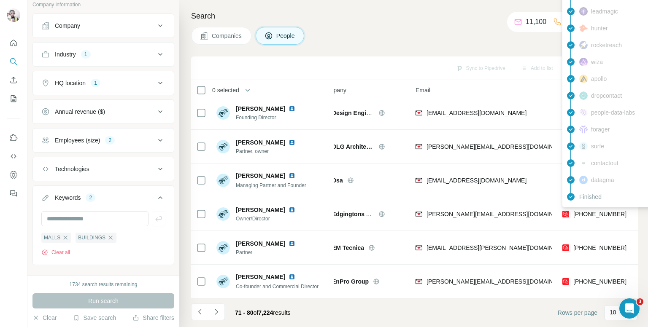
click at [582, 206] on div "findymail Email found prospeo Mobile found leadmagic hunter rocketreach wiza ap…" at bounding box center [638, 87] width 152 height 240
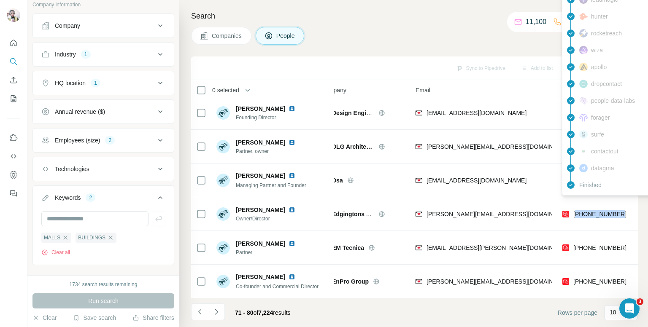
click at [582, 211] on span "+447710843438" at bounding box center [599, 214] width 53 height 7
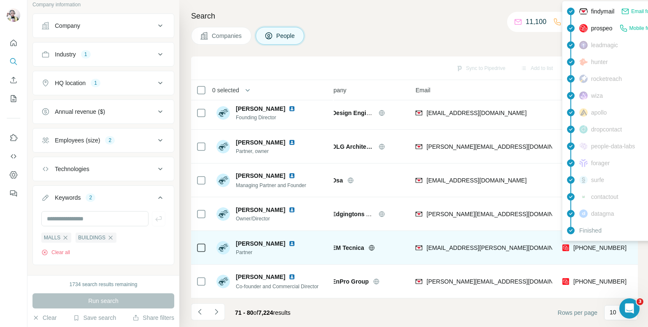
click at [601, 245] on span "+447850318863" at bounding box center [599, 248] width 53 height 7
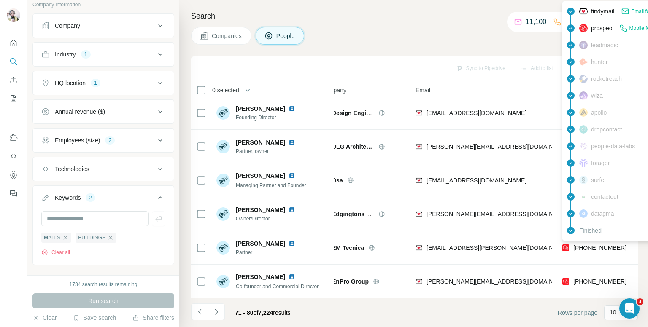
click at [447, 40] on div "Companies People" at bounding box center [414, 36] width 447 height 18
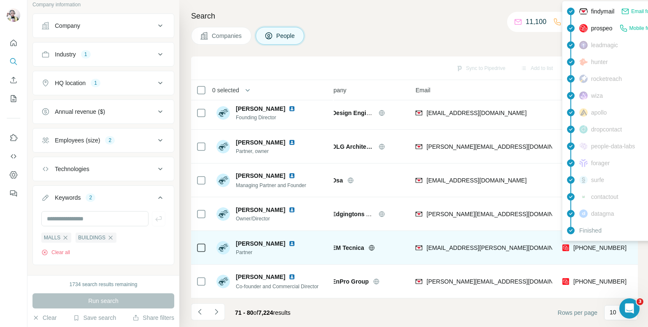
click at [597, 248] on div "+447850318863" at bounding box center [594, 249] width 64 height 10
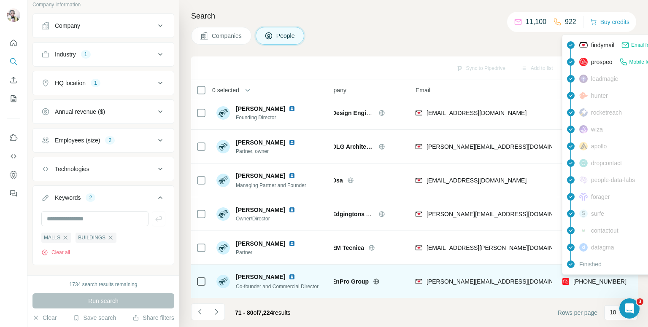
click at [596, 278] on span "+447917260367" at bounding box center [599, 281] width 53 height 7
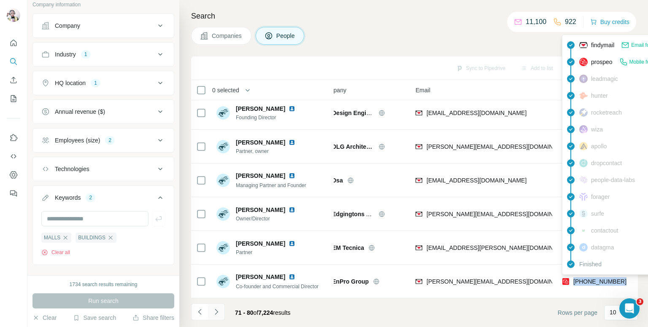
click at [216, 315] on icon "Navigate to next page" at bounding box center [216, 312] width 8 height 8
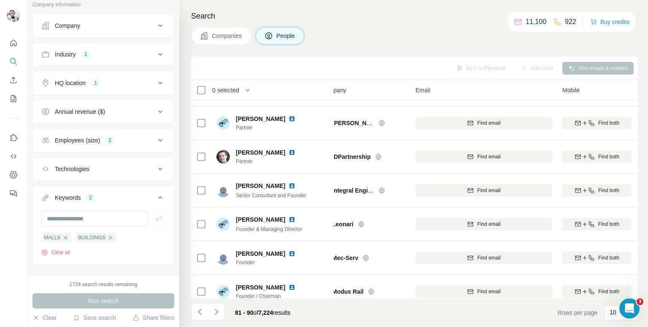
scroll to position [0, 17]
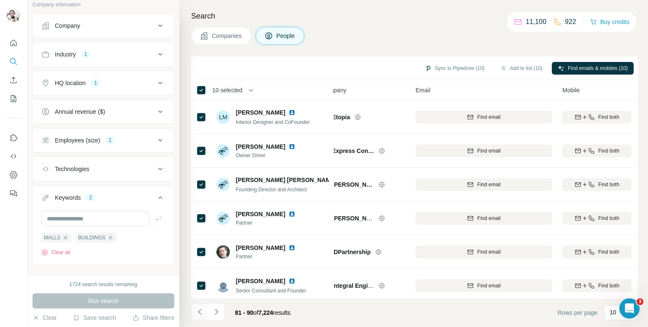
click at [201, 314] on icon "Navigate to previous page" at bounding box center [200, 312] width 8 height 8
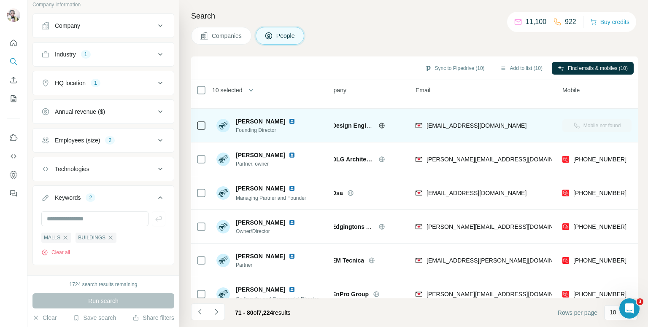
scroll to position [143, 17]
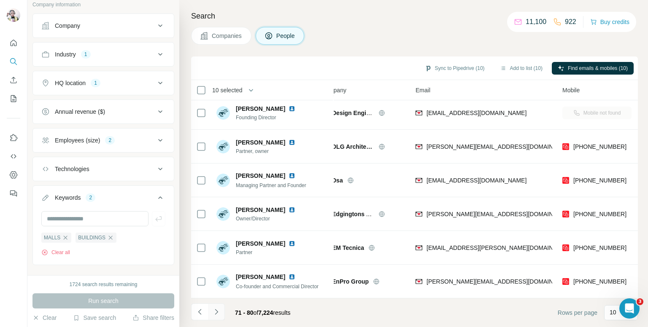
click at [214, 308] on icon "Navigate to next page" at bounding box center [216, 312] width 8 height 8
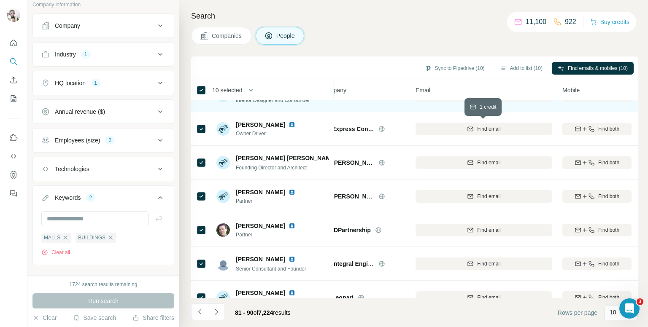
scroll to position [0, 17]
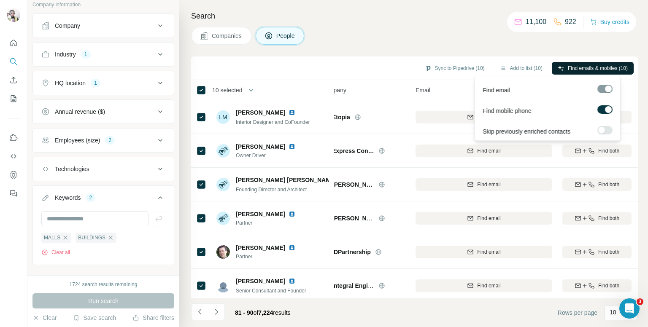
click at [589, 65] on span "Find emails & mobiles (10)" at bounding box center [598, 69] width 60 height 8
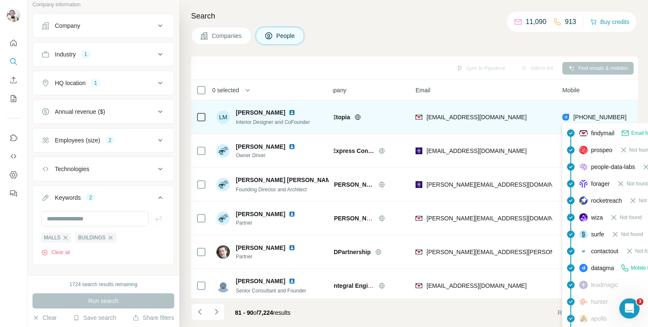
click at [599, 117] on span "+447949299973" at bounding box center [599, 117] width 53 height 7
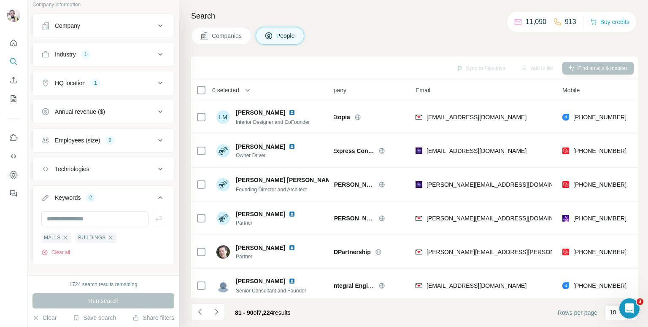
click at [408, 50] on div "Search Companies People Sync to Pipedrive Add to list Find emails & mobiles 0 s…" at bounding box center [413, 163] width 469 height 327
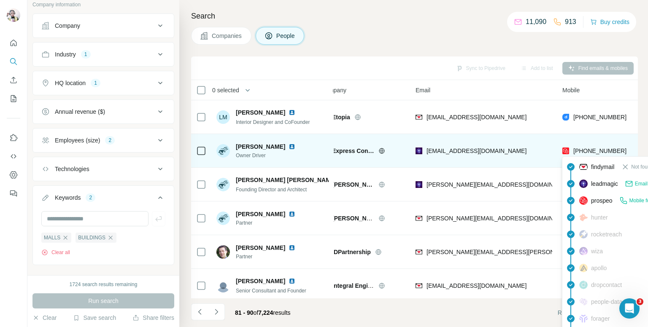
click at [589, 154] on span "+447852570567" at bounding box center [599, 151] width 53 height 8
click at [589, 154] on span "+447852570567" at bounding box center [599, 151] width 53 height 7
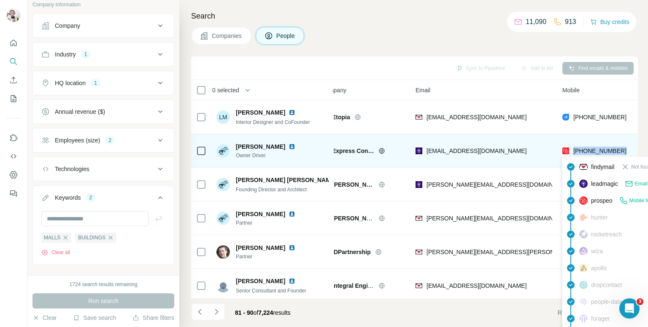
click at [589, 154] on span "+447852570567" at bounding box center [599, 151] width 53 height 7
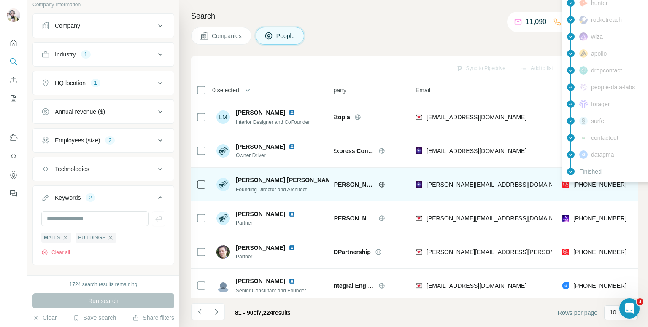
click at [589, 183] on span "+447966205499" at bounding box center [599, 184] width 53 height 7
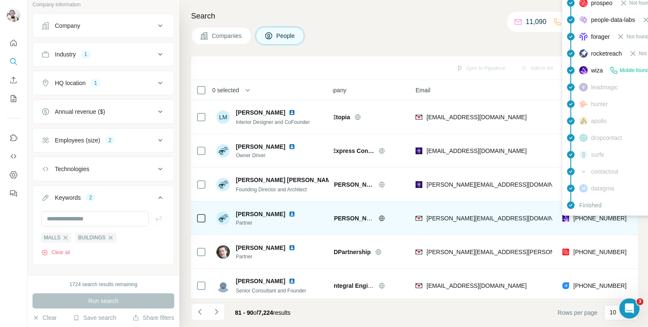
click at [599, 214] on div "findymail Email found prospeo Not found people-data-labs Not found forager Not …" at bounding box center [638, 96] width 152 height 240
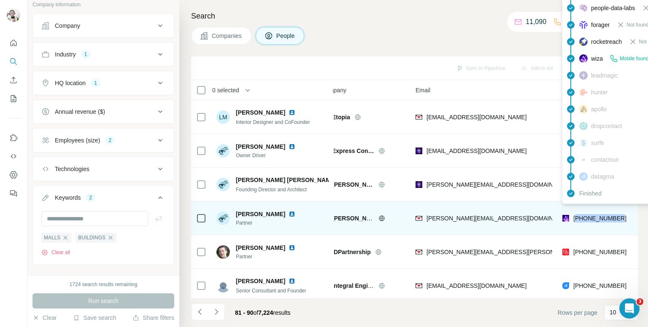
click at [599, 215] on span "+447908653340" at bounding box center [599, 218] width 53 height 7
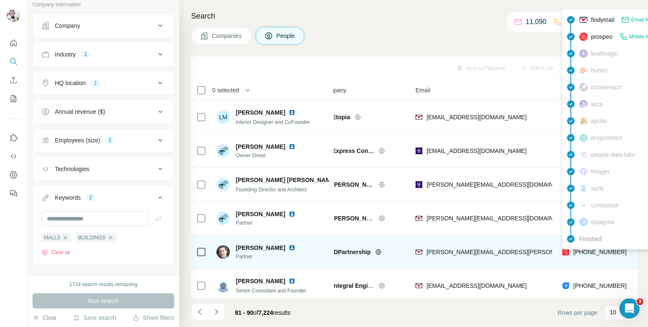
click at [577, 252] on span "+447793209399" at bounding box center [599, 252] width 53 height 7
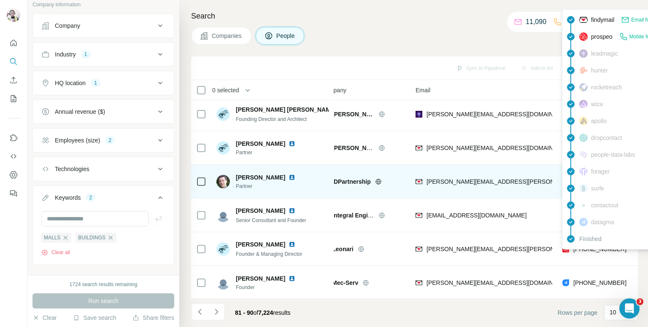
scroll to position [84, 17]
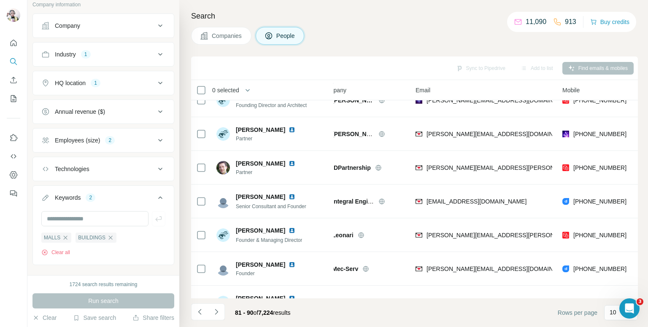
click at [390, 36] on div "Companies People" at bounding box center [414, 36] width 447 height 18
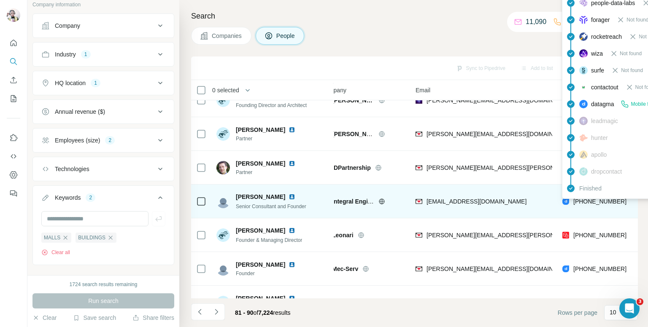
click at [603, 203] on span "+441779547338" at bounding box center [599, 201] width 53 height 7
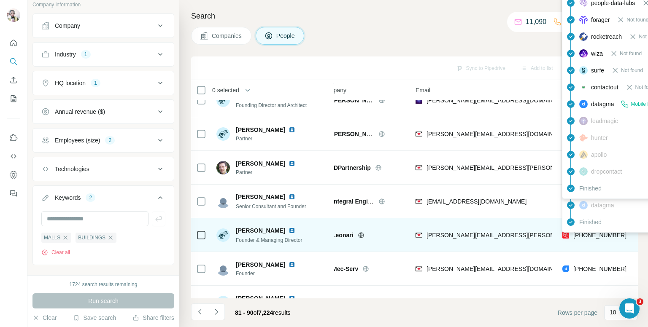
click at [587, 237] on span "+447517220758" at bounding box center [599, 235] width 53 height 7
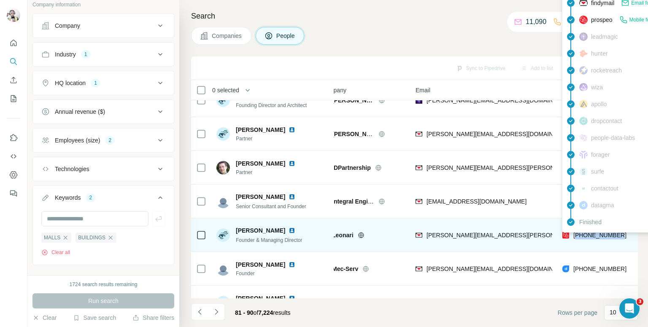
click at [587, 237] on span "+447517220758" at bounding box center [599, 235] width 53 height 7
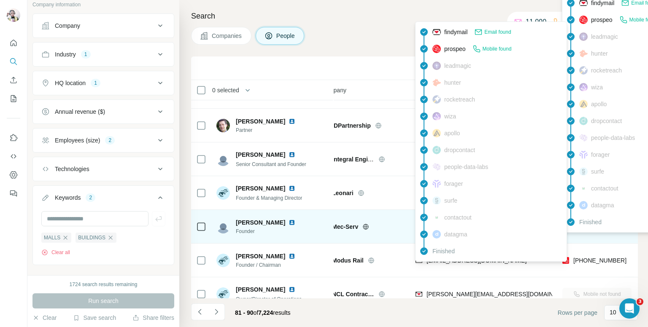
scroll to position [143, 17]
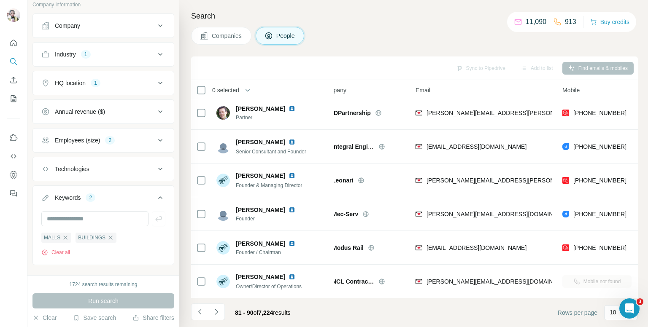
click at [416, 29] on div "Companies People" at bounding box center [414, 36] width 447 height 18
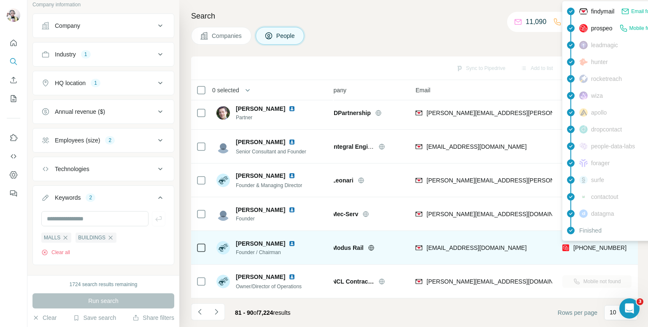
click at [596, 245] on span "+447944192628" at bounding box center [599, 248] width 53 height 7
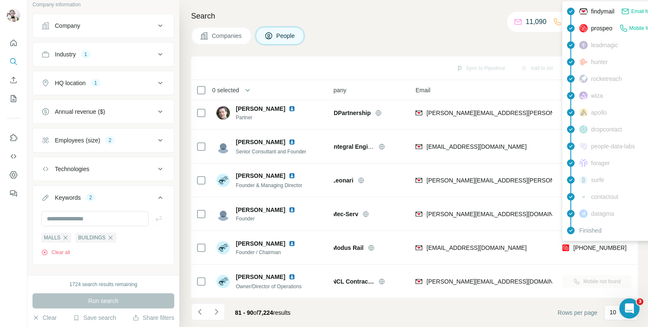
click at [394, 22] on h4 "Search" at bounding box center [414, 16] width 447 height 12
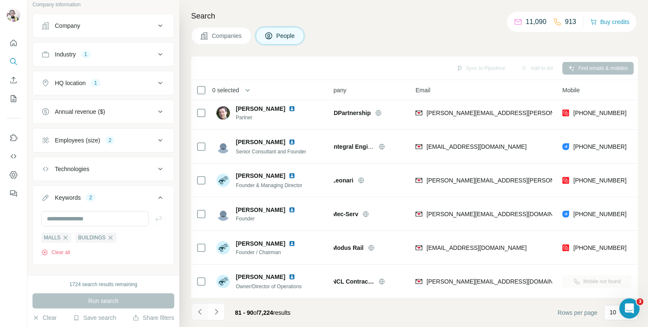
click at [200, 311] on icon "Navigate to previous page" at bounding box center [200, 312] width 8 height 8
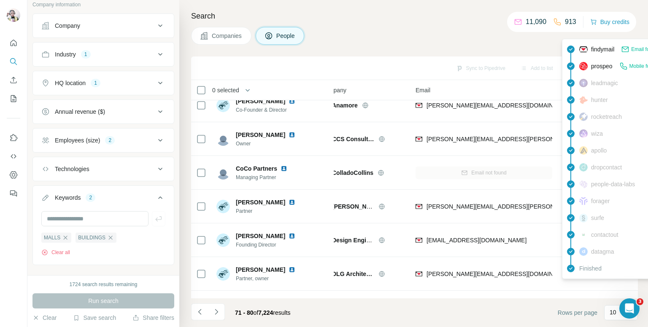
scroll to position [0, 17]
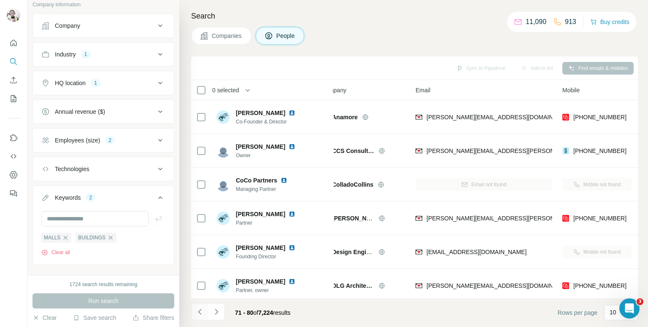
click at [201, 313] on icon "Navigate to previous page" at bounding box center [200, 312] width 8 height 8
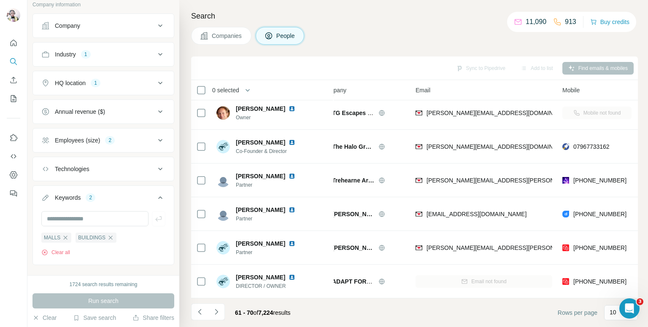
scroll to position [143, 17]
click at [198, 313] on icon "Navigate to previous page" at bounding box center [200, 312] width 8 height 8
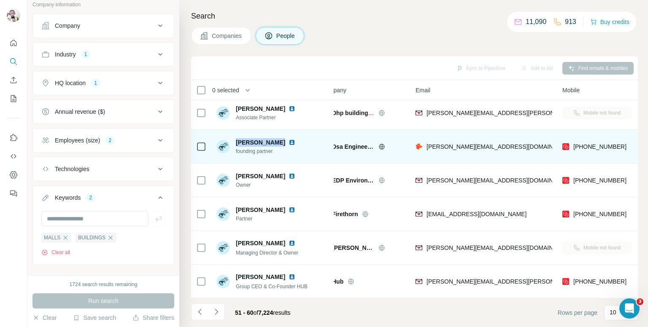
drag, startPoint x: 234, startPoint y: 138, endPoint x: 273, endPoint y: 136, distance: 38.9
click at [273, 138] on div "Nicholas Polo founding partner" at bounding box center [257, 146] width 82 height 17
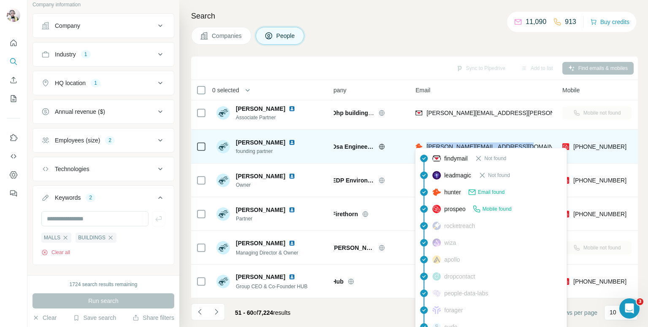
drag, startPoint x: 427, startPoint y: 142, endPoint x: 519, endPoint y: 139, distance: 92.4
click at [519, 143] on span "nicholas.polo@dsaengineers.com" at bounding box center [500, 146] width 148 height 7
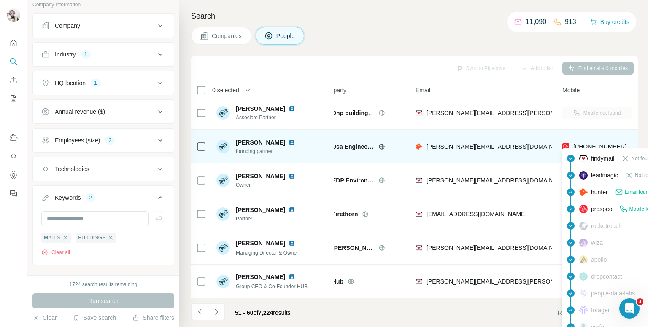
click at [577, 144] on span "+447979595815" at bounding box center [599, 146] width 53 height 7
click at [577, 143] on span "+447979595815" at bounding box center [599, 146] width 53 height 7
click at [573, 144] on span "+447979595815" at bounding box center [599, 146] width 53 height 7
drag, startPoint x: 573, startPoint y: 144, endPoint x: 606, endPoint y: 143, distance: 32.9
click at [606, 143] on span "+447979595815" at bounding box center [599, 146] width 53 height 7
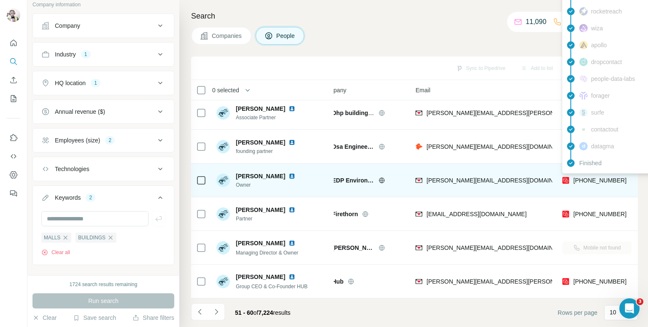
click at [592, 177] on span "+447837380801" at bounding box center [599, 180] width 53 height 7
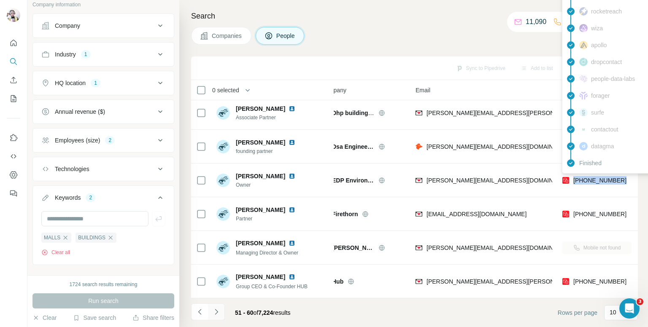
click at [213, 309] on icon "Navigate to next page" at bounding box center [216, 312] width 8 height 8
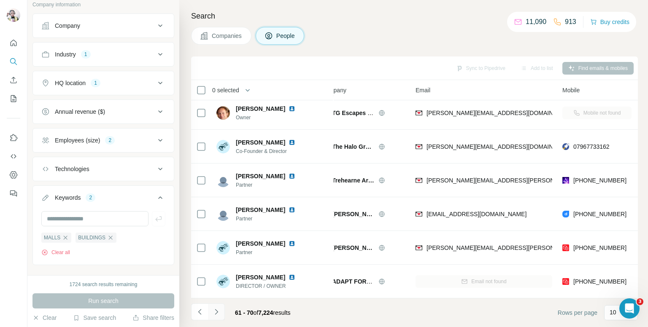
click at [217, 311] on icon "Navigate to next page" at bounding box center [216, 311] width 3 height 5
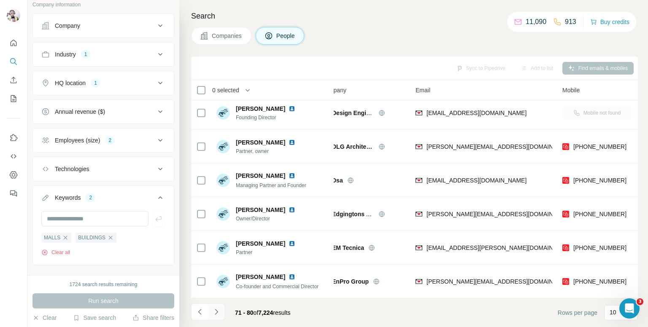
click at [216, 308] on icon "Navigate to next page" at bounding box center [216, 312] width 8 height 8
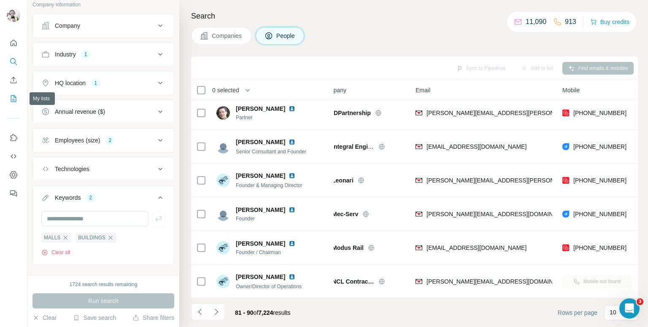
click at [13, 100] on icon "My lists" at bounding box center [13, 98] width 8 height 8
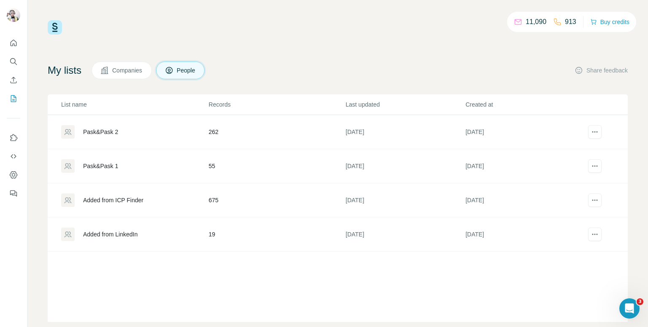
click at [172, 231] on div "Added from LinkedIn" at bounding box center [134, 234] width 147 height 13
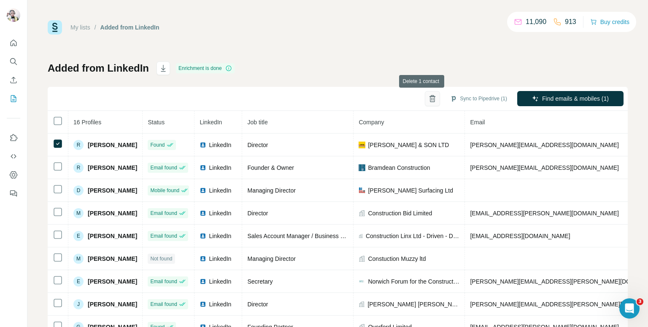
click at [428, 100] on icon "button" at bounding box center [432, 98] width 8 height 8
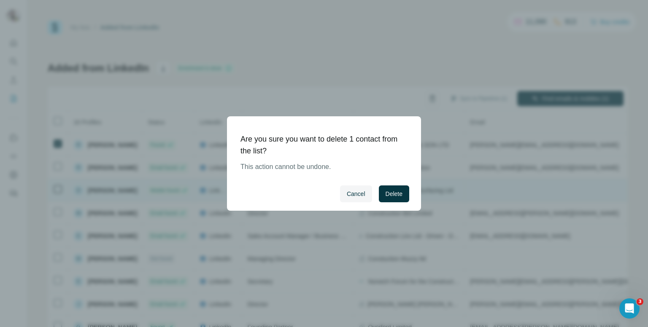
drag, startPoint x: 388, startPoint y: 192, endPoint x: 384, endPoint y: 186, distance: 8.0
click at [388, 192] on span "Delete" at bounding box center [394, 194] width 17 height 8
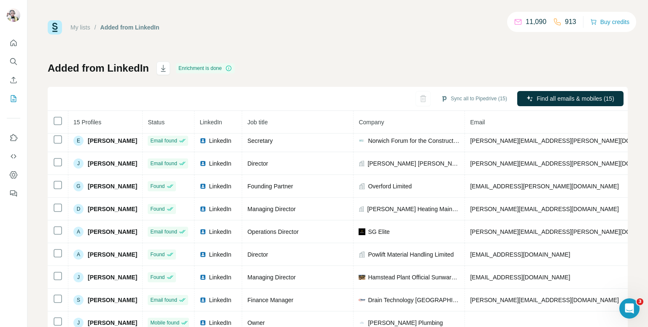
scroll to position [143, 0]
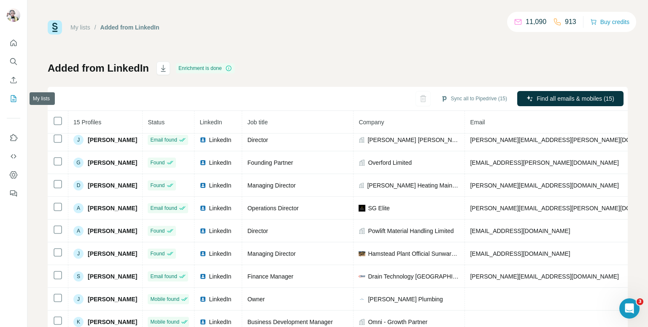
click at [14, 99] on icon "My lists" at bounding box center [14, 97] width 4 height 5
click at [13, 63] on icon "Search" at bounding box center [12, 60] width 5 height 5
click at [11, 63] on icon "Search" at bounding box center [13, 61] width 8 height 8
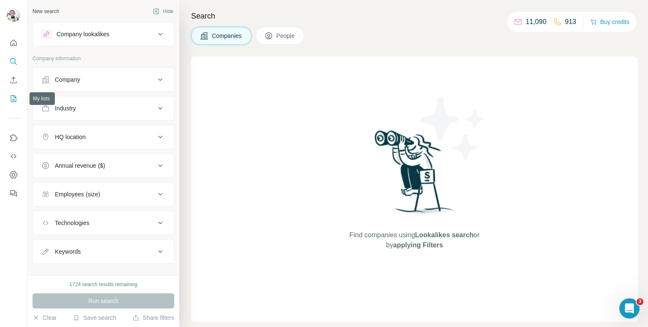
click at [11, 102] on icon "My lists" at bounding box center [13, 98] width 8 height 8
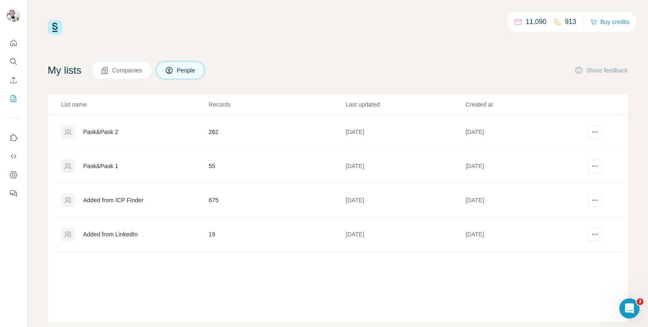
drag, startPoint x: 283, startPoint y: 204, endPoint x: 275, endPoint y: 200, distance: 8.9
click at [283, 204] on td "675" at bounding box center [276, 200] width 137 height 34
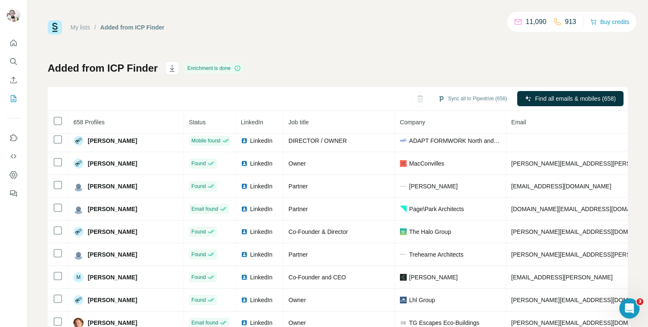
scroll to position [525, 0]
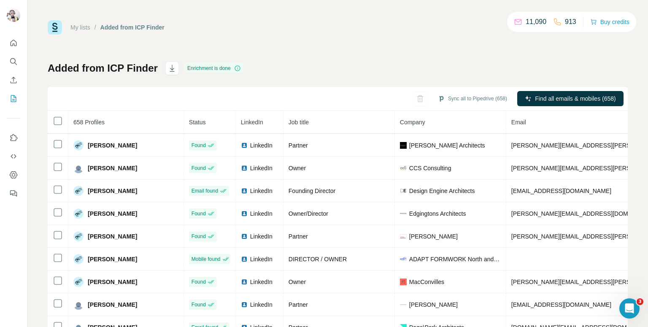
scroll to position [356, 0]
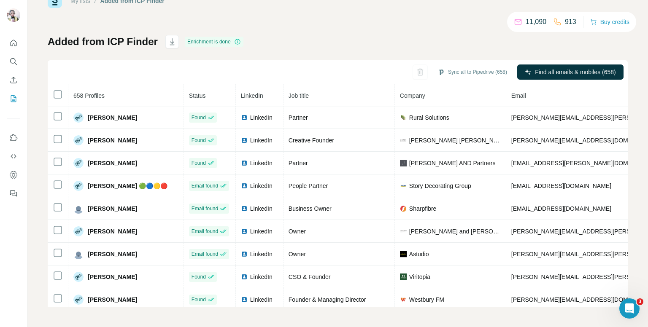
scroll to position [1161, 0]
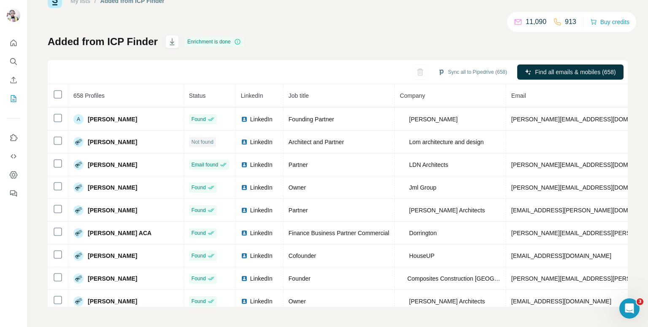
drag, startPoint x: 619, startPoint y: 248, endPoint x: 1, endPoint y: 6, distance: 663.7
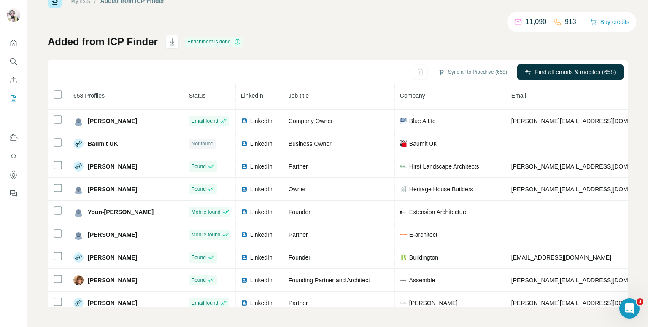
scroll to position [1387, 101]
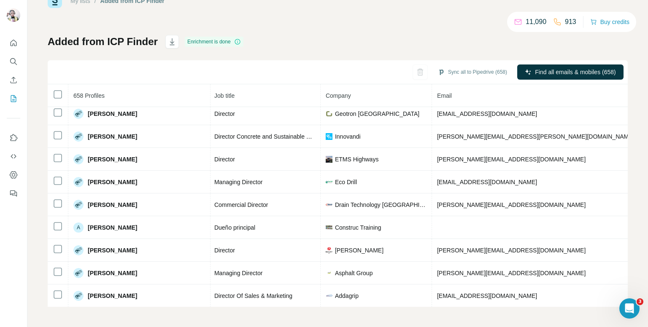
scroll to position [3196, 101]
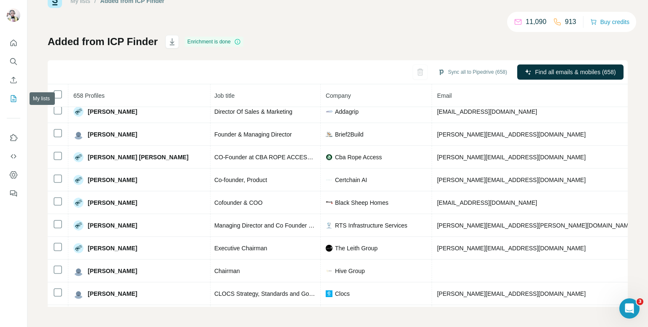
click at [18, 94] on button "My lists" at bounding box center [13, 98] width 13 height 15
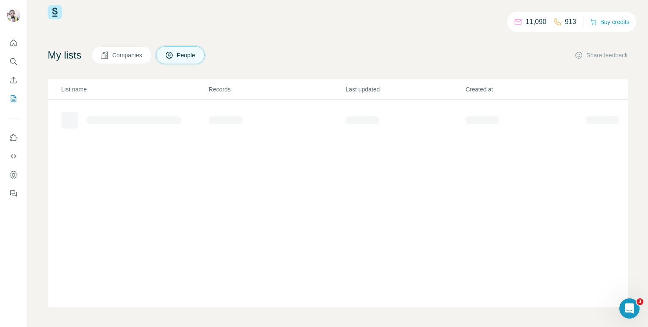
scroll to position [15, 0]
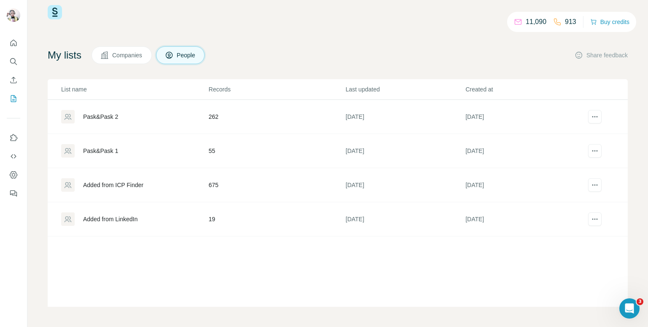
click at [129, 218] on div "Added from LinkedIn" at bounding box center [110, 219] width 54 height 8
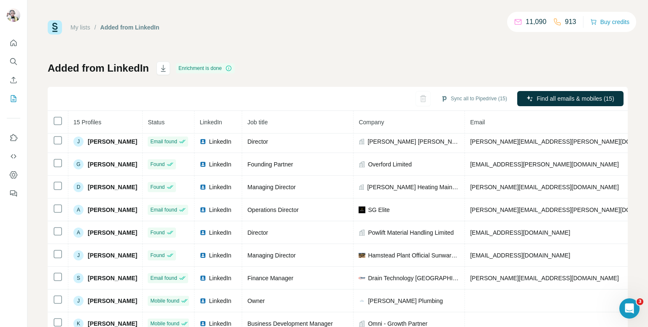
scroll to position [143, 0]
